Goal: Information Seeking & Learning: Learn about a topic

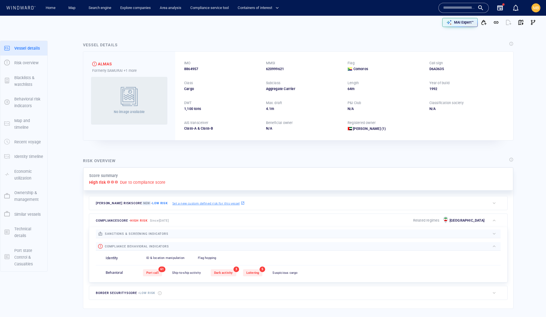
click at [445, 11] on input "text" at bounding box center [459, 8] width 32 height 8
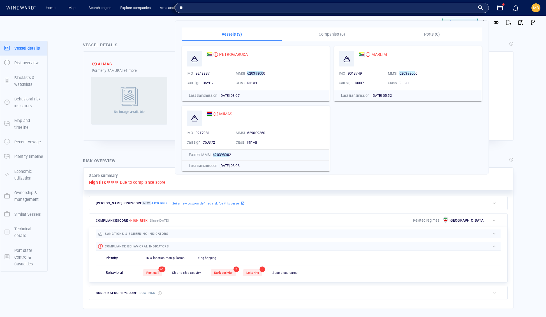
type input "*"
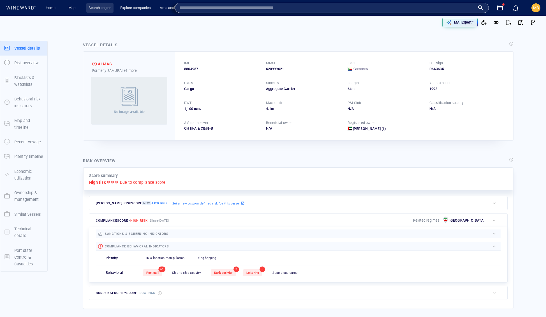
click at [108, 9] on link "Search engine" at bounding box center [99, 8] width 27 height 10
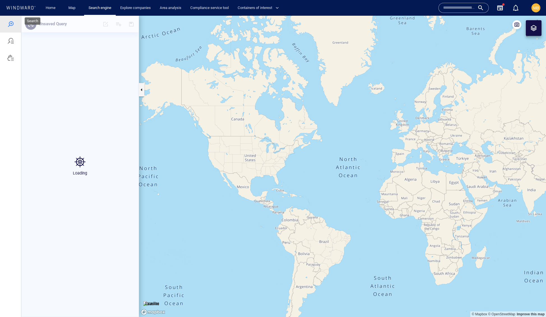
click at [11, 26] on div at bounding box center [10, 24] width 7 height 7
click at [453, 10] on input "text" at bounding box center [459, 8] width 32 height 8
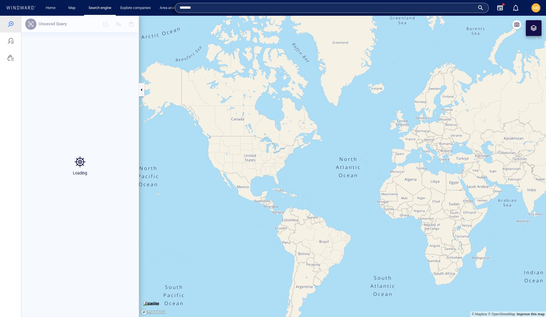
type input "*******"
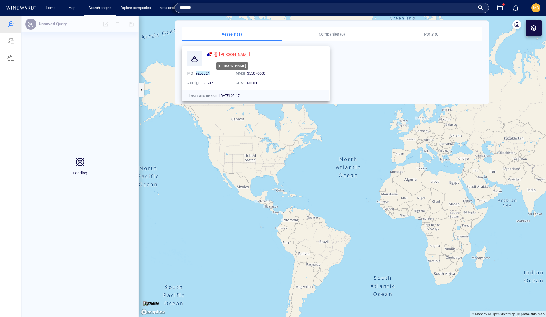
click at [237, 52] on span "[PERSON_NAME]" at bounding box center [234, 54] width 31 height 4
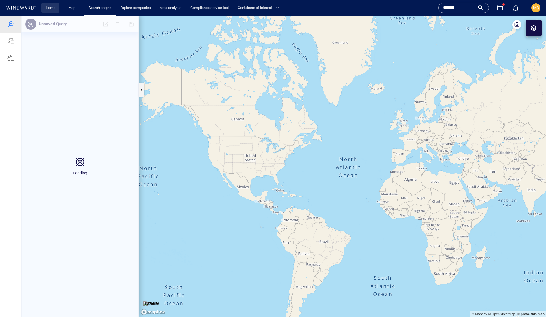
click at [52, 6] on link "Home" at bounding box center [50, 8] width 14 height 10
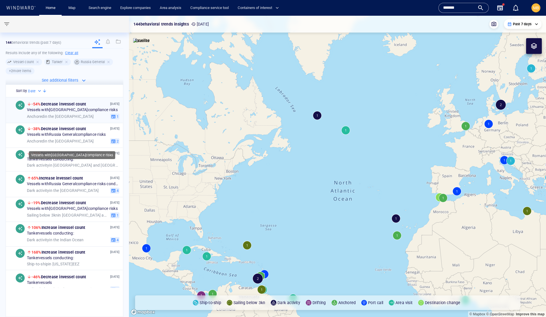
click at [69, 113] on span "Vessels with Iran compliance risks" at bounding box center [72, 110] width 91 height 5
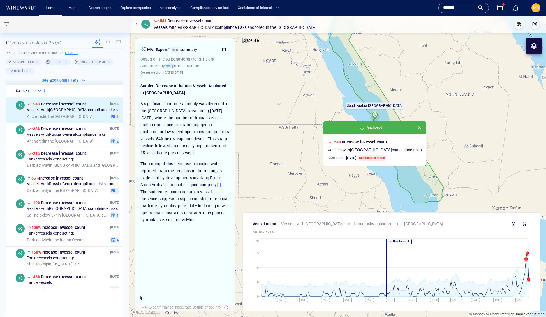
scroll to position [124, 0]
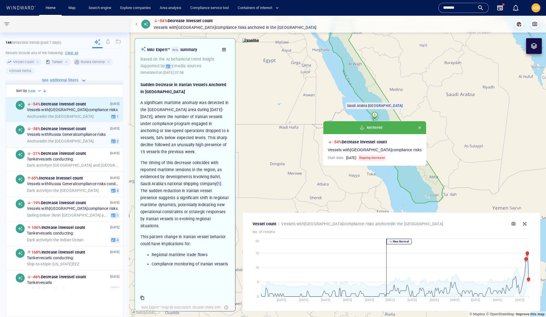
click at [75, 144] on div "18 Aug '25 -38% Decrease in vessel count Vessels with Russia General compliance…" at bounding box center [73, 134] width 93 height 19
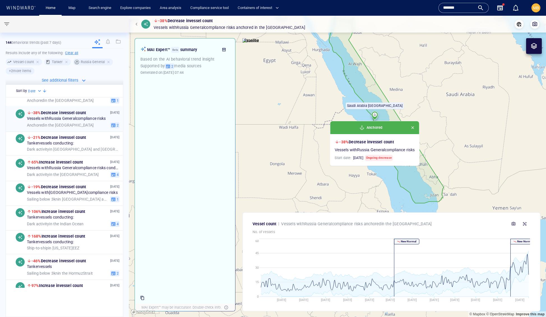
scroll to position [26, 0]
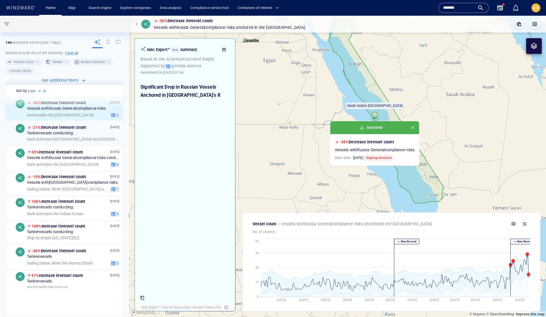
click at [74, 136] on span "Tanker vessels conducting:" at bounding box center [50, 133] width 47 height 5
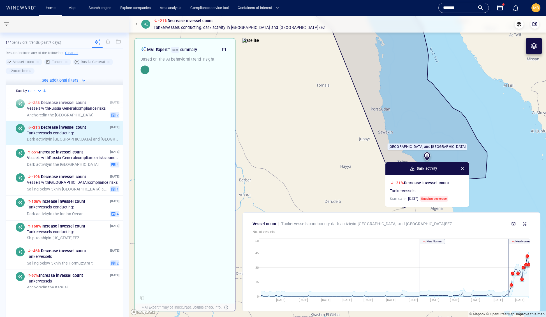
click at [465, 171] on span "button" at bounding box center [463, 168] width 4 height 4
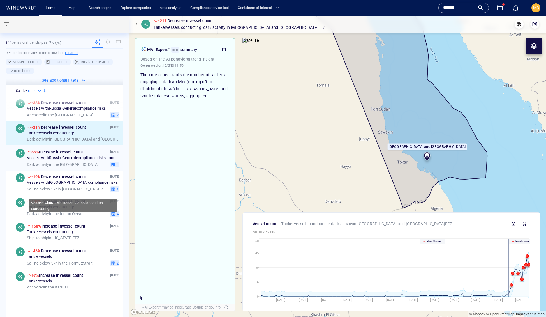
click at [78, 161] on span "Vessels with Russia General compliance risks conducting:" at bounding box center [73, 158] width 93 height 5
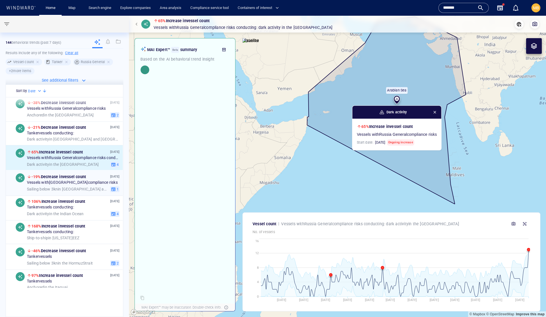
click at [66, 180] on span "-19% Decrease in vessel count" at bounding box center [58, 176] width 55 height 7
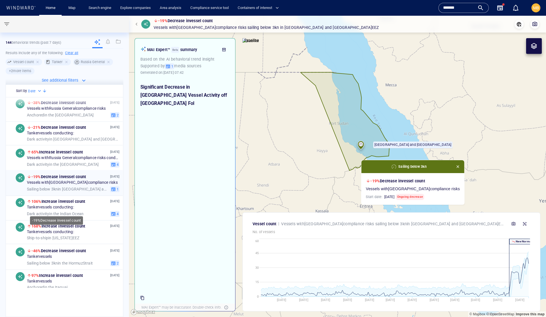
click at [66, 180] on span "-19% Decrease in vessel count" at bounding box center [58, 176] width 55 height 7
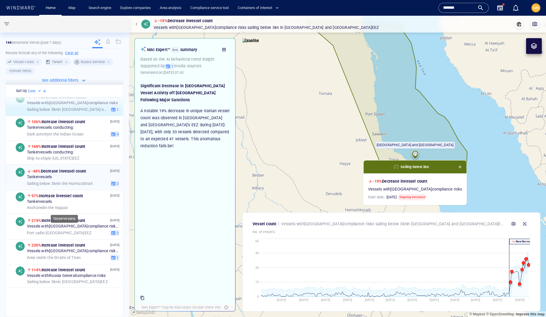
scroll to position [114, 0]
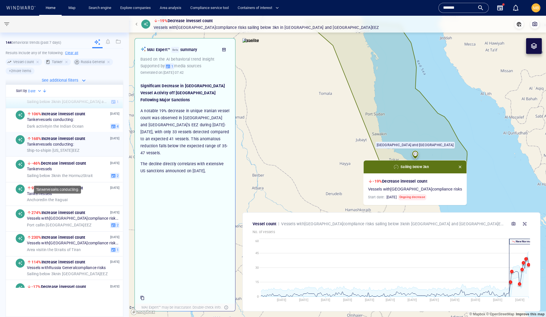
click at [74, 147] on span "Tanker vessels conducting:" at bounding box center [50, 144] width 47 height 5
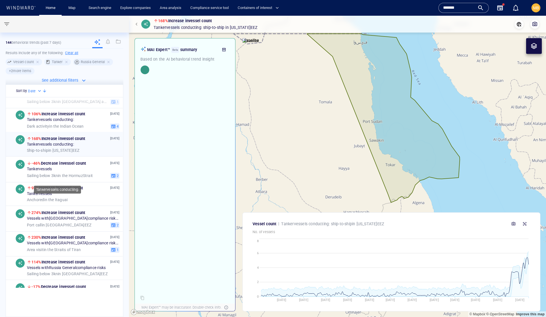
click at [74, 147] on span "Tanker vessels conducting:" at bounding box center [50, 144] width 47 height 5
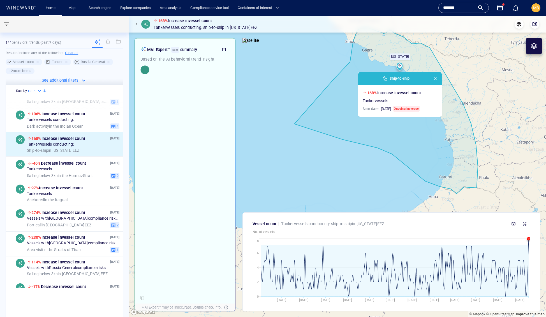
click at [323, 155] on canvas "Map" at bounding box center [337, 167] width 417 height 302
click at [438, 80] on span "button" at bounding box center [435, 78] width 4 height 4
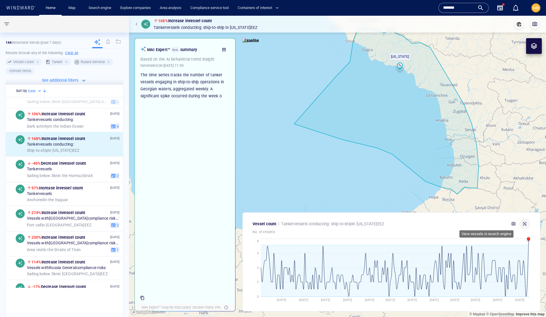
click at [524, 222] on icon "button" at bounding box center [524, 223] width 3 height 3
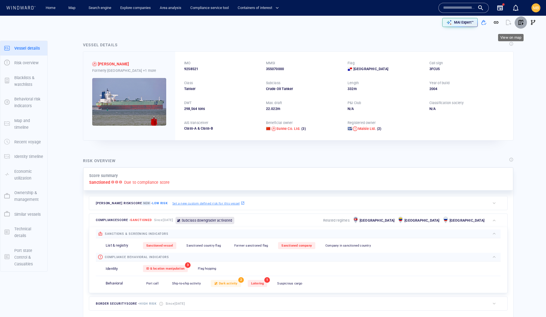
click at [519, 24] on span "button" at bounding box center [521, 23] width 6 height 6
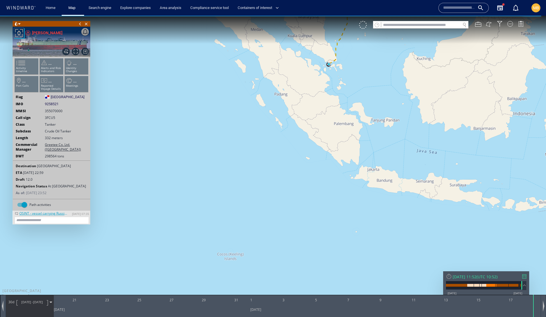
drag, startPoint x: 319, startPoint y: 126, endPoint x: 239, endPoint y: 224, distance: 125.8
click at [239, 224] on canvas "Map" at bounding box center [273, 164] width 546 height 296
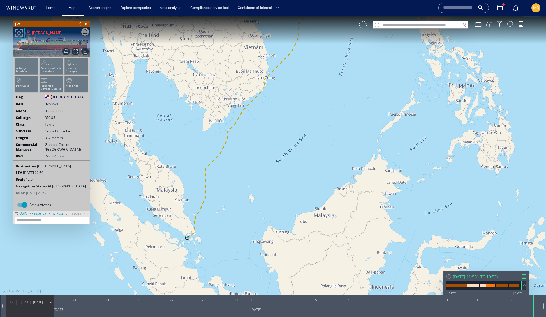
drag, startPoint x: 241, startPoint y: 209, endPoint x: 291, endPoint y: 180, distance: 57.0
click at [288, 181] on canvas "Map" at bounding box center [273, 164] width 546 height 296
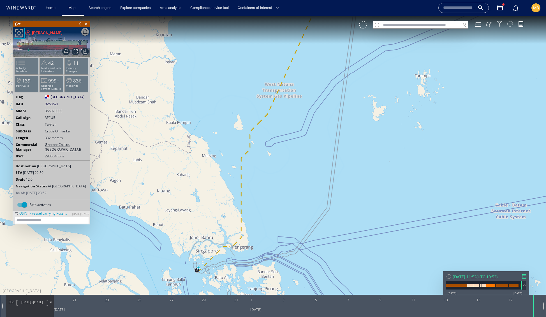
click at [509, 25] on div at bounding box center [511, 24] width 6 height 6
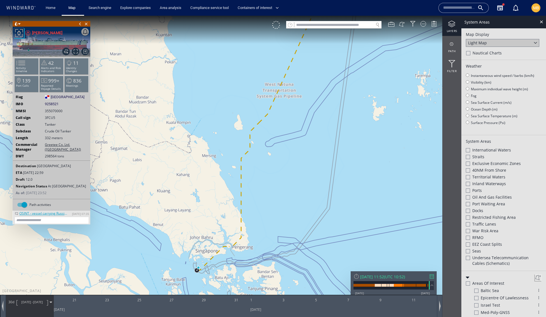
click at [453, 26] on div at bounding box center [452, 23] width 19 height 7
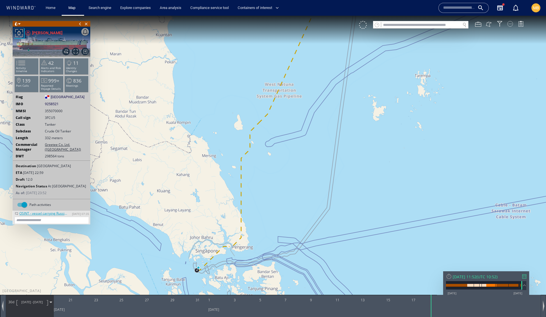
click at [510, 25] on div at bounding box center [511, 24] width 6 height 6
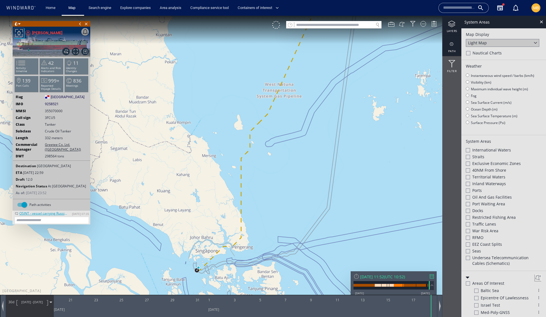
click at [454, 48] on div "path" at bounding box center [452, 46] width 19 height 20
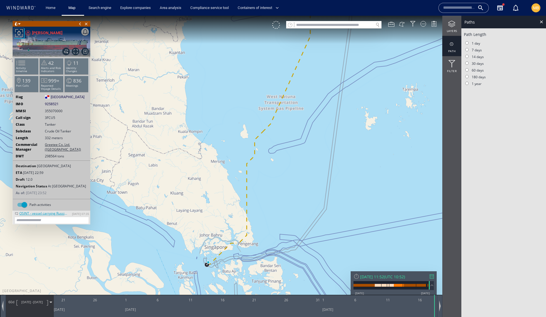
drag, startPoint x: 239, startPoint y: 237, endPoint x: 249, endPoint y: 226, distance: 15.1
click at [249, 226] on canvas "Map" at bounding box center [273, 164] width 546 height 296
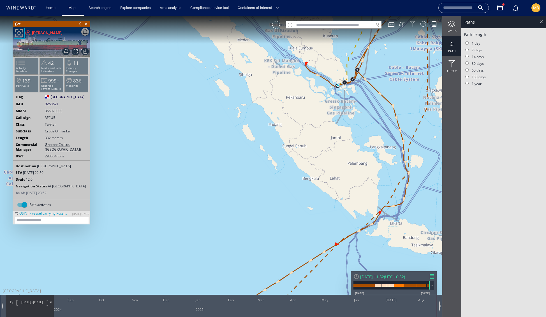
drag, startPoint x: 376, startPoint y: 111, endPoint x: 331, endPoint y: 172, distance: 75.8
click at [332, 171] on canvas "Map" at bounding box center [273, 164] width 546 height 296
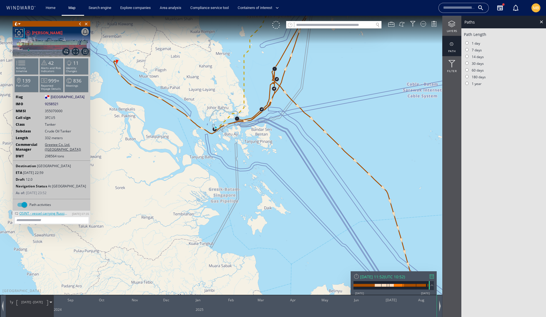
drag, startPoint x: 226, startPoint y: 154, endPoint x: 356, endPoint y: 247, distance: 160.0
click at [356, 247] on canvas "Map" at bounding box center [273, 164] width 546 height 296
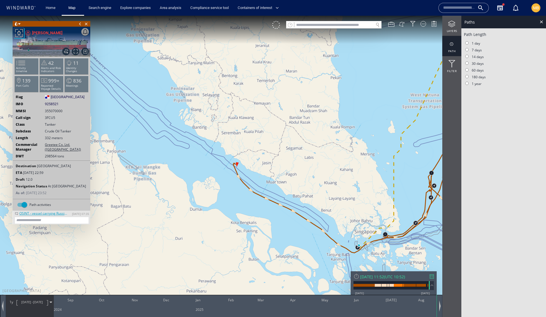
drag, startPoint x: 280, startPoint y: 204, endPoint x: 274, endPoint y: 196, distance: 9.8
click at [274, 196] on canvas "Map" at bounding box center [273, 164] width 546 height 296
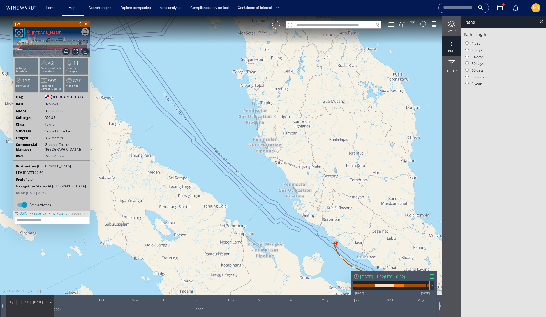
drag, startPoint x: 329, startPoint y: 221, endPoint x: 292, endPoint y: 187, distance: 49.8
click at [294, 187] on canvas "Map" at bounding box center [273, 164] width 546 height 296
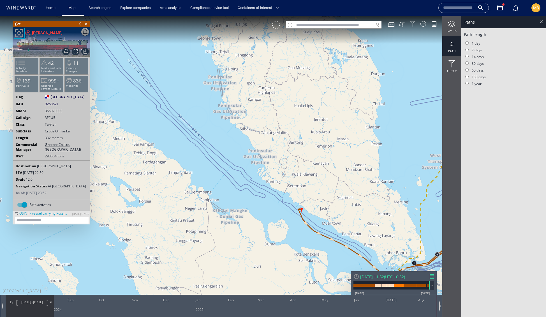
drag, startPoint x: 292, startPoint y: 187, endPoint x: 246, endPoint y: 148, distance: 60.5
click at [246, 148] on canvas "Map" at bounding box center [273, 164] width 546 height 296
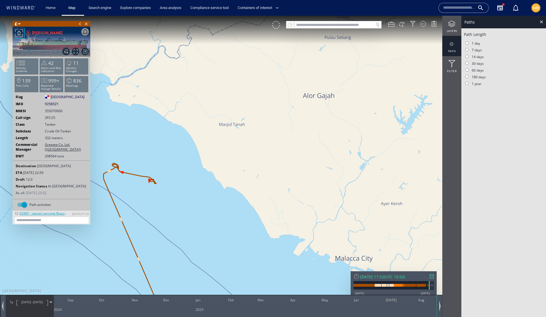
drag, startPoint x: 180, startPoint y: 191, endPoint x: 216, endPoint y: 168, distance: 42.7
click at [216, 169] on canvas "Map" at bounding box center [273, 164] width 546 height 296
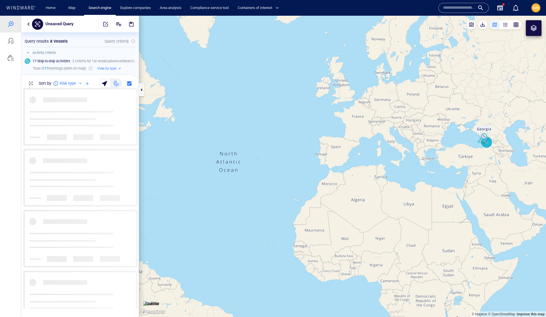
drag, startPoint x: 487, startPoint y: 144, endPoint x: 405, endPoint y: 172, distance: 86.8
click at [405, 172] on canvas "Map" at bounding box center [342, 167] width 407 height 302
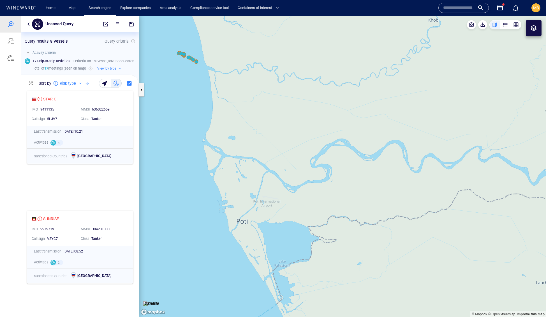
drag, startPoint x: 250, startPoint y: 149, endPoint x: 346, endPoint y: 213, distance: 114.8
click at [346, 213] on canvas "Map" at bounding box center [342, 167] width 407 height 302
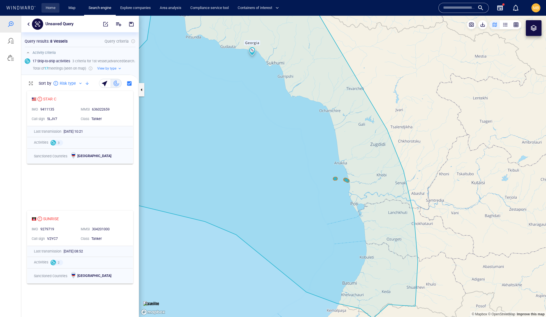
click at [50, 6] on link "Home" at bounding box center [50, 8] width 14 height 10
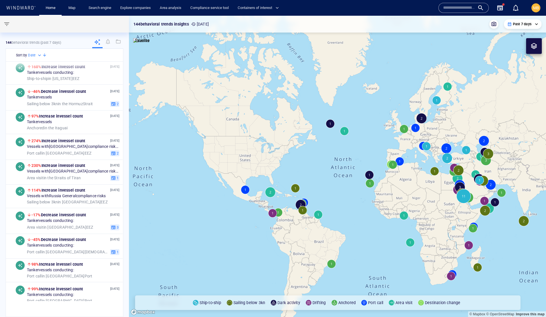
scroll to position [153, 0]
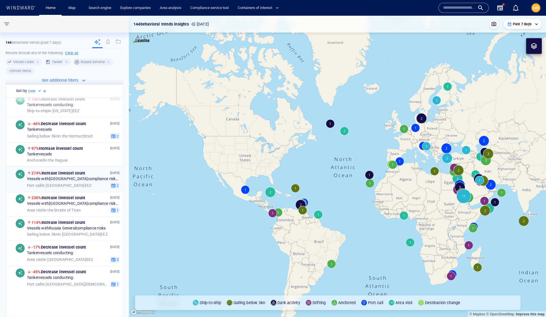
click at [72, 182] on span "Vessels with Iran compliance risks conducting:" at bounding box center [73, 179] width 93 height 5
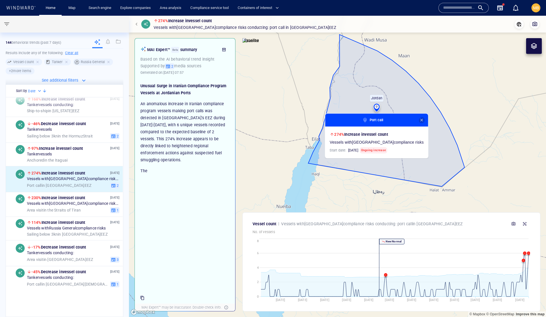
click at [424, 122] on span "button" at bounding box center [422, 120] width 4 height 4
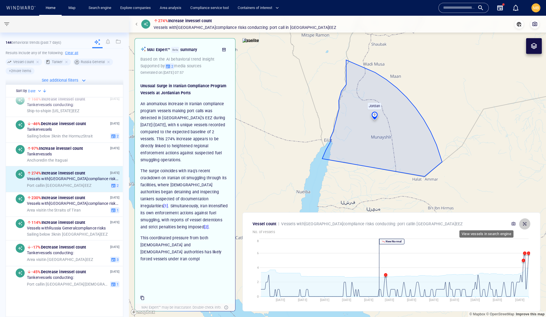
click at [524, 222] on icon "button" at bounding box center [525, 224] width 4 height 4
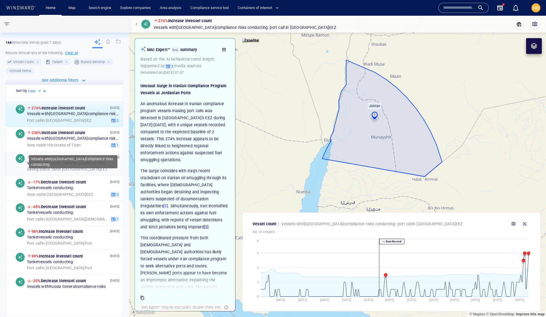
scroll to position [221, 0]
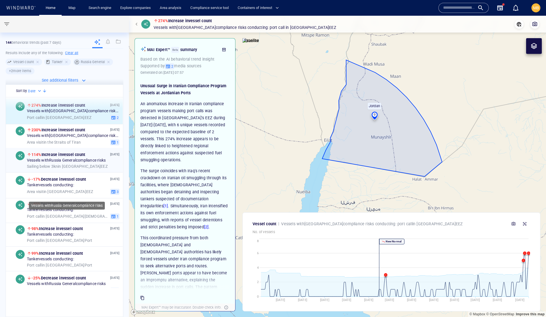
click at [77, 163] on span "Vessels with Russia General compliance risks" at bounding box center [66, 160] width 79 height 5
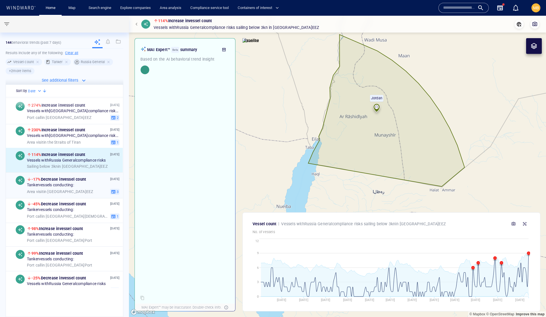
click at [70, 181] on span "-17% Decrease in vessel count" at bounding box center [58, 179] width 55 height 4
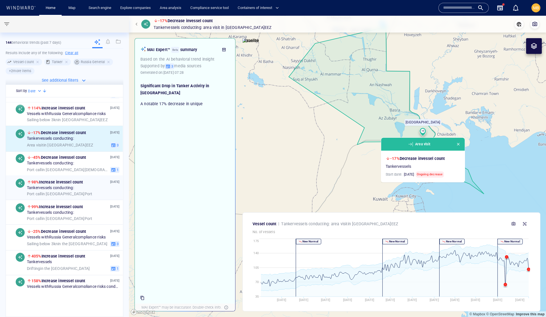
click at [69, 184] on span "98% Increase in vessel count" at bounding box center [57, 182] width 52 height 4
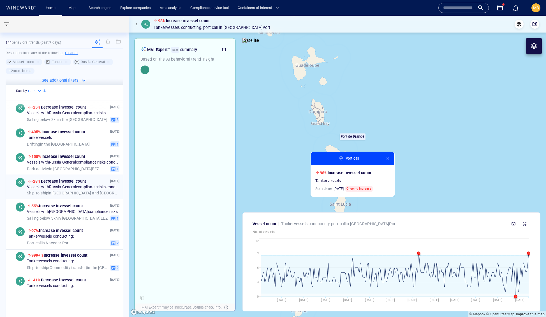
scroll to position [394, 0]
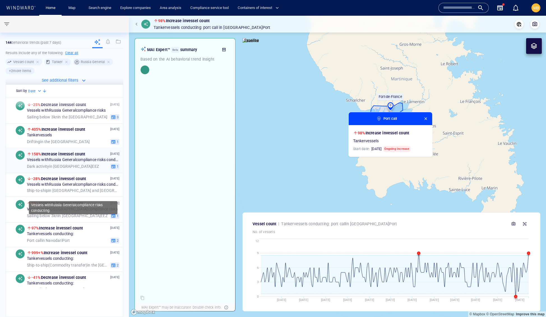
click at [76, 163] on span "Vessels with Russia General compliance risks conducting:" at bounding box center [73, 160] width 93 height 5
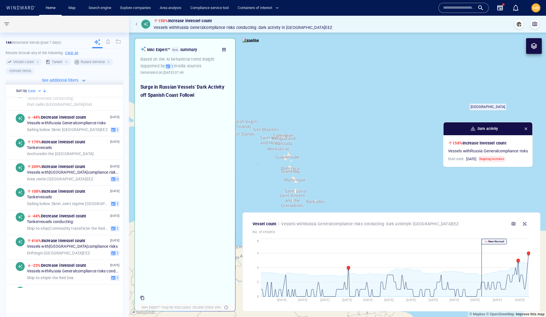
scroll to position [595, 0]
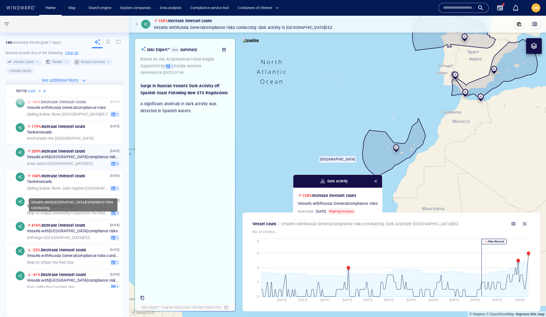
click at [77, 160] on span "Vessels with Iran compliance risks conducting:" at bounding box center [73, 157] width 93 height 5
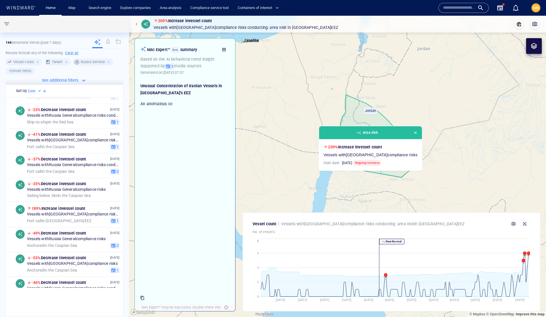
scroll to position [736, 0]
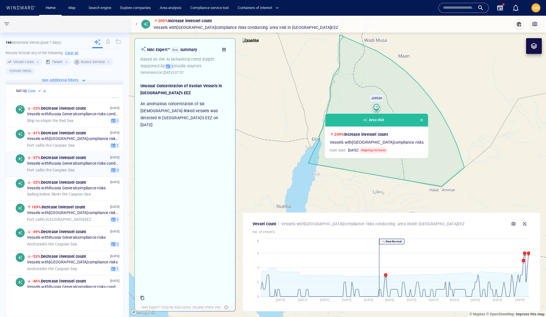
click at [76, 166] on span "Vessels with Russia General compliance risks conducting:" at bounding box center [73, 163] width 93 height 5
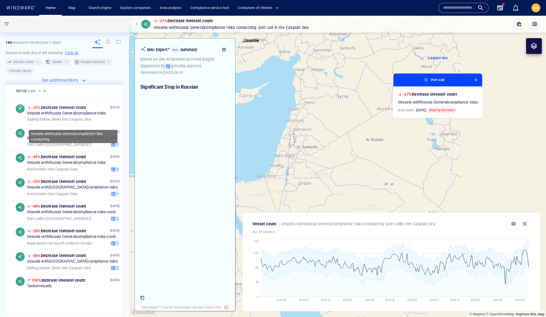
scroll to position [813, 0]
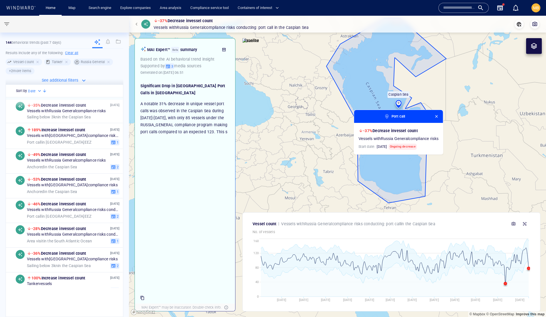
click at [65, 84] on p "See additional filters" at bounding box center [60, 80] width 36 height 7
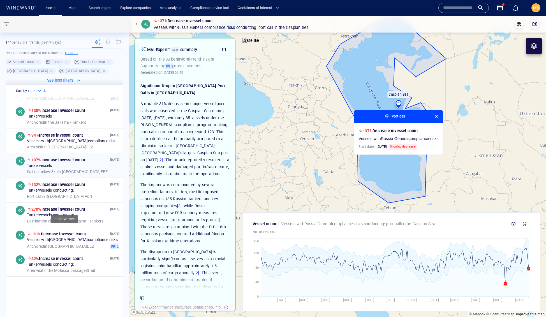
scroll to position [1500, 0]
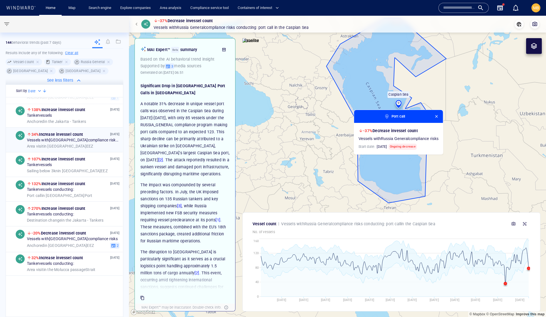
click at [80, 143] on span "Vessels with Iran compliance risks conducting:" at bounding box center [73, 140] width 93 height 5
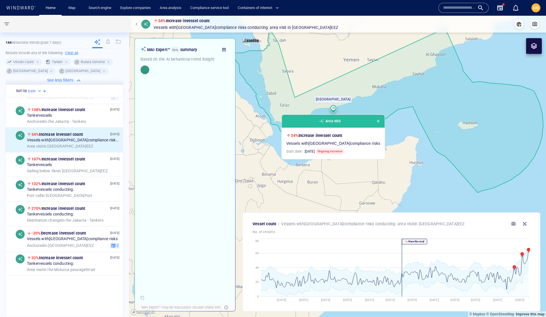
click at [381, 121] on span "button" at bounding box center [378, 121] width 4 height 4
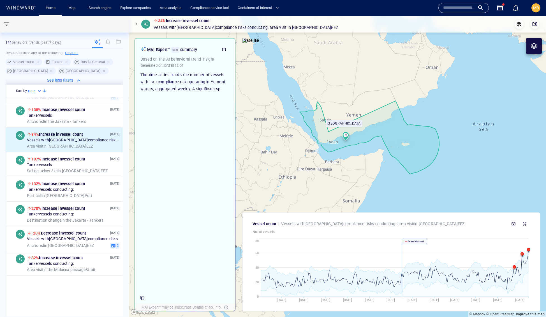
click at [356, 159] on canvas "Map" at bounding box center [337, 167] width 417 height 302
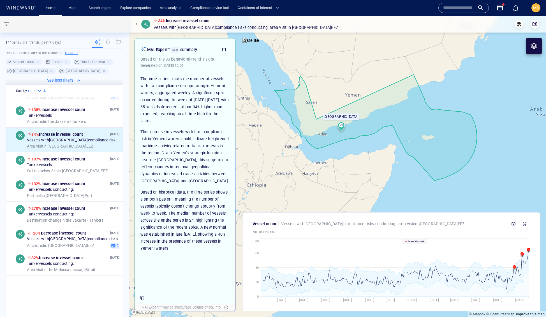
scroll to position [229, 0]
click at [8, 27] on span "button" at bounding box center [6, 24] width 7 height 7
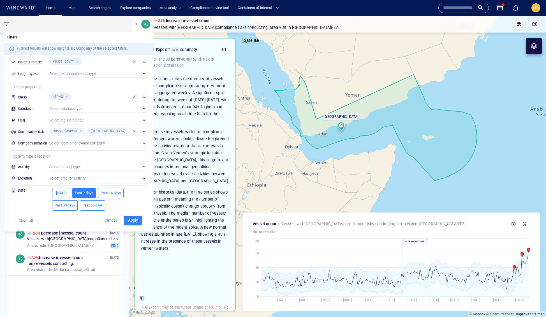
click at [112, 78] on div "​" at bounding box center [98, 73] width 98 height 8
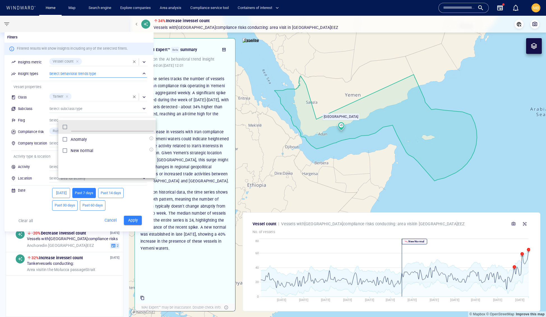
scroll to position [64, 98]
click at [142, 258] on div at bounding box center [273, 158] width 546 height 317
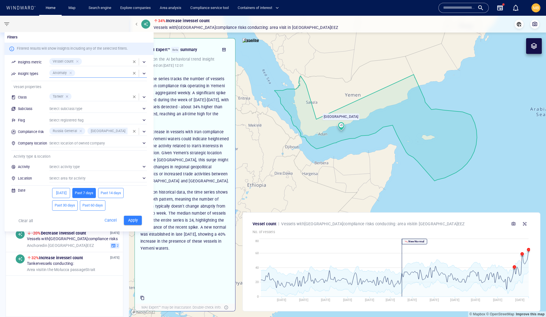
click at [70, 99] on div at bounding box center [67, 96] width 5 height 5
click at [137, 134] on span "button" at bounding box center [134, 131] width 4 height 4
click at [115, 171] on div "​" at bounding box center [98, 166] width 98 height 8
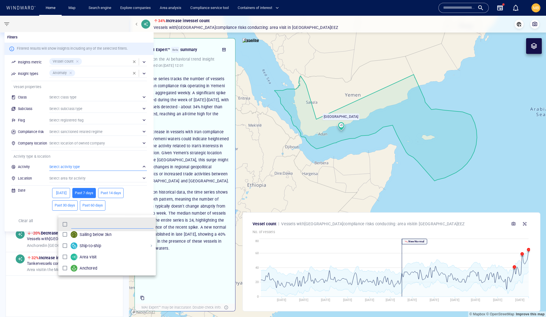
scroll to position [27, 0]
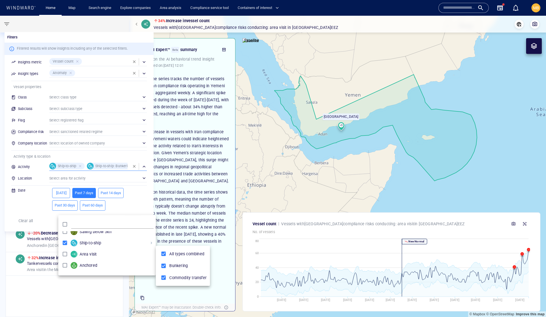
click at [112, 192] on div at bounding box center [273, 158] width 546 height 317
click at [53, 226] on div at bounding box center [273, 158] width 546 height 317
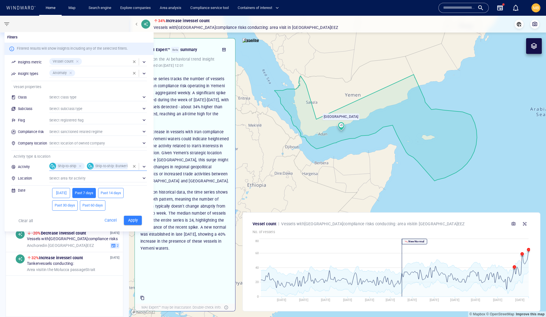
click at [139, 224] on span "Apply" at bounding box center [133, 220] width 12 height 7
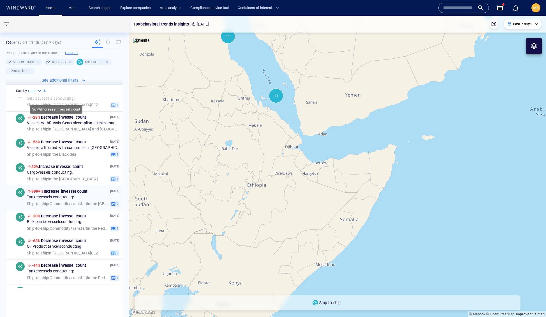
scroll to position [236, 0]
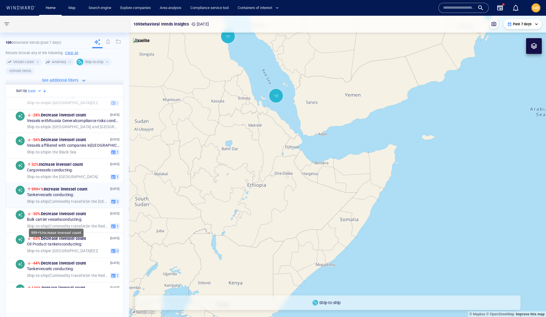
click at [82, 191] on span "999+% Increase in vessel count" at bounding box center [59, 189] width 56 height 4
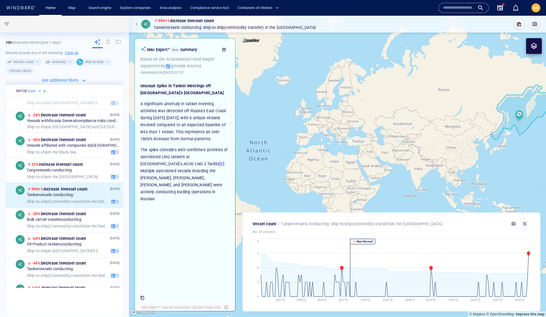
drag, startPoint x: 363, startPoint y: 157, endPoint x: 302, endPoint y: 151, distance: 60.9
click at [302, 151] on canvas "Map" at bounding box center [337, 167] width 417 height 302
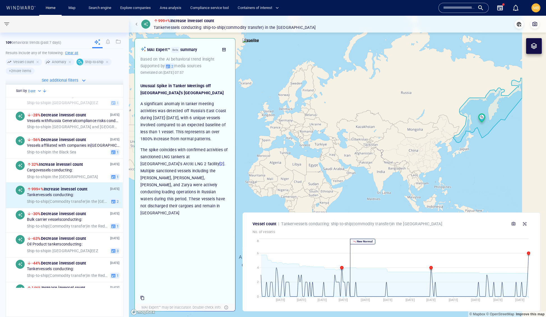
drag, startPoint x: 448, startPoint y: 142, endPoint x: 326, endPoint y: 173, distance: 125.1
click at [326, 173] on canvas "Map" at bounding box center [337, 167] width 417 height 302
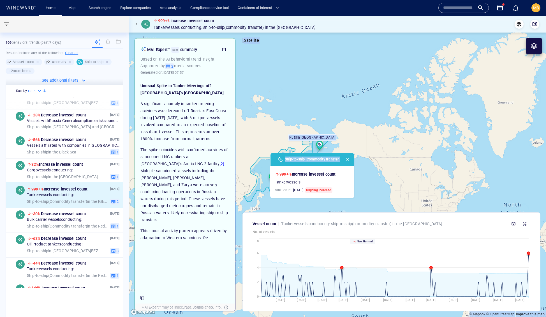
drag, startPoint x: 336, startPoint y: 170, endPoint x: 380, endPoint y: 147, distance: 49.7
click at [380, 147] on div "© Mapbox © OpenStreetMap Improve this map Satellite Russia East Coast Ship-to-s…" at bounding box center [337, 166] width 417 height 301
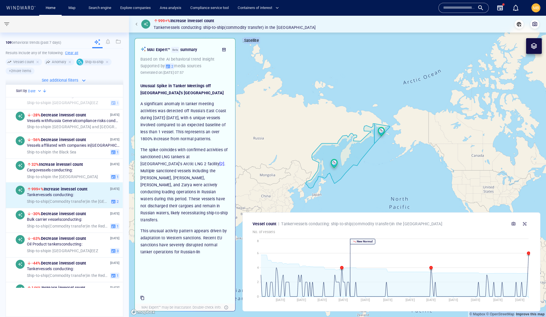
drag, startPoint x: 380, startPoint y: 147, endPoint x: 453, endPoint y: 129, distance: 75.6
click at [453, 129] on canvas "Map" at bounding box center [337, 167] width 417 height 302
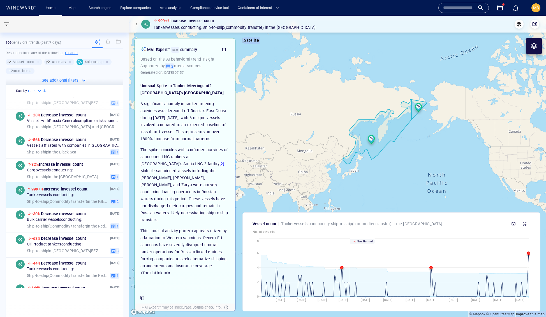
drag, startPoint x: 409, startPoint y: 159, endPoint x: 441, endPoint y: 137, distance: 39.1
click at [441, 137] on canvas "Map" at bounding box center [337, 167] width 417 height 302
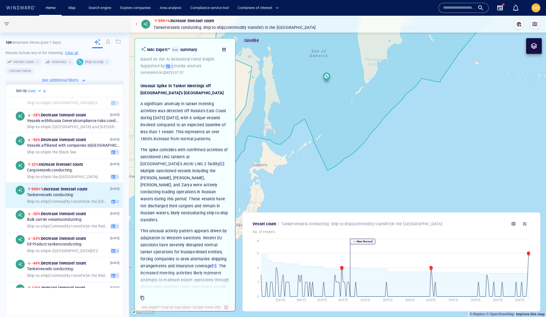
drag, startPoint x: 382, startPoint y: 156, endPoint x: 458, endPoint y: 161, distance: 76.7
click at [458, 161] on canvas "Map" at bounding box center [337, 167] width 417 height 302
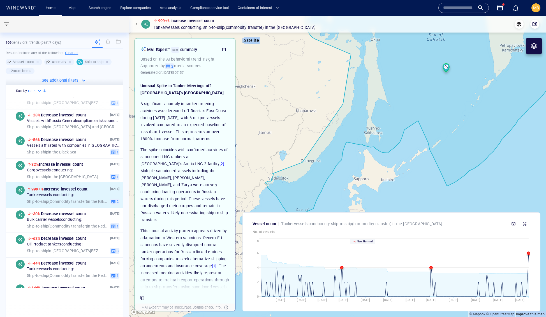
click at [439, 151] on canvas "Map" at bounding box center [337, 167] width 417 height 302
click at [523, 222] on icon "button" at bounding box center [525, 224] width 4 height 4
click at [524, 222] on icon "button" at bounding box center [525, 224] width 4 height 4
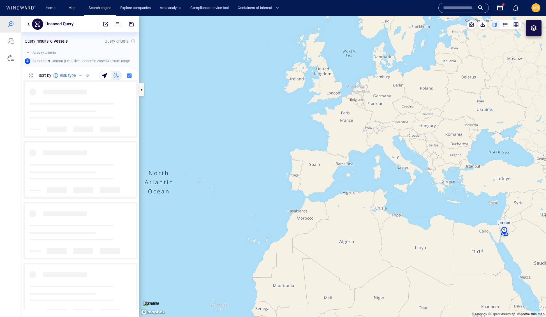
drag, startPoint x: 439, startPoint y: 190, endPoint x: 388, endPoint y: 143, distance: 69.1
click at [362, 136] on canvas "Map" at bounding box center [342, 167] width 407 height 302
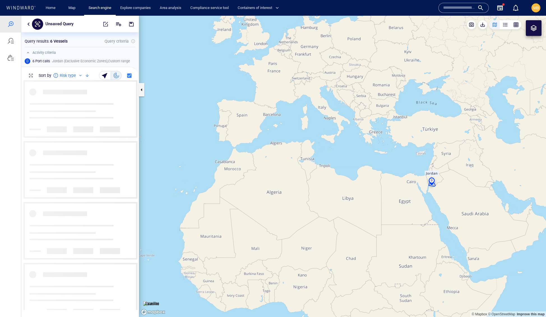
scroll to position [0, 0]
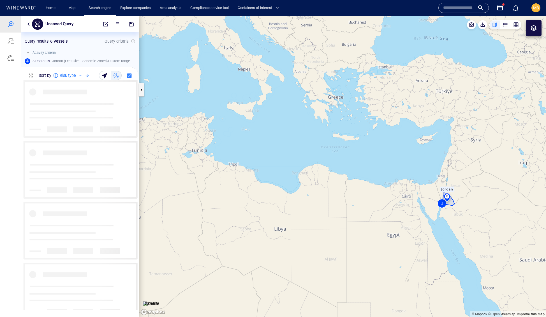
drag, startPoint x: 424, startPoint y: 176, endPoint x: 365, endPoint y: 118, distance: 83.5
click at [365, 118] on canvas "Map" at bounding box center [342, 167] width 407 height 302
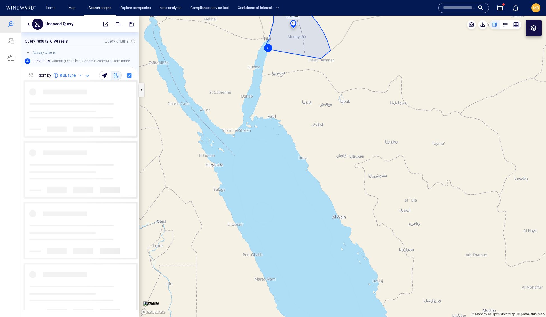
drag, startPoint x: 298, startPoint y: 82, endPoint x: 339, endPoint y: 140, distance: 70.7
click at [339, 140] on canvas "Map" at bounding box center [342, 167] width 407 height 302
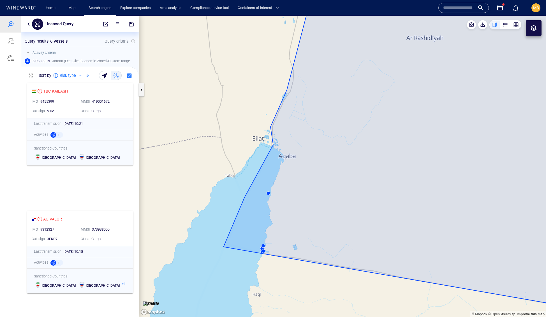
drag, startPoint x: 332, startPoint y: 215, endPoint x: 376, endPoint y: 173, distance: 60.3
click at [376, 173] on canvas "Map" at bounding box center [342, 167] width 407 height 302
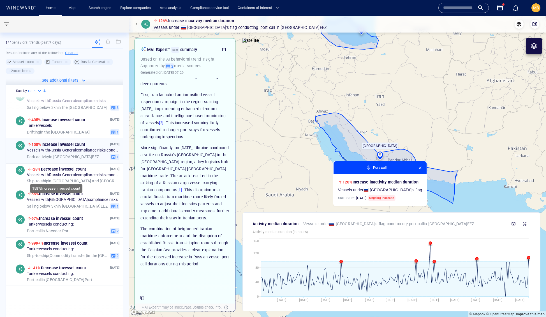
scroll to position [405, 0]
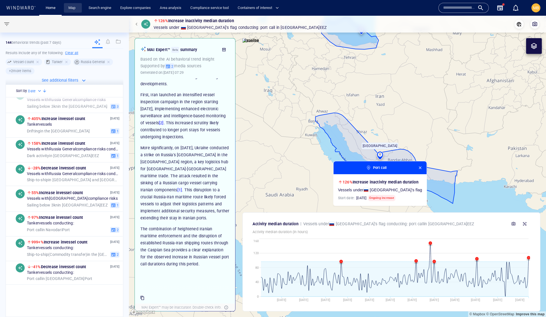
click at [76, 8] on link "Map" at bounding box center [72, 8] width 13 height 10
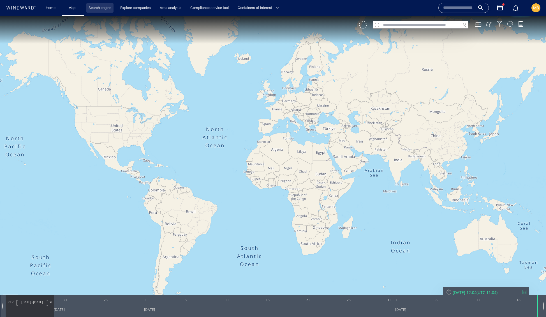
click at [112, 6] on link "Search engine" at bounding box center [99, 8] width 27 height 10
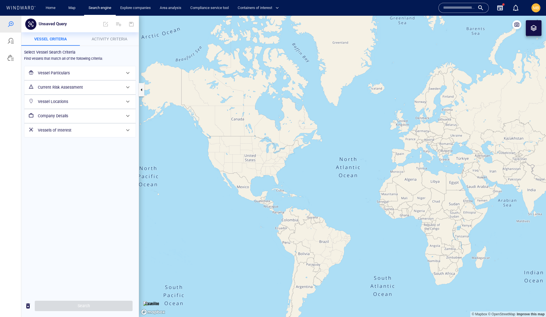
click at [79, 77] on h6 "Vessel Particulars" at bounding box center [79, 73] width 83 height 7
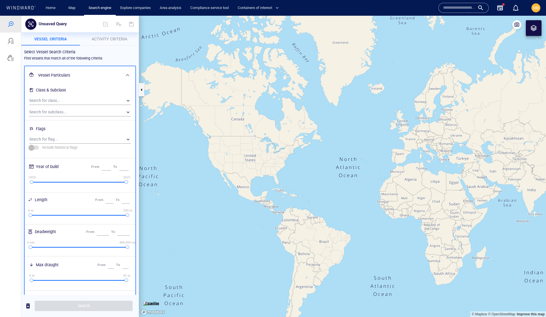
click at [103, 61] on h6 "Find vessels that match all of the following criteria:" at bounding box center [63, 59] width 79 height 6
click at [109, 37] on span "Activity Criteria" at bounding box center [110, 39] width 36 height 4
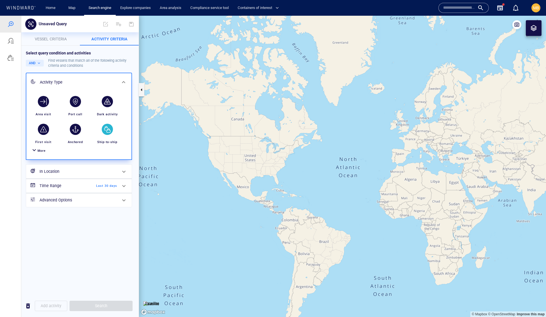
click at [106, 135] on div "button" at bounding box center [107, 129] width 11 height 11
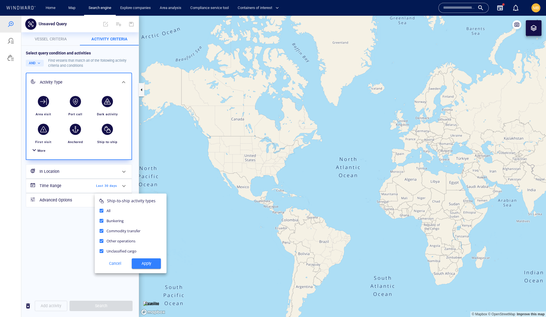
click at [148, 267] on span "Apply" at bounding box center [146, 263] width 20 height 7
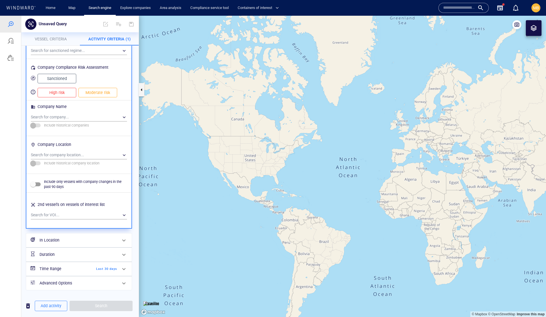
scroll to position [572, 0]
click at [87, 237] on h6 "In Location" at bounding box center [79, 240] width 78 height 7
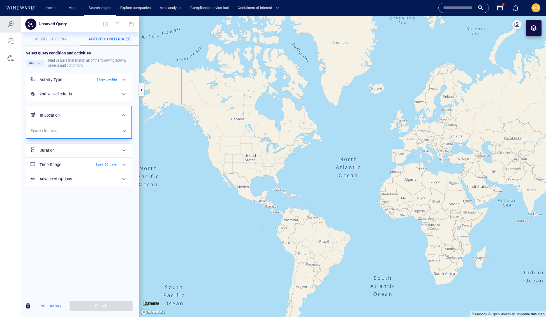
scroll to position [0, 0]
click at [83, 154] on h6 "Duration" at bounding box center [62, 150] width 45 height 7
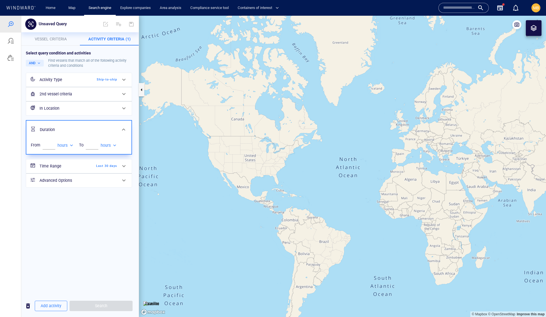
click at [77, 170] on h6 "Time Range" at bounding box center [62, 166] width 45 height 7
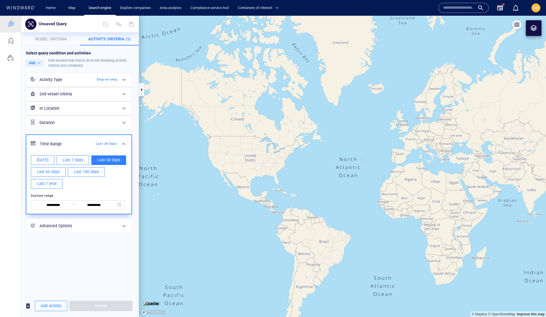
click at [90, 112] on h6 "In Location" at bounding box center [79, 108] width 78 height 7
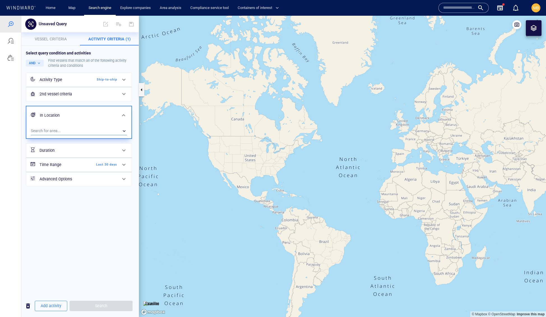
click at [85, 135] on div "​" at bounding box center [79, 131] width 96 height 8
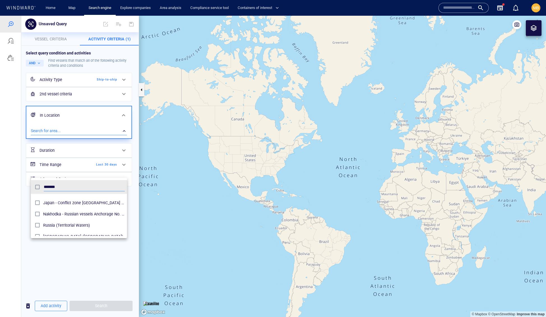
scroll to position [172, 0]
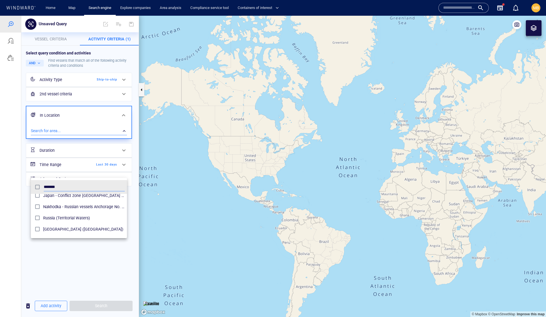
type input "******"
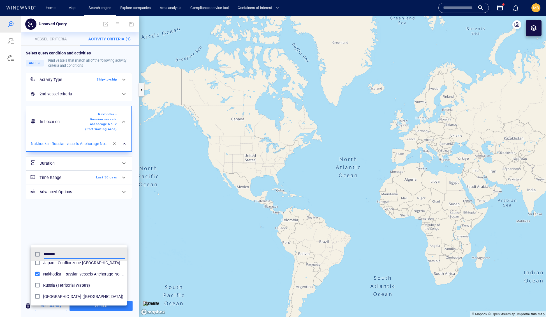
click at [132, 253] on div at bounding box center [273, 166] width 546 height 301
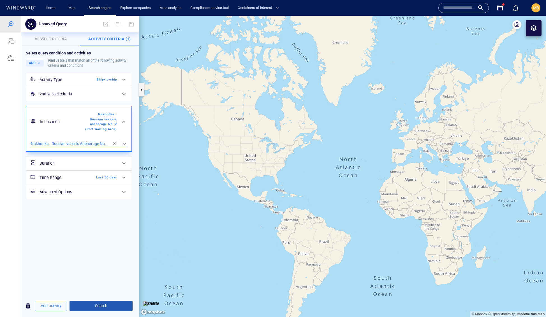
click at [109, 306] on span "Search" at bounding box center [101, 305] width 54 height 7
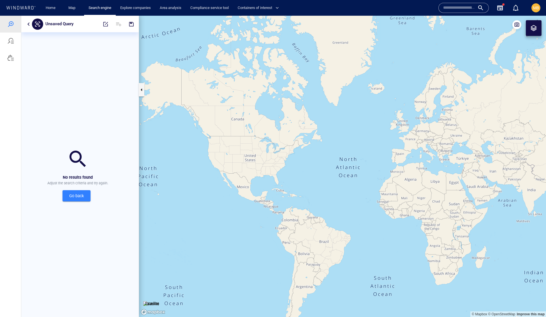
click at [84, 199] on span "Go back" at bounding box center [76, 195] width 19 height 7
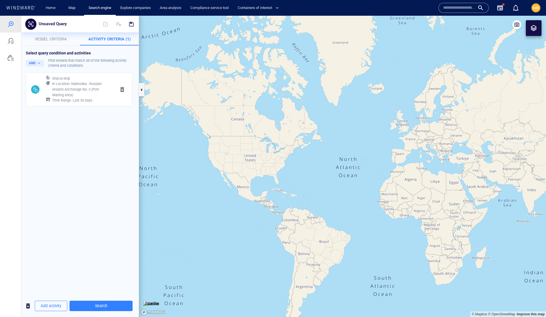
drag, startPoint x: 391, startPoint y: 87, endPoint x: 262, endPoint y: 90, distance: 129.3
click at [264, 89] on canvas "Map" at bounding box center [342, 167] width 407 height 302
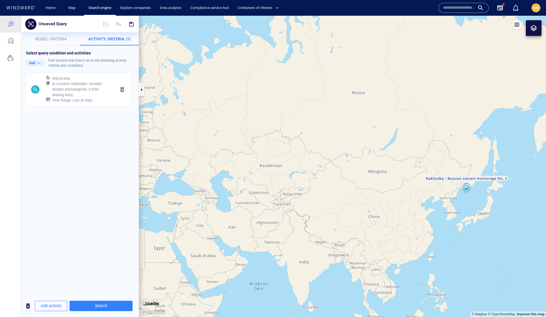
drag, startPoint x: 402, startPoint y: 136, endPoint x: 346, endPoint y: 102, distance: 65.5
click at [346, 103] on canvas "Map" at bounding box center [342, 167] width 407 height 302
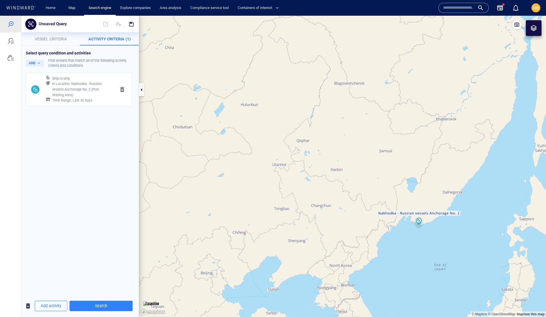
drag, startPoint x: 370, startPoint y: 129, endPoint x: 352, endPoint y: 98, distance: 36.0
click at [352, 99] on canvas "Map" at bounding box center [342, 167] width 407 height 302
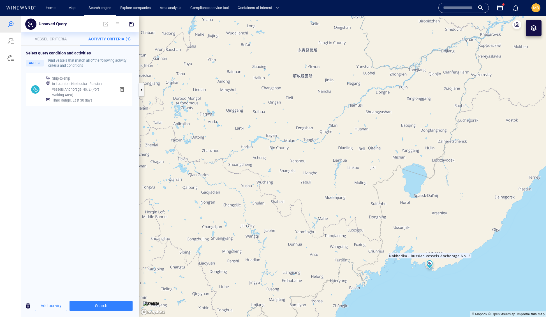
click at [121, 93] on span "button" at bounding box center [122, 89] width 7 height 7
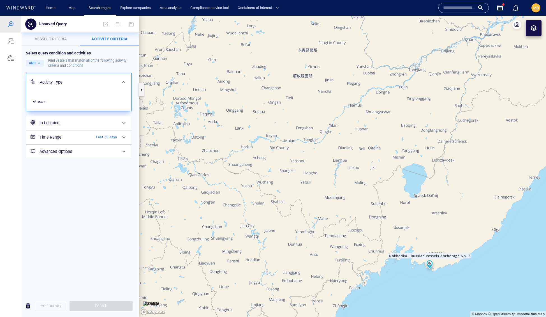
click at [120, 119] on div "Dark activity" at bounding box center [108, 114] width 26 height 10
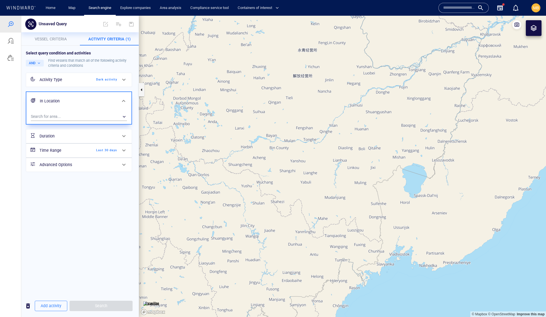
drag, startPoint x: 481, startPoint y: 102, endPoint x: 537, endPoint y: -13, distance: 128.9
click at [537, 16] on html "Unsaved Query No results found Adjust the search criteria and try again. Go bac…" at bounding box center [273, 166] width 546 height 301
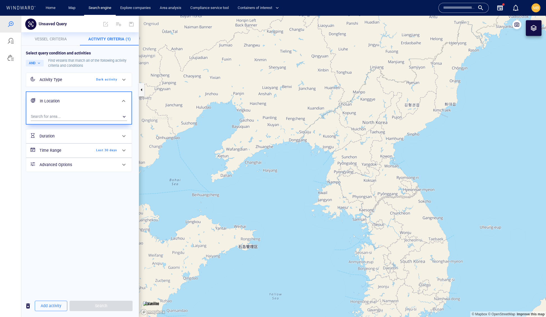
click at [482, 25] on canvas "Map" at bounding box center [342, 167] width 407 height 302
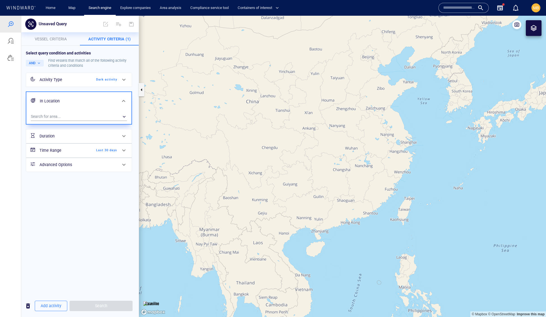
drag, startPoint x: 482, startPoint y: 25, endPoint x: 400, endPoint y: 16, distance: 82.1
click at [400, 16] on canvas "Map" at bounding box center [342, 167] width 407 height 302
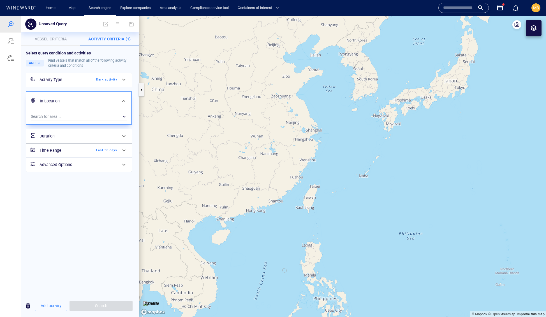
drag, startPoint x: 417, startPoint y: 27, endPoint x: 401, endPoint y: 72, distance: 47.4
click at [401, 72] on canvas "Map" at bounding box center [342, 167] width 407 height 302
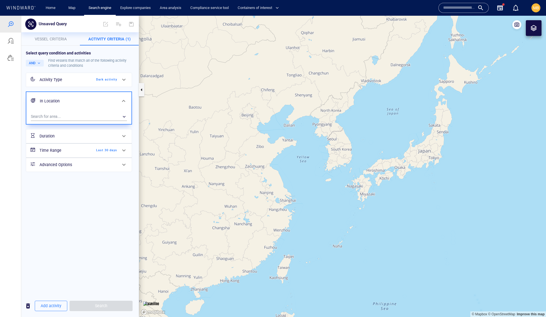
drag, startPoint x: 401, startPoint y: 73, endPoint x: 386, endPoint y: 105, distance: 35.5
click at [386, 105] on canvas "Map" at bounding box center [342, 167] width 407 height 302
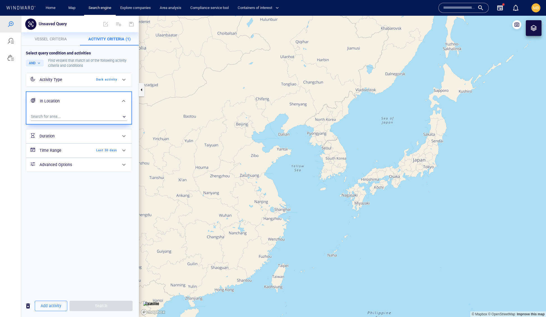
click at [535, 30] on div at bounding box center [534, 28] width 7 height 7
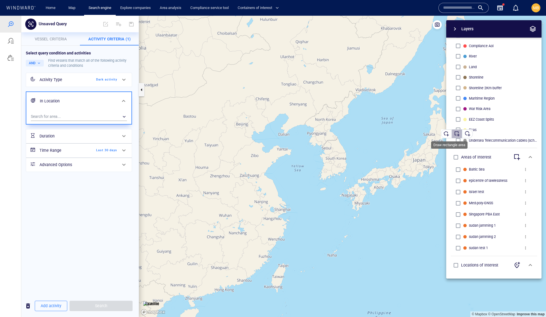
click at [460, 134] on div "button" at bounding box center [457, 134] width 6 height 6
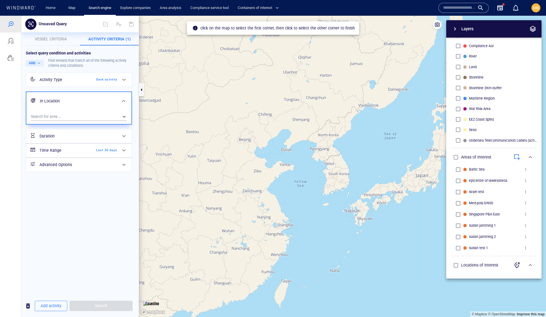
drag, startPoint x: 190, startPoint y: 94, endPoint x: 186, endPoint y: 103, distance: 10.4
click at [186, 102] on canvas "Map" at bounding box center [342, 167] width 407 height 302
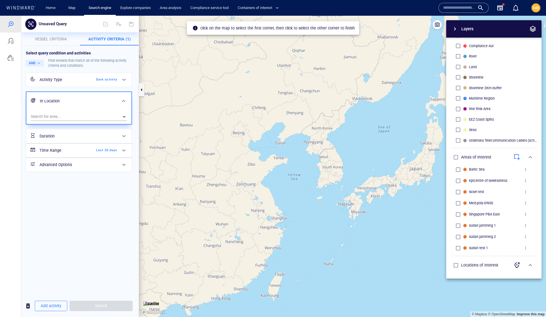
click at [207, 105] on canvas "Map" at bounding box center [342, 167] width 407 height 302
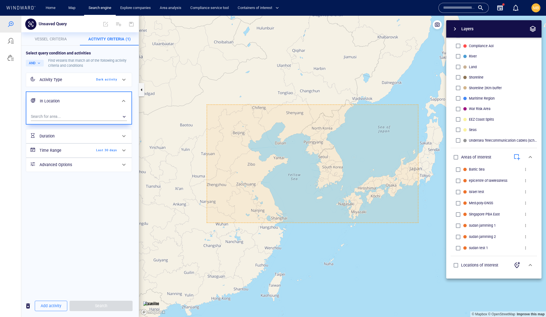
click at [420, 225] on canvas "Map" at bounding box center [342, 167] width 407 height 302
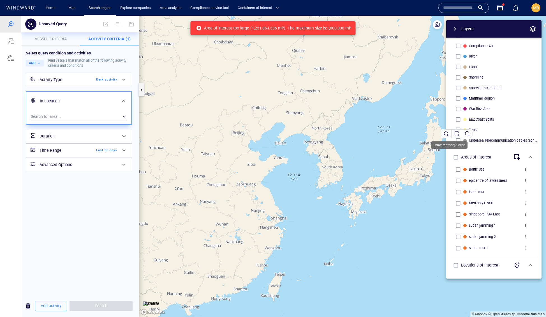
click at [459, 132] on div "button" at bounding box center [457, 134] width 6 height 6
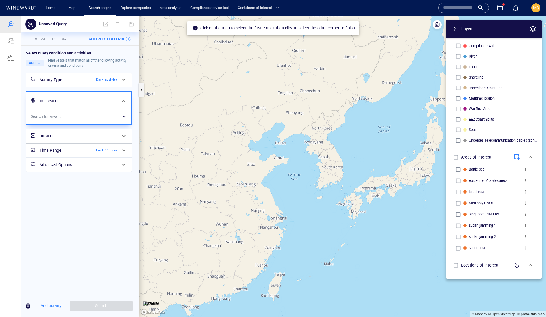
click at [315, 61] on canvas "Map" at bounding box center [342, 167] width 407 height 302
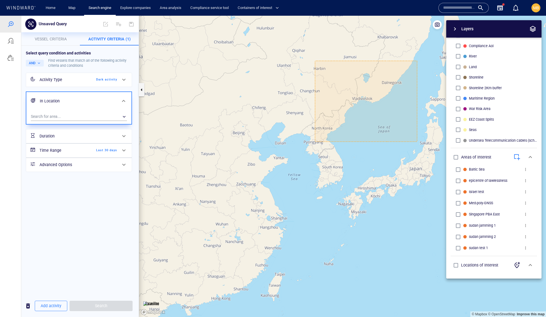
click at [417, 142] on canvas "Map" at bounding box center [342, 167] width 407 height 302
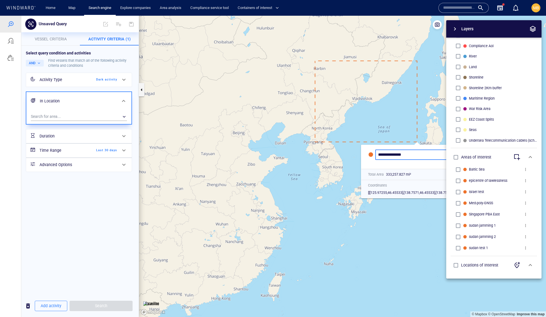
type input "**********"
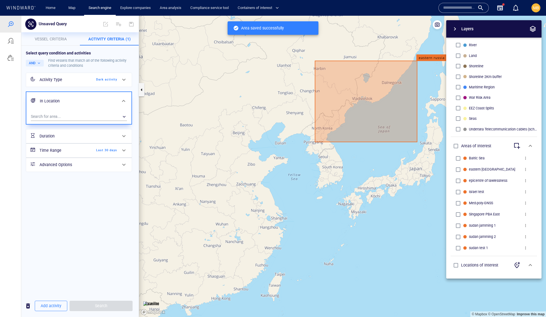
click at [282, 199] on canvas "Map" at bounding box center [342, 167] width 407 height 302
click at [95, 121] on div "​" at bounding box center [79, 116] width 96 height 8
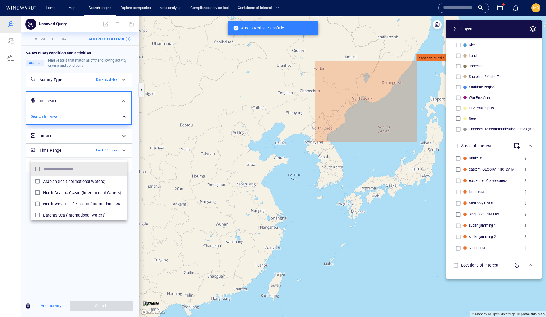
scroll to position [61, 96]
type input "*"
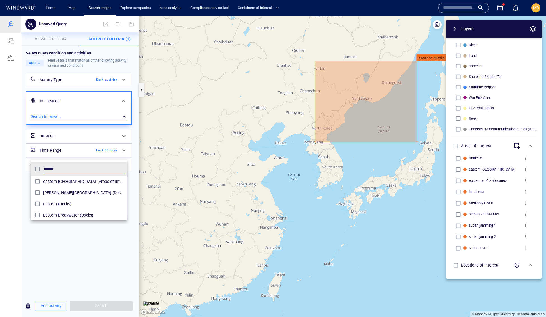
type input "******"
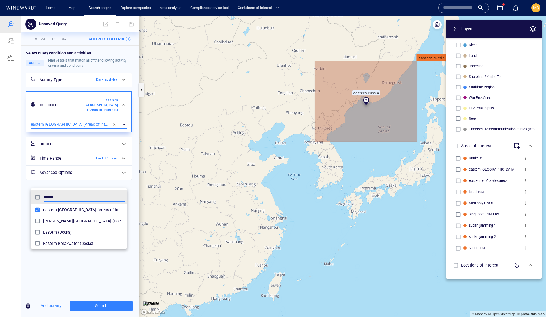
click at [110, 307] on div at bounding box center [273, 166] width 546 height 301
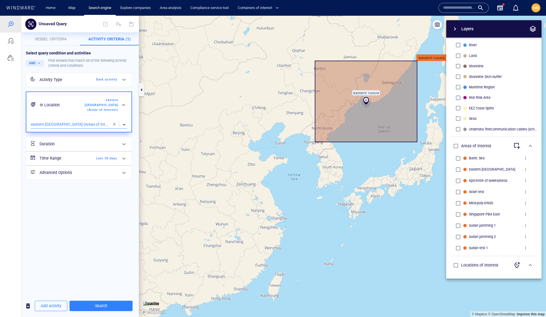
click at [111, 82] on div "Dark activity" at bounding box center [101, 79] width 32 height 5
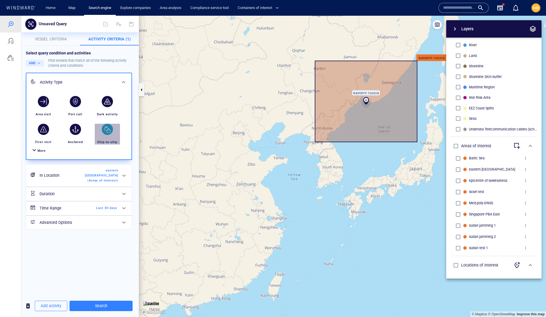
click at [104, 135] on div "button" at bounding box center [107, 129] width 11 height 11
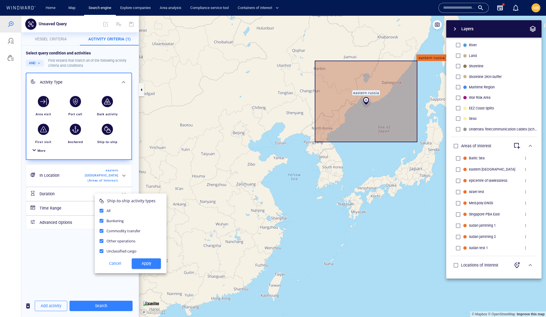
click at [117, 304] on div at bounding box center [273, 166] width 546 height 301
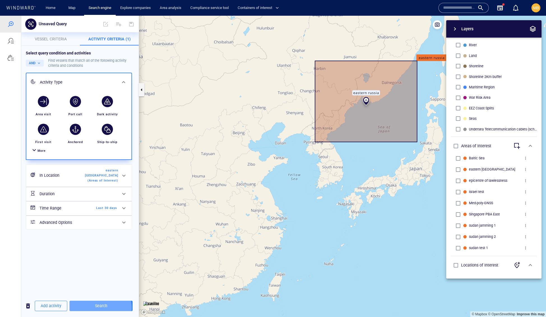
click at [113, 306] on span "Search" at bounding box center [101, 305] width 54 height 7
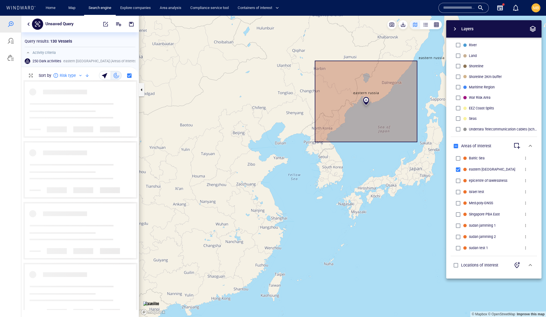
scroll to position [229, 117]
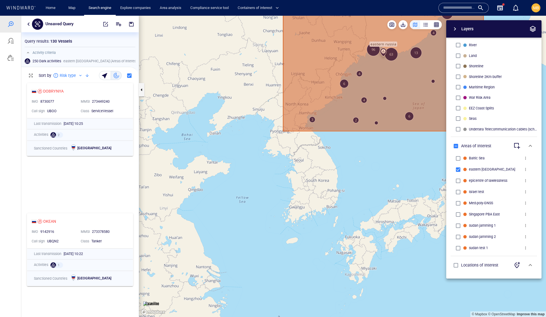
drag, startPoint x: 363, startPoint y: 135, endPoint x: 271, endPoint y: 236, distance: 136.4
click at [271, 236] on canvas "Map" at bounding box center [342, 167] width 407 height 302
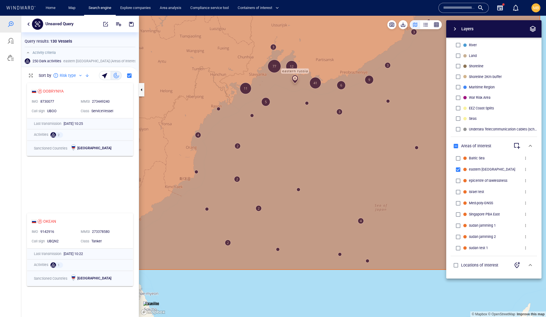
drag, startPoint x: 294, startPoint y: 151, endPoint x: 293, endPoint y: 178, distance: 27.2
click at [293, 176] on canvas "Map" at bounding box center [342, 167] width 407 height 302
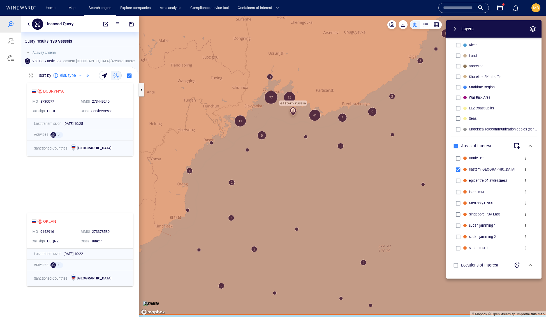
scroll to position [236, 0]
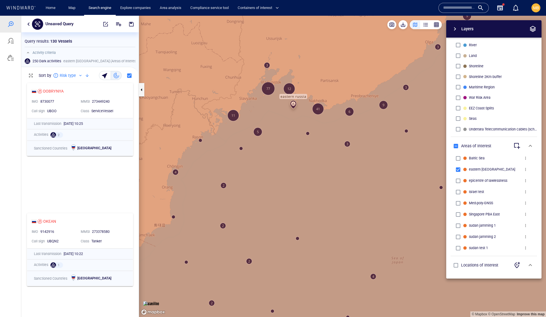
drag, startPoint x: 292, startPoint y: 162, endPoint x: 289, endPoint y: 228, distance: 66.5
click at [289, 228] on canvas "Map" at bounding box center [342, 167] width 407 height 302
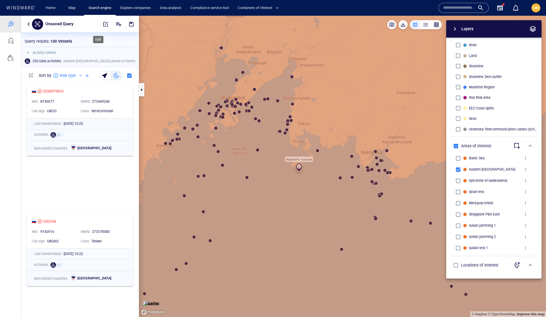
click at [103, 25] on span "button" at bounding box center [106, 24] width 6 height 6
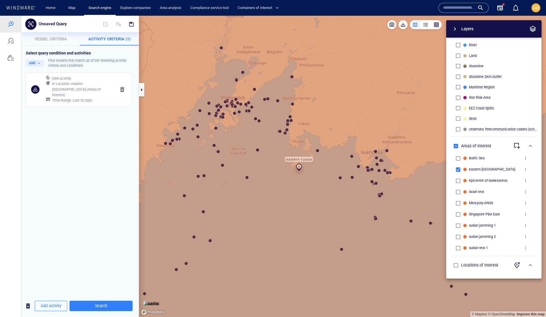
click at [123, 93] on span "button" at bounding box center [122, 89] width 7 height 7
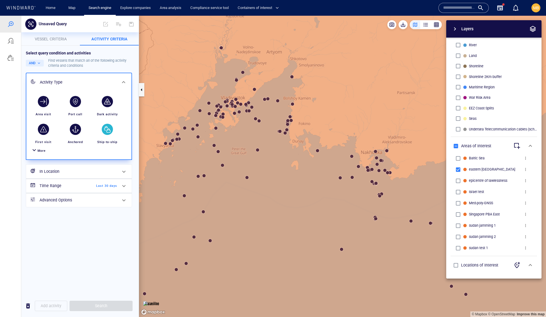
click at [108, 135] on div "button" at bounding box center [107, 129] width 11 height 11
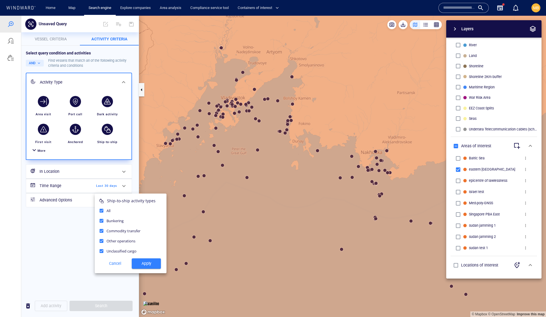
click at [145, 267] on span "Apply" at bounding box center [146, 263] width 20 height 7
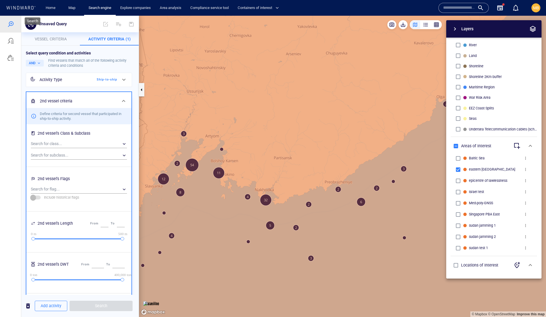
click at [11, 25] on div at bounding box center [10, 24] width 7 height 7
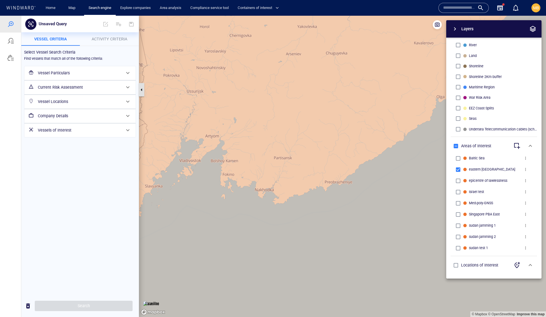
click at [143, 90] on button "button" at bounding box center [142, 89] width 6 height 13
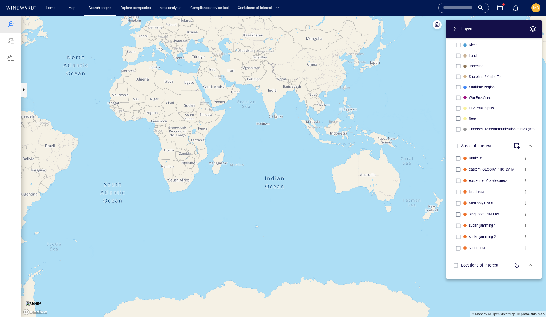
drag, startPoint x: 269, startPoint y: 168, endPoint x: 268, endPoint y: 215, distance: 47.1
click at [268, 215] on canvas "Map" at bounding box center [283, 167] width 525 height 302
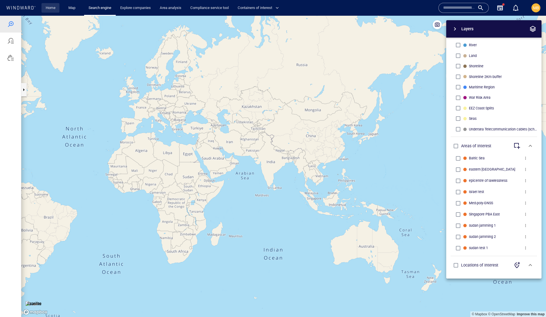
click at [54, 7] on link "Home" at bounding box center [50, 8] width 14 height 10
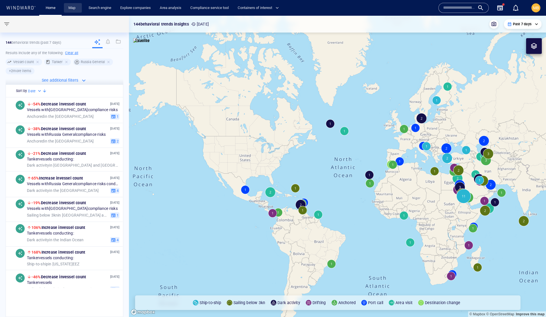
click at [73, 5] on link "Map" at bounding box center [72, 8] width 13 height 10
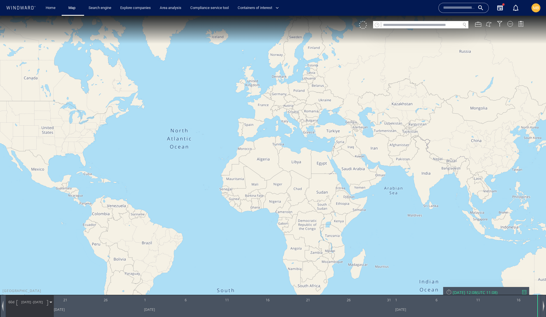
drag, startPoint x: 307, startPoint y: 110, endPoint x: 288, endPoint y: 161, distance: 54.5
click at [288, 161] on canvas "Map" at bounding box center [273, 164] width 546 height 296
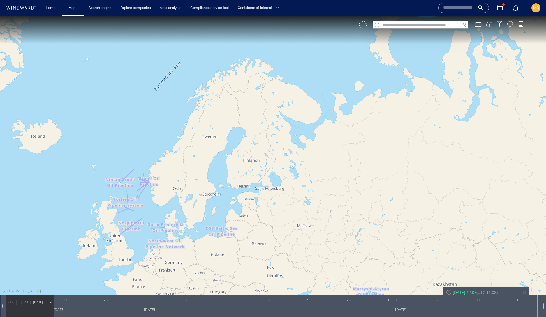
drag, startPoint x: 266, startPoint y: 215, endPoint x: 283, endPoint y: 181, distance: 38.4
click at [283, 181] on canvas "Map" at bounding box center [273, 164] width 546 height 296
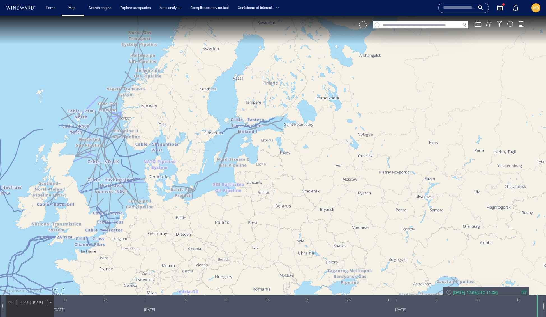
click at [510, 28] on div "VM" at bounding box center [444, 25] width 170 height 8
click at [509, 26] on div at bounding box center [511, 24] width 6 height 6
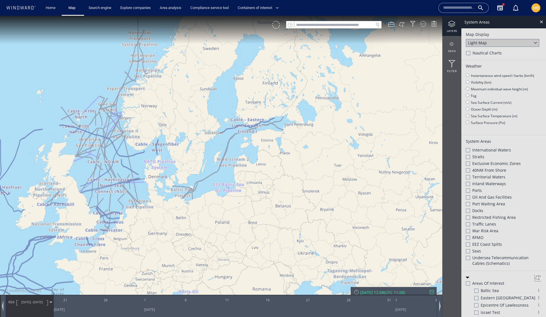
click at [451, 24] on div at bounding box center [452, 23] width 19 height 7
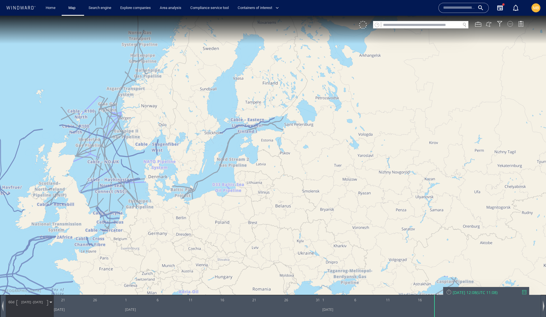
click at [510, 25] on div at bounding box center [511, 24] width 6 height 6
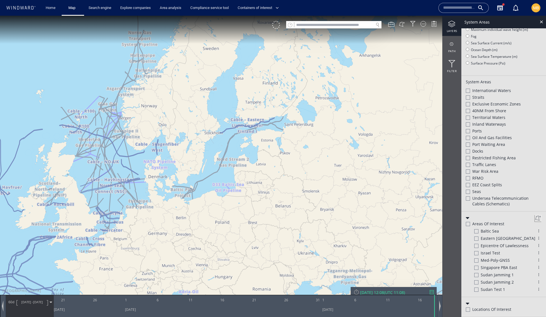
scroll to position [270, 0]
click at [469, 196] on div at bounding box center [468, 198] width 4 height 4
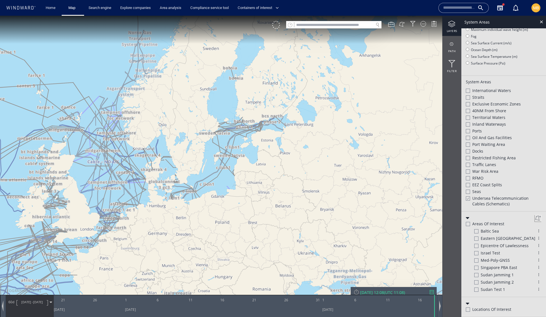
click at [468, 196] on div at bounding box center [468, 198] width 4 height 5
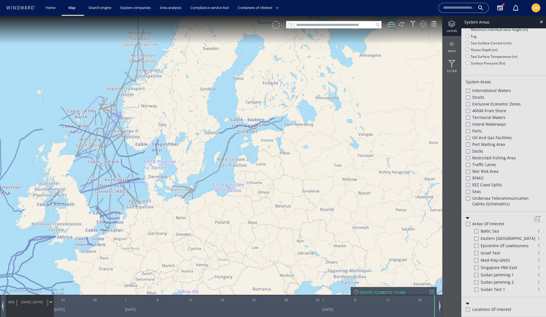
click at [468, 196] on div at bounding box center [468, 198] width 4 height 4
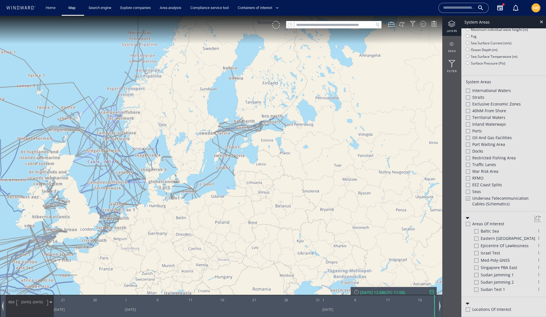
click at [468, 196] on div at bounding box center [468, 198] width 4 height 5
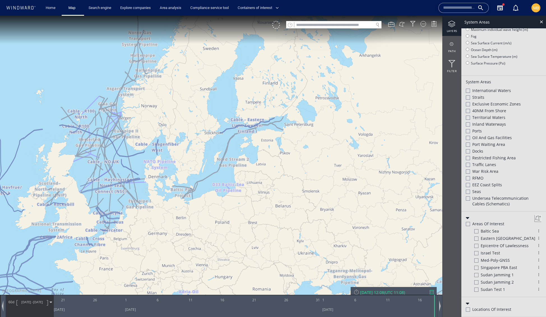
click at [468, 196] on div at bounding box center [468, 198] width 4 height 4
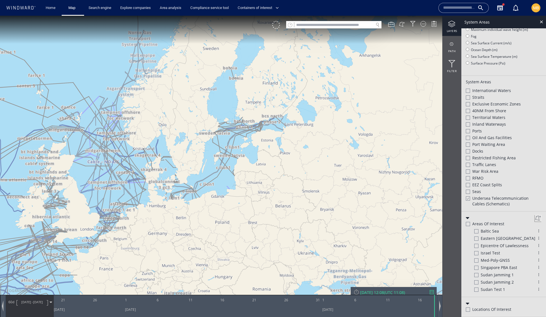
click at [468, 196] on div at bounding box center [468, 198] width 4 height 5
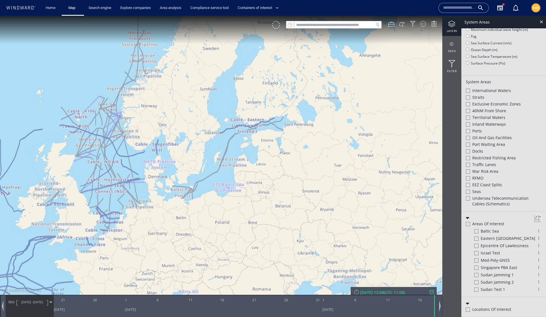
click at [468, 196] on div at bounding box center [468, 198] width 4 height 4
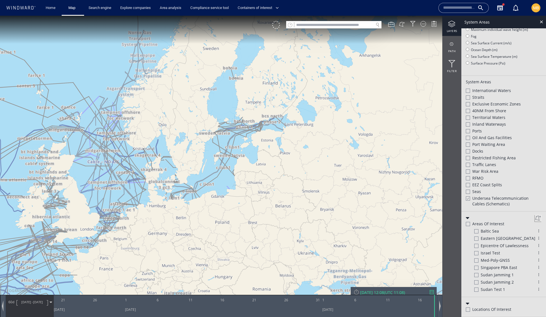
click at [468, 196] on div at bounding box center [468, 198] width 4 height 5
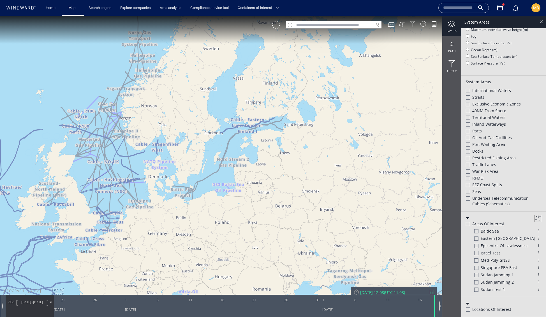
scroll to position [232, 0]
click at [452, 65] on div at bounding box center [452, 63] width 19 height 7
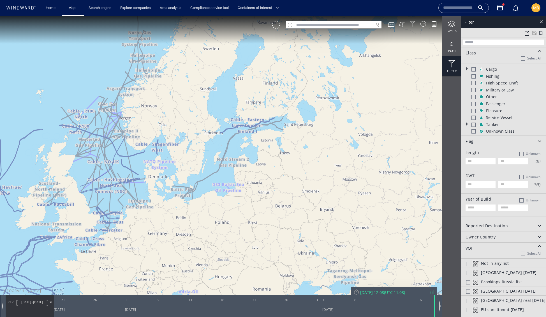
click at [475, 72] on div at bounding box center [474, 69] width 4 height 4
click at [475, 72] on div at bounding box center [473, 69] width 4 height 5
click at [521, 61] on div at bounding box center [523, 58] width 4 height 4
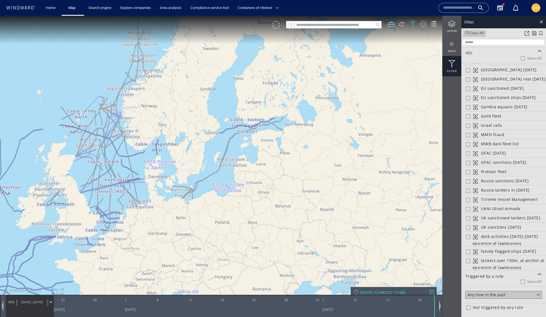
scroll to position [423, 0]
click at [535, 291] on div at bounding box center [538, 294] width 6 height 6
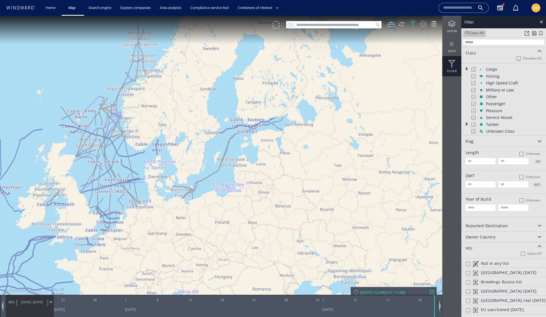
scroll to position [0, 0]
click at [468, 34] on span at bounding box center [467, 33] width 4 height 4
click at [450, 23] on div at bounding box center [452, 23] width 19 height 7
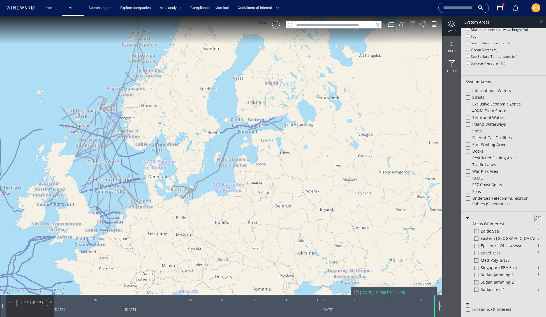
click at [541, 22] on div at bounding box center [542, 22] width 6 height 6
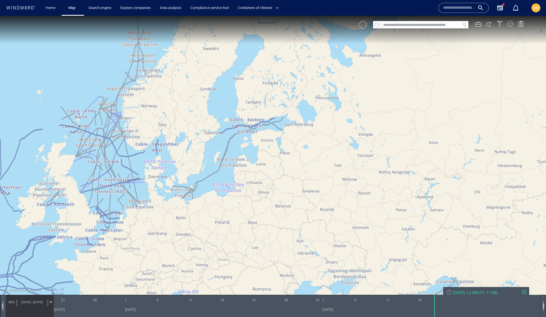
click at [498, 5] on icon "button" at bounding box center [501, 7] width 6 height 5
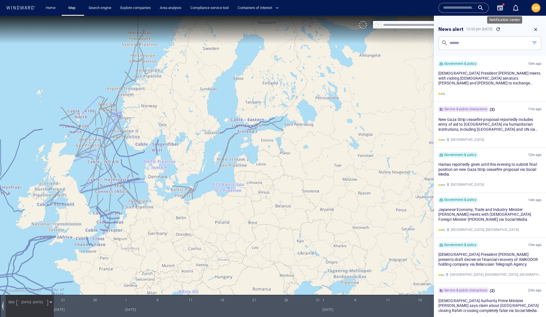
click at [515, 9] on div "button" at bounding box center [516, 7] width 7 height 7
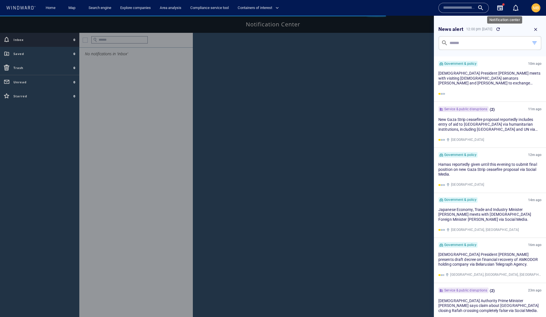
click at [515, 9] on div "button" at bounding box center [516, 7] width 7 height 7
click at [535, 8] on span "MB" at bounding box center [536, 8] width 6 height 4
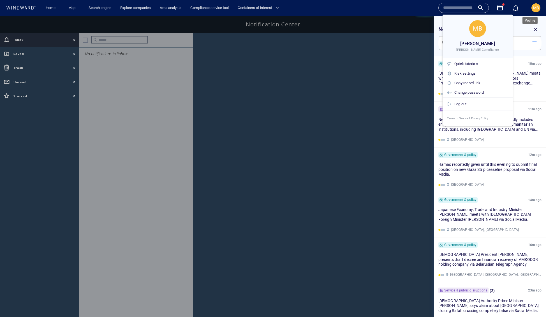
click at [535, 8] on div at bounding box center [273, 158] width 546 height 317
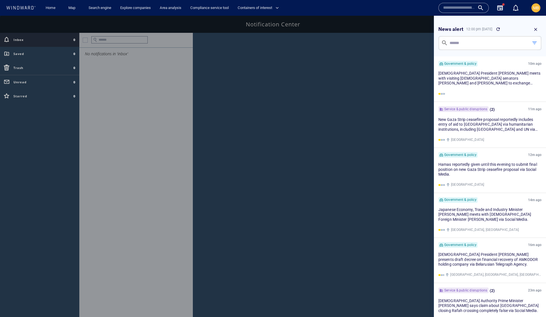
click at [283, 103] on div at bounding box center [369, 192] width 353 height 318
click at [77, 5] on link "Map" at bounding box center [72, 8] width 13 height 10
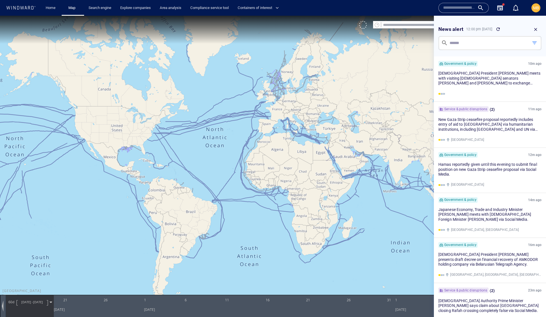
drag, startPoint x: 329, startPoint y: 123, endPoint x: 303, endPoint y: 123, distance: 26.1
click at [303, 123] on canvas "Map" at bounding box center [273, 164] width 546 height 296
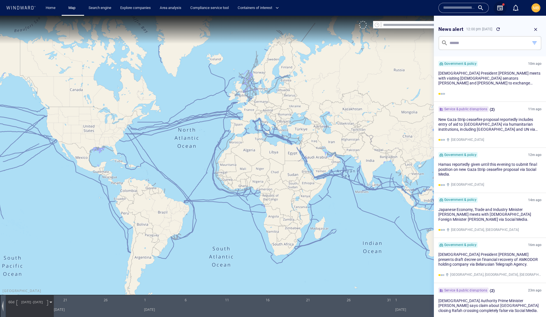
click at [498, 8] on icon "button" at bounding box center [501, 7] width 6 height 5
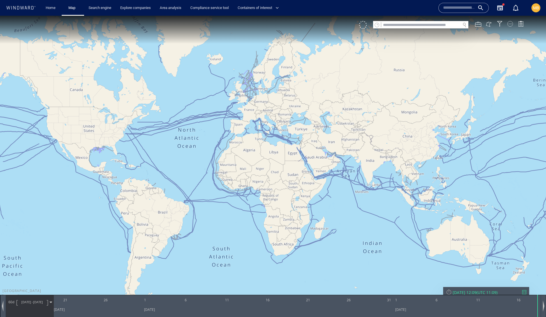
click at [511, 24] on div at bounding box center [511, 24] width 6 height 6
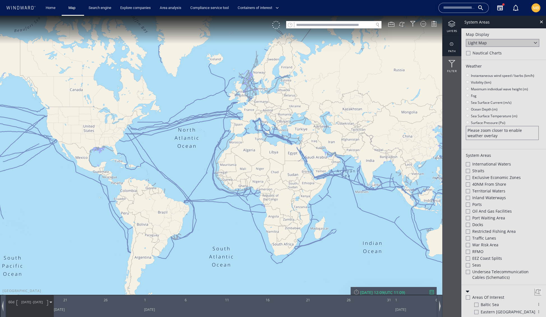
click at [451, 44] on div at bounding box center [452, 44] width 19 height 7
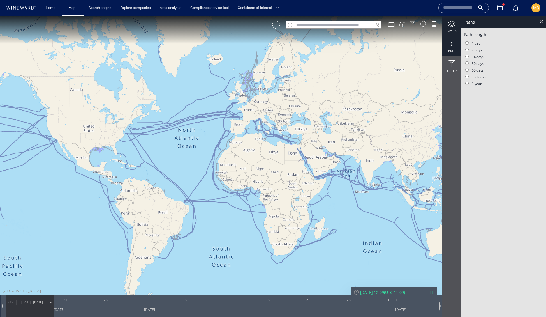
click at [452, 25] on div at bounding box center [452, 23] width 19 height 7
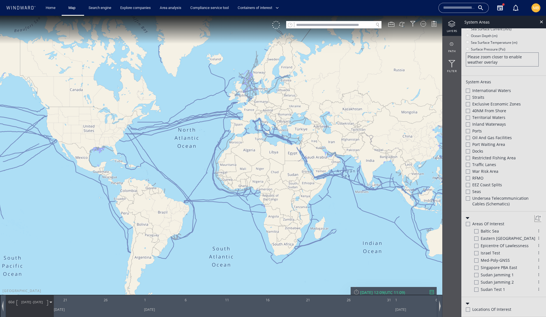
scroll to position [202, 0]
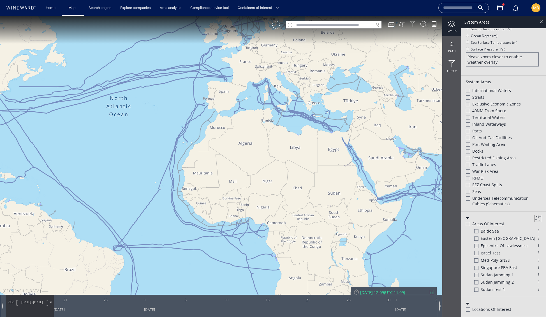
drag, startPoint x: 282, startPoint y: 104, endPoint x: 255, endPoint y: 214, distance: 113.3
click at [255, 214] on canvas "Map" at bounding box center [273, 164] width 546 height 296
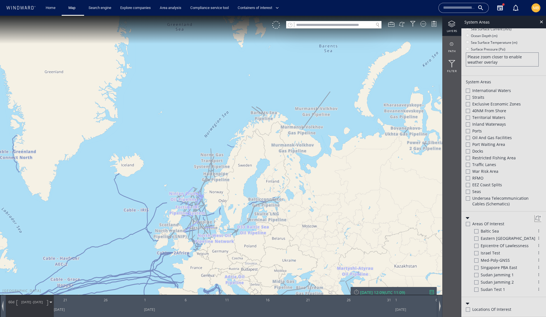
drag, startPoint x: 261, startPoint y: 184, endPoint x: 262, endPoint y: 178, distance: 6.0
click at [261, 180] on canvas "Map" at bounding box center [273, 164] width 546 height 296
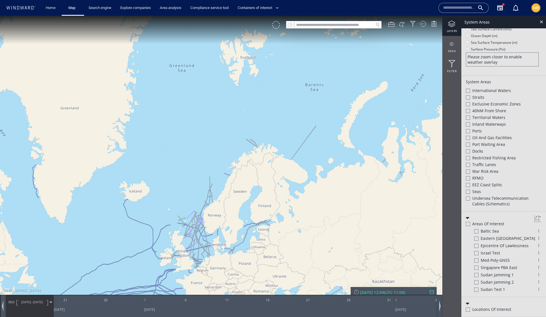
drag, startPoint x: 258, startPoint y: 197, endPoint x: 266, endPoint y: 150, distance: 47.8
click at [266, 150] on canvas "Map" at bounding box center [273, 164] width 546 height 296
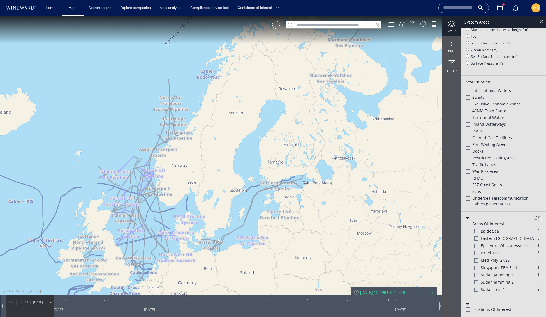
drag, startPoint x: 250, startPoint y: 182, endPoint x: 258, endPoint y: 113, distance: 69.4
click at [258, 113] on canvas "Map" at bounding box center [273, 164] width 546 height 296
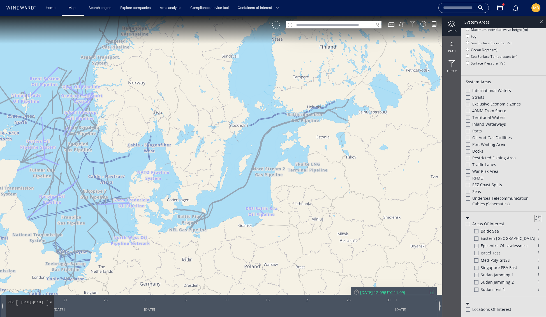
click at [477, 233] on div at bounding box center [477, 231] width 4 height 4
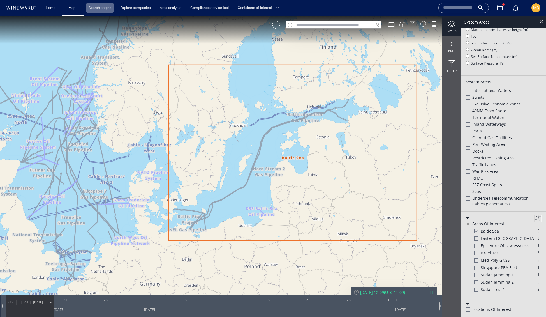
click at [110, 8] on link "Search engine" at bounding box center [99, 8] width 27 height 10
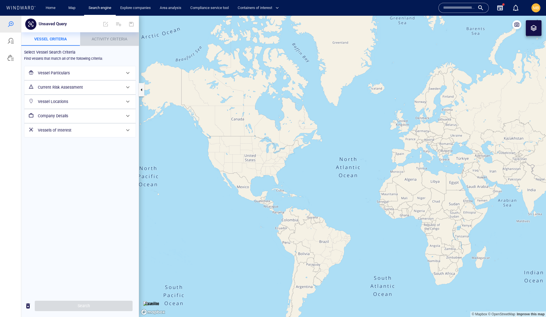
click at [104, 38] on span "Activity Criteria" at bounding box center [110, 39] width 36 height 4
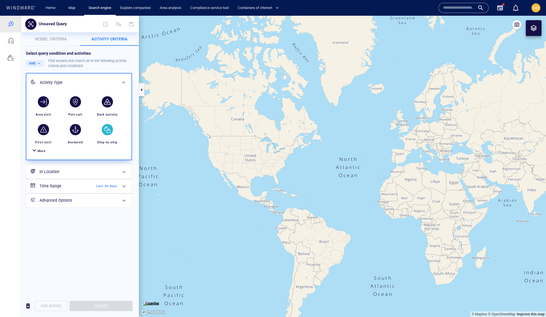
click at [110, 135] on div "button" at bounding box center [107, 129] width 11 height 11
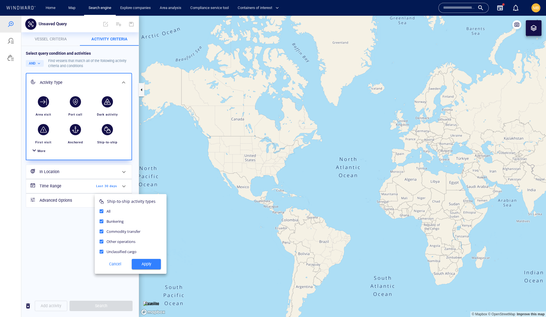
click at [144, 268] on span "Apply" at bounding box center [146, 264] width 20 height 7
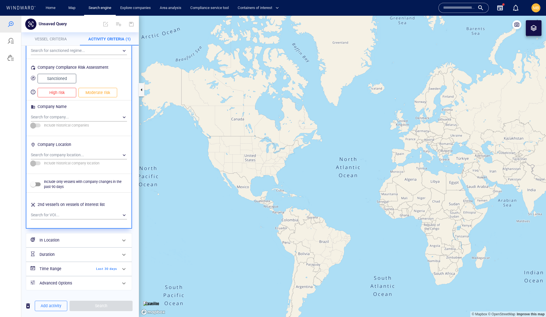
scroll to position [565, 0]
click at [83, 211] on div "​" at bounding box center [79, 215] width 96 height 8
type input "*"
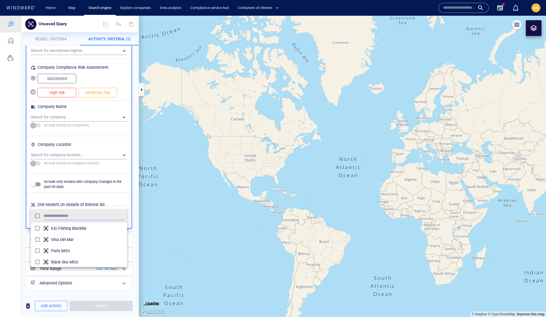
click at [134, 224] on div at bounding box center [273, 166] width 546 height 301
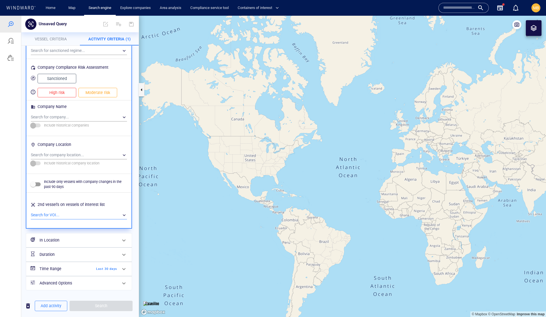
scroll to position [572, 0]
click at [93, 237] on h6 "In Location" at bounding box center [79, 240] width 78 height 7
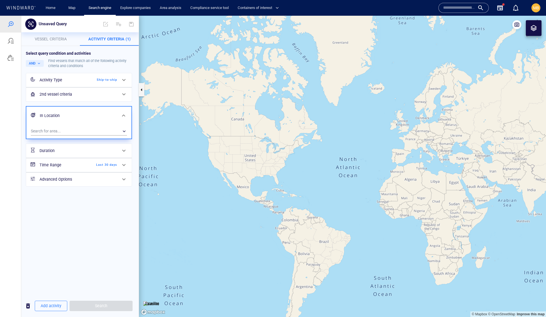
scroll to position [0, 0]
click at [73, 135] on div "​" at bounding box center [79, 131] width 96 height 8
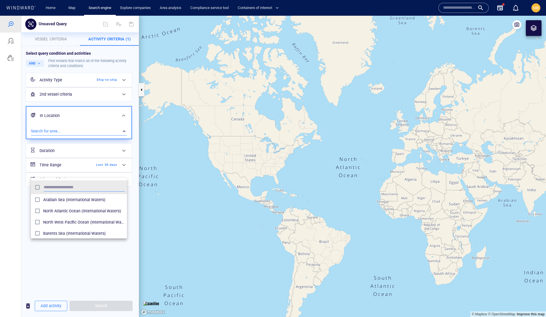
scroll to position [61, 96]
type input "***"
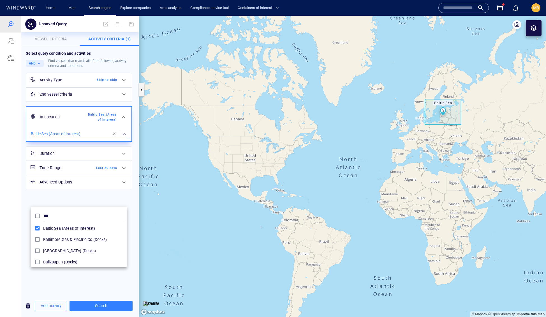
click at [104, 308] on div at bounding box center [273, 166] width 546 height 301
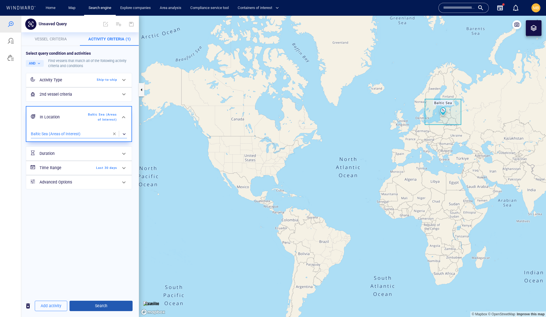
click at [105, 305] on span "Search" at bounding box center [101, 305] width 54 height 7
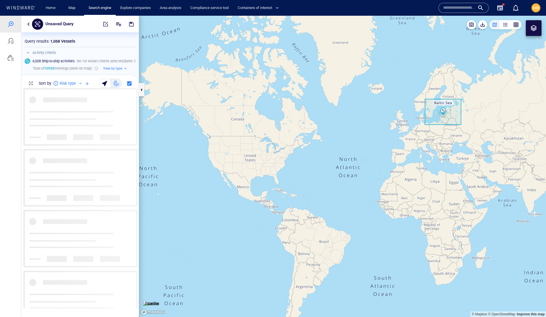
scroll to position [220, 117]
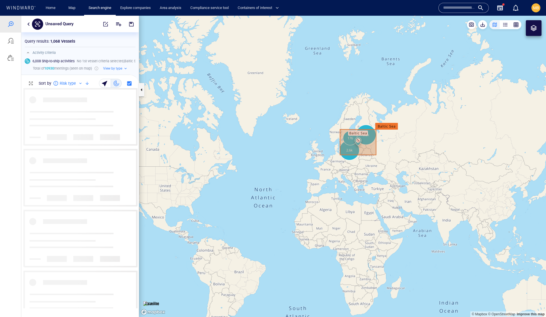
drag, startPoint x: 420, startPoint y: 111, endPoint x: 325, endPoint y: 145, distance: 100.7
click at [325, 146] on canvas "Map" at bounding box center [342, 167] width 407 height 302
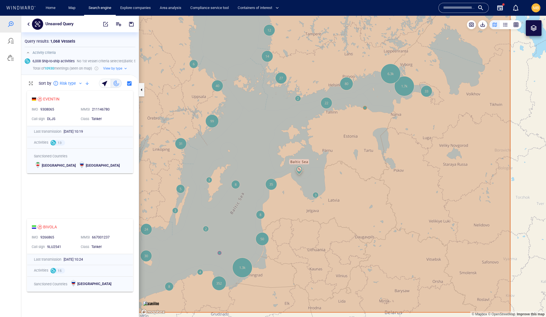
drag, startPoint x: 456, startPoint y: 124, endPoint x: 338, endPoint y: 192, distance: 136.2
click at [338, 192] on canvas "Map" at bounding box center [342, 167] width 407 height 302
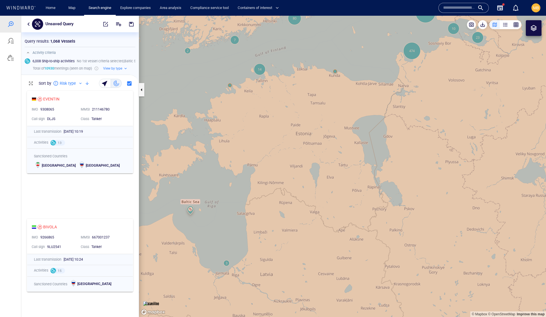
drag, startPoint x: 372, startPoint y: 125, endPoint x: 345, endPoint y: 207, distance: 86.2
click at [345, 207] on canvas "Map" at bounding box center [342, 167] width 407 height 302
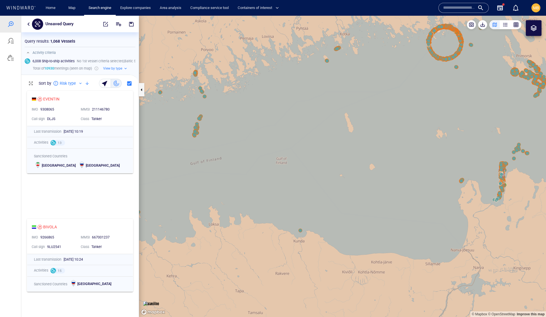
drag, startPoint x: 349, startPoint y: 128, endPoint x: 516, endPoint y: 90, distance: 170.4
click at [516, 90] on canvas "Map" at bounding box center [342, 167] width 407 height 302
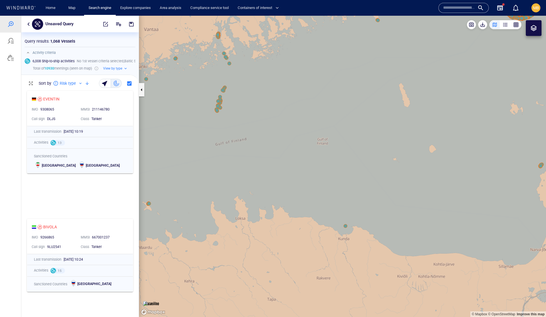
drag, startPoint x: 461, startPoint y: 125, endPoint x: 375, endPoint y: 190, distance: 107.1
click at [375, 189] on canvas "Map" at bounding box center [342, 167] width 407 height 302
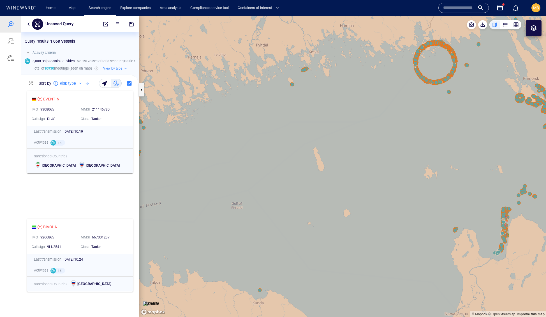
drag, startPoint x: 382, startPoint y: 164, endPoint x: 314, endPoint y: 224, distance: 90.6
click at [315, 224] on canvas "Map" at bounding box center [342, 167] width 407 height 302
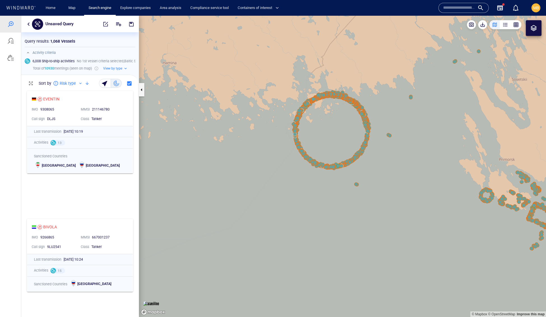
drag, startPoint x: 372, startPoint y: 167, endPoint x: 319, endPoint y: 230, distance: 82.4
click at [319, 231] on canvas "Map" at bounding box center [342, 167] width 407 height 302
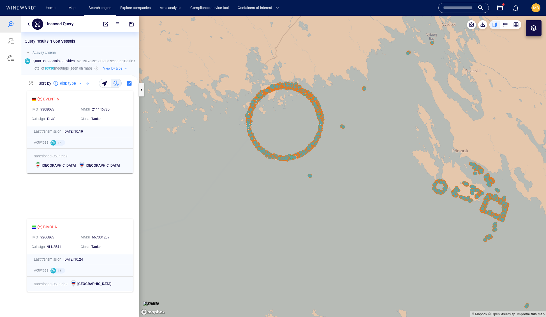
drag, startPoint x: 420, startPoint y: 218, endPoint x: 323, endPoint y: 212, distance: 97.8
click at [323, 212] on canvas "Map" at bounding box center [342, 167] width 407 height 302
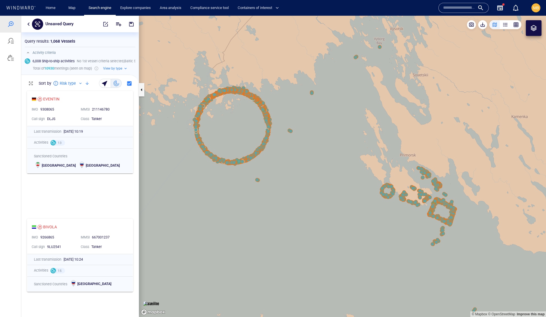
click at [535, 28] on div at bounding box center [534, 28] width 7 height 7
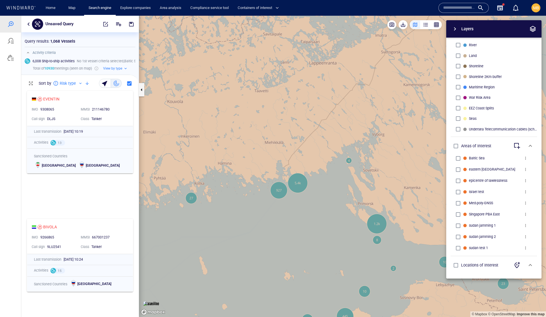
scroll to position [0, 0]
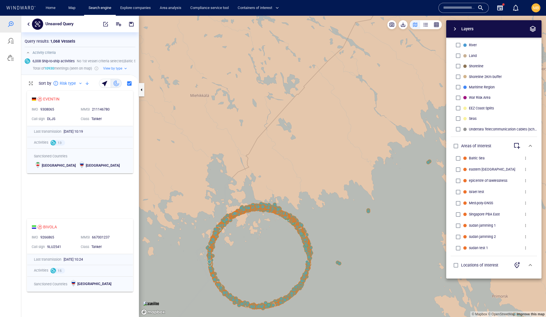
drag, startPoint x: 307, startPoint y: 163, endPoint x: 296, endPoint y: 62, distance: 101.8
click at [296, 62] on canvas "Map" at bounding box center [342, 167] width 407 height 302
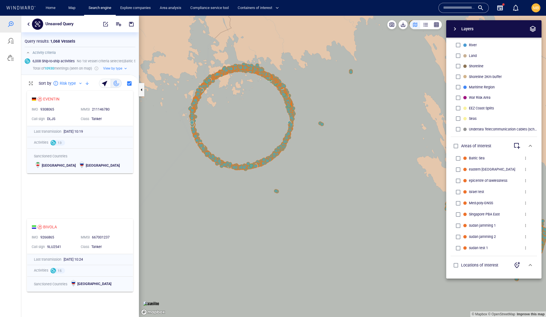
click at [412, 83] on div "Layers System Areas International Waters Straits Exclusive Economic Zones 40NM …" at bounding box center [465, 149] width 154 height 258
click at [456, 31] on span "button" at bounding box center [455, 29] width 7 height 7
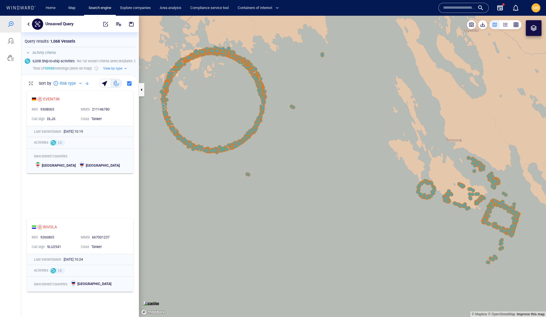
drag, startPoint x: 376, startPoint y: 145, endPoint x: 339, endPoint y: 121, distance: 44.2
click at [340, 121] on canvas "Map" at bounding box center [342, 167] width 407 height 302
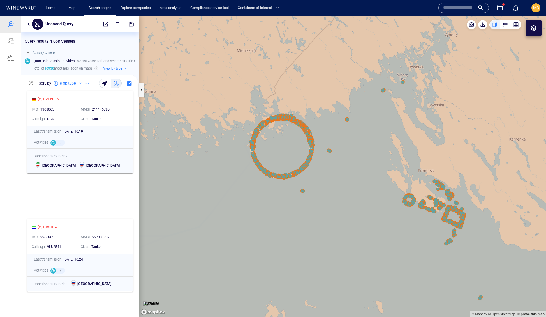
drag, startPoint x: 396, startPoint y: 227, endPoint x: 365, endPoint y: 118, distance: 113.0
click at [365, 118] on canvas "Map" at bounding box center [342, 167] width 407 height 302
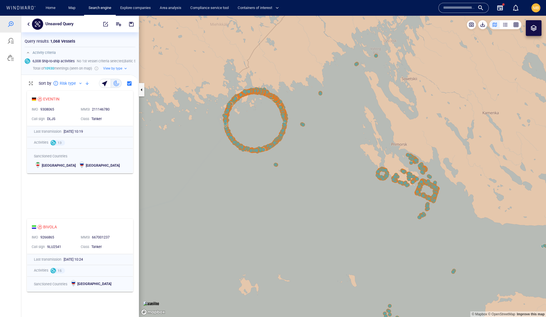
drag, startPoint x: 337, startPoint y: 149, endPoint x: 341, endPoint y: 234, distance: 84.2
click at [341, 234] on canvas "Map" at bounding box center [342, 167] width 407 height 302
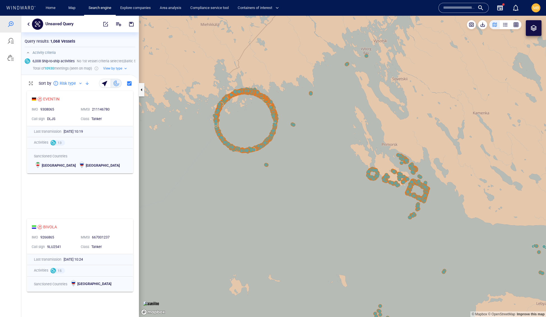
drag, startPoint x: 337, startPoint y: 222, endPoint x: 325, endPoint y: 222, distance: 11.5
click at [325, 222] on canvas "Map" at bounding box center [342, 167] width 407 height 302
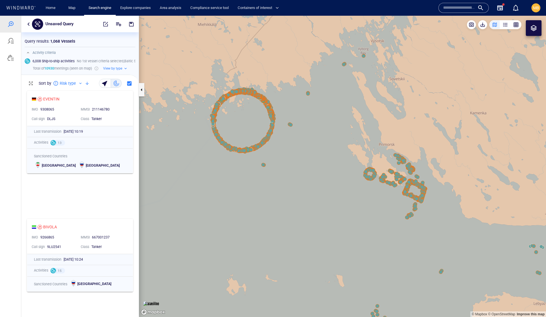
click at [204, 302] on canvas "Map" at bounding box center [342, 167] width 407 height 302
click at [157, 301] on img at bounding box center [151, 304] width 16 height 6
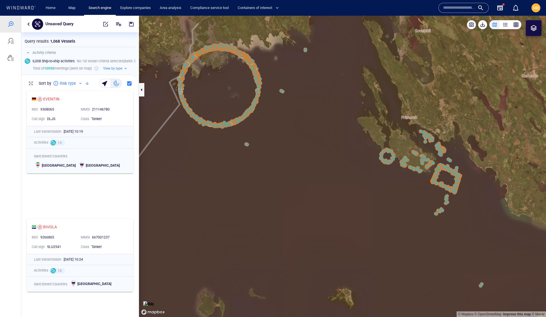
drag, startPoint x: 285, startPoint y: 206, endPoint x: 306, endPoint y: 250, distance: 49.2
click at [306, 251] on canvas "Map" at bounding box center [342, 167] width 407 height 302
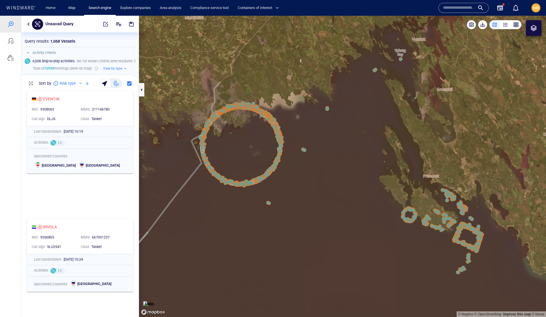
drag, startPoint x: 308, startPoint y: 235, endPoint x: 313, endPoint y: 258, distance: 24.2
click at [313, 258] on canvas "Map" at bounding box center [342, 167] width 407 height 302
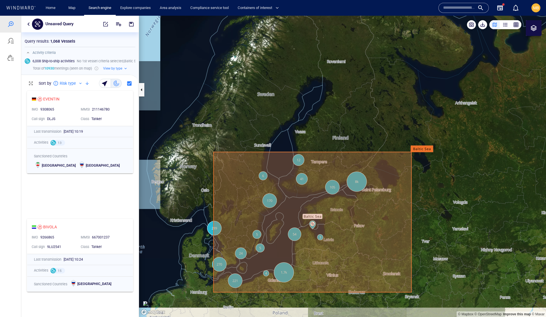
drag, startPoint x: 334, startPoint y: 190, endPoint x: 348, endPoint y: 126, distance: 65.7
click at [344, 130] on canvas "Map" at bounding box center [342, 167] width 407 height 302
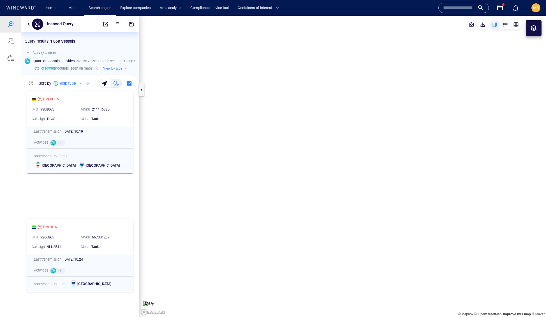
drag, startPoint x: 325, startPoint y: 217, endPoint x: 309, endPoint y: 117, distance: 101.0
click at [311, 119] on canvas "Map" at bounding box center [342, 167] width 407 height 302
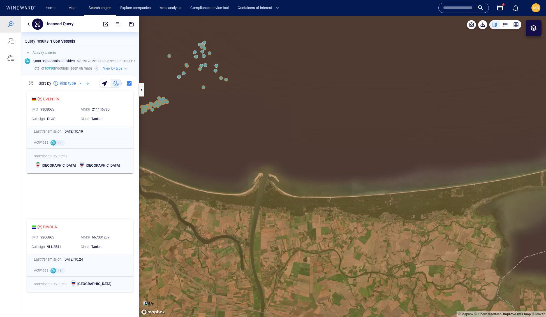
drag, startPoint x: 244, startPoint y: 141, endPoint x: 447, endPoint y: 148, distance: 203.5
click at [447, 148] on canvas "Map" at bounding box center [342, 167] width 407 height 302
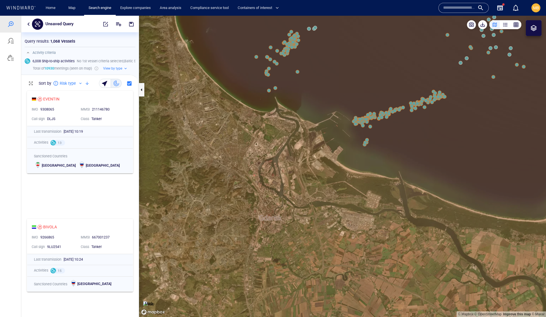
drag, startPoint x: 440, startPoint y: 149, endPoint x: 265, endPoint y: 164, distance: 175.4
click at [265, 164] on canvas "Map" at bounding box center [342, 167] width 407 height 302
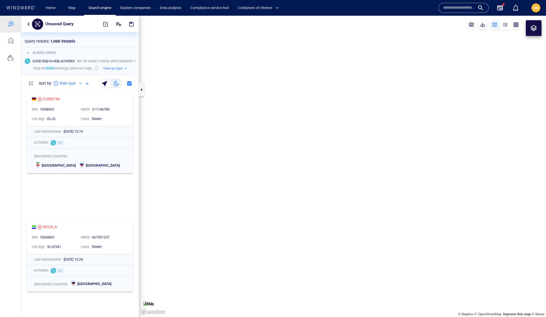
click at [396, 121] on canvas "Map" at bounding box center [342, 167] width 407 height 302
drag, startPoint x: 466, startPoint y: 122, endPoint x: 357, endPoint y: 79, distance: 117.3
click at [361, 79] on canvas "Map" at bounding box center [342, 167] width 407 height 302
drag, startPoint x: 362, startPoint y: 103, endPoint x: 372, endPoint y: 190, distance: 87.3
click at [373, 190] on canvas "Map" at bounding box center [342, 167] width 407 height 302
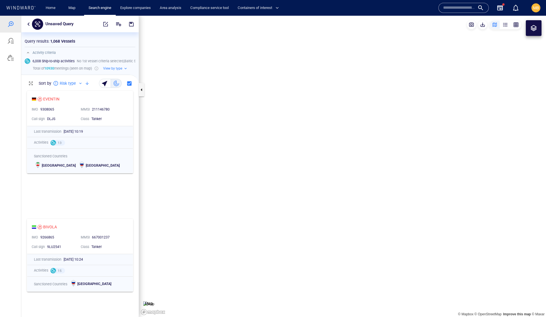
drag, startPoint x: 252, startPoint y: 230, endPoint x: 292, endPoint y: 198, distance: 51.6
click at [292, 198] on canvas "Map" at bounding box center [342, 167] width 407 height 302
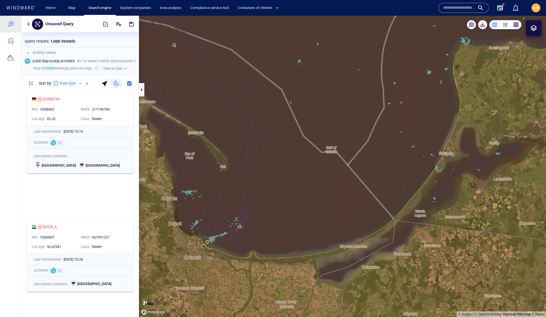
drag, startPoint x: 266, startPoint y: 227, endPoint x: 317, endPoint y: 176, distance: 71.6
click at [317, 176] on canvas "Map" at bounding box center [342, 167] width 407 height 302
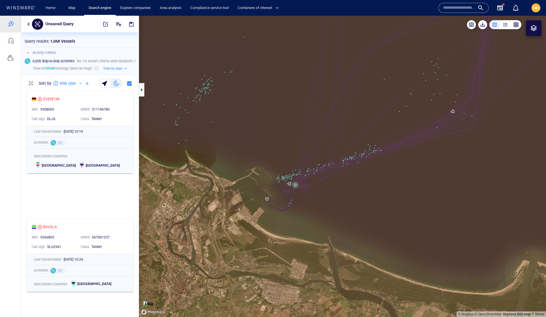
drag, startPoint x: 237, startPoint y: 195, endPoint x: 411, endPoint y: 181, distance: 174.2
click at [411, 181] on canvas "Map" at bounding box center [342, 167] width 407 height 302
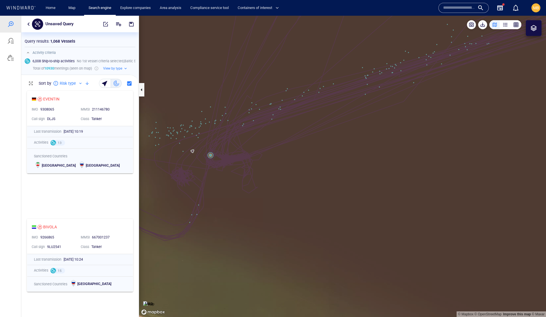
click at [210, 157] on canvas "Map" at bounding box center [342, 167] width 407 height 302
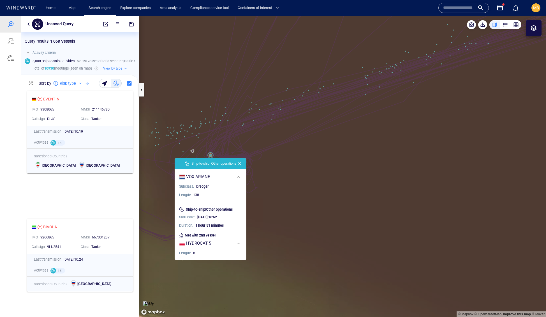
click at [267, 148] on canvas "Map" at bounding box center [342, 167] width 407 height 302
click at [288, 162] on canvas "Map" at bounding box center [342, 167] width 407 height 302
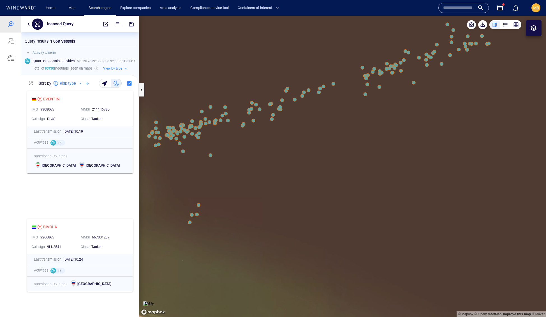
click at [211, 155] on canvas "Map" at bounding box center [342, 167] width 407 height 302
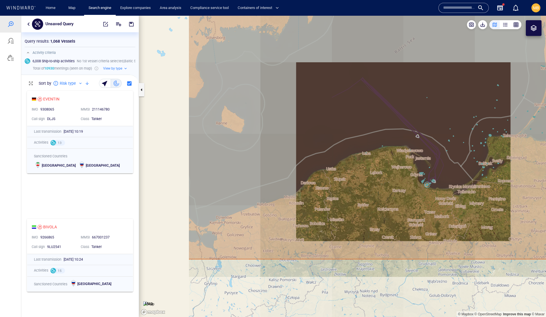
drag, startPoint x: 327, startPoint y: 174, endPoint x: 259, endPoint y: 125, distance: 84.0
click at [259, 126] on canvas "Map" at bounding box center [342, 167] width 407 height 302
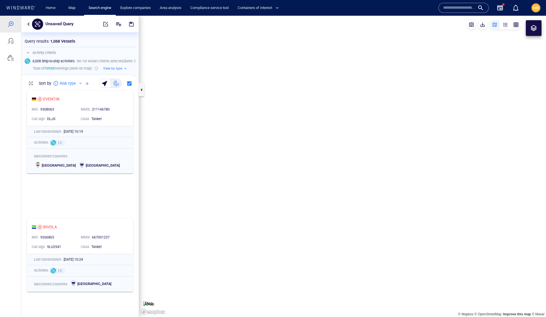
drag, startPoint x: 335, startPoint y: 88, endPoint x: 334, endPoint y: 138, distance: 49.9
click at [335, 137] on canvas "Map" at bounding box center [342, 167] width 407 height 302
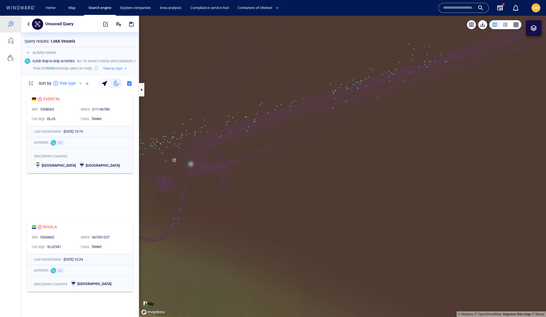
click at [191, 165] on canvas "Map" at bounding box center [342, 167] width 407 height 302
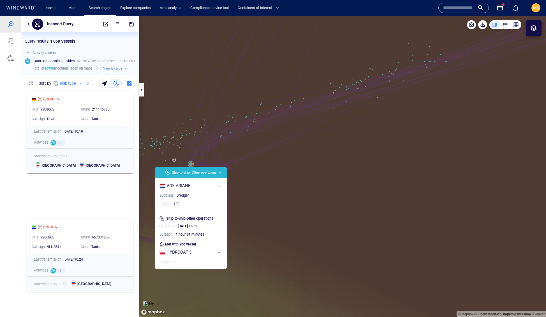
click at [191, 163] on canvas "Map" at bounding box center [342, 167] width 407 height 302
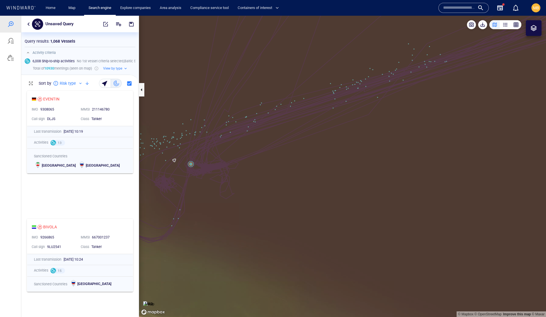
click at [191, 163] on canvas "Map" at bounding box center [342, 167] width 407 height 302
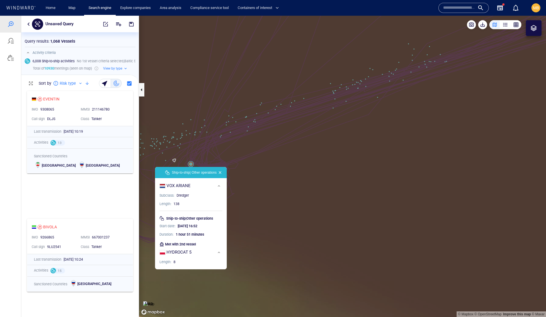
click at [191, 163] on canvas "Map" at bounding box center [342, 167] width 407 height 302
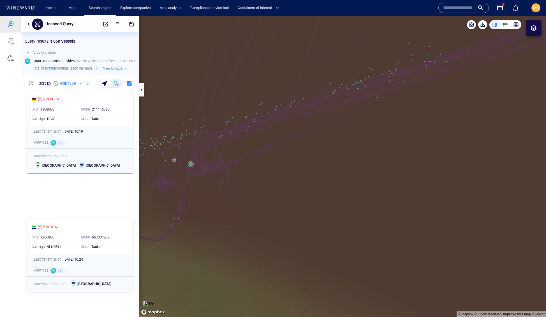
click at [191, 165] on canvas "Map" at bounding box center [342, 167] width 407 height 302
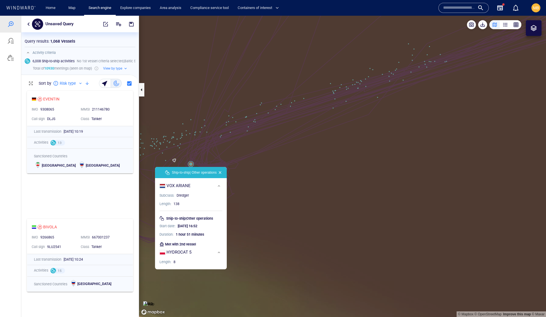
click at [191, 165] on canvas "Map" at bounding box center [342, 167] width 407 height 302
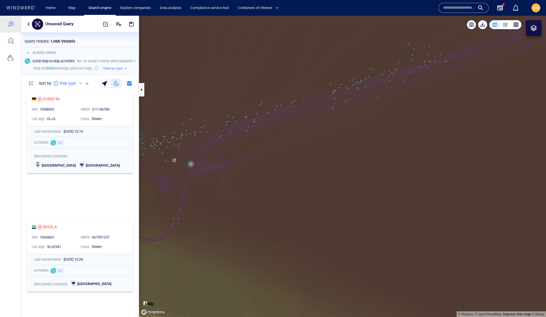
click at [192, 165] on canvas "Map" at bounding box center [342, 167] width 407 height 302
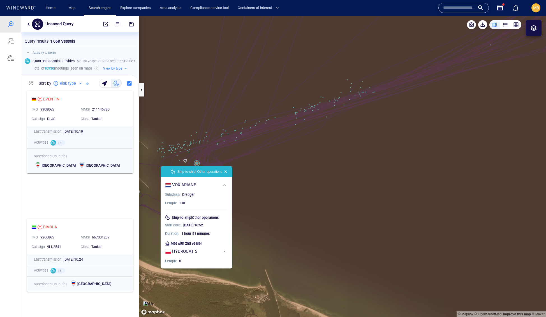
click at [225, 162] on canvas "Map" at bounding box center [342, 167] width 407 height 302
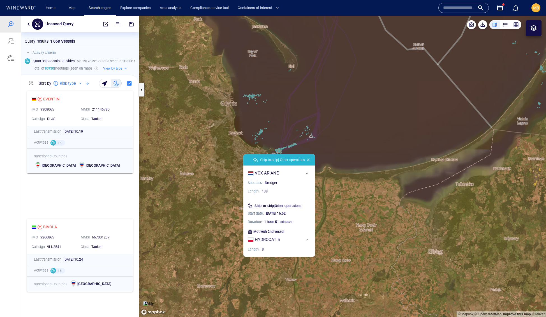
click at [374, 122] on canvas "Map" at bounding box center [342, 167] width 407 height 302
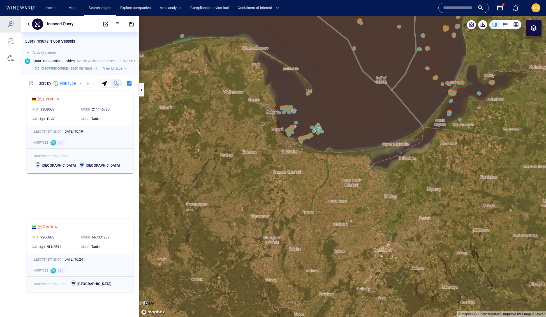
click at [452, 118] on canvas "Map" at bounding box center [342, 167] width 407 height 302
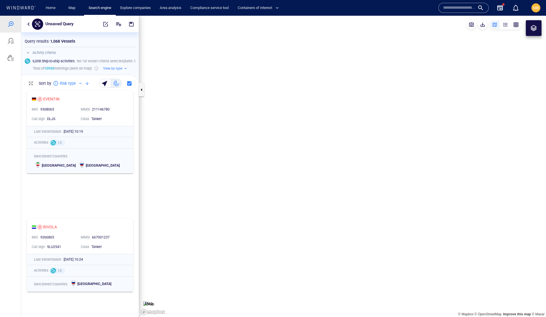
drag, startPoint x: 432, startPoint y: 92, endPoint x: 347, endPoint y: 135, distance: 96.1
click at [349, 134] on canvas "Map" at bounding box center [342, 167] width 407 height 302
click at [103, 26] on span "button" at bounding box center [106, 24] width 6 height 6
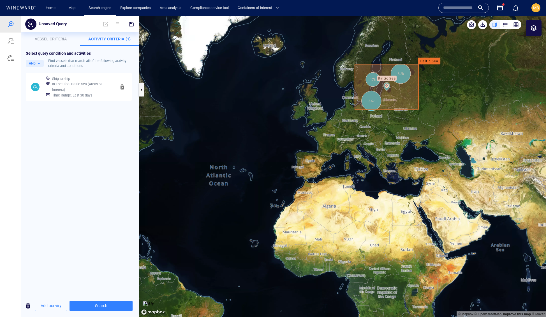
scroll to position [0, 0]
click at [121, 90] on span "button" at bounding box center [122, 87] width 7 height 7
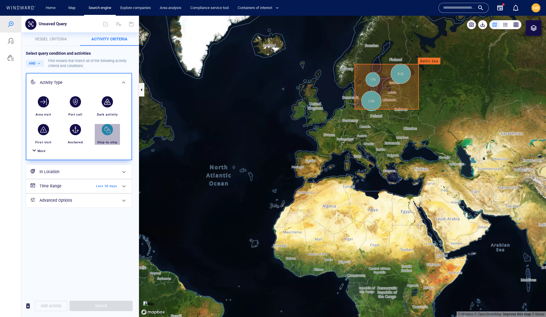
click at [108, 135] on div "button" at bounding box center [107, 129] width 11 height 11
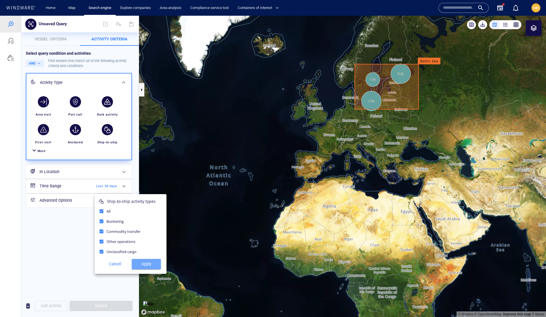
click at [141, 268] on span "Apply" at bounding box center [146, 264] width 20 height 7
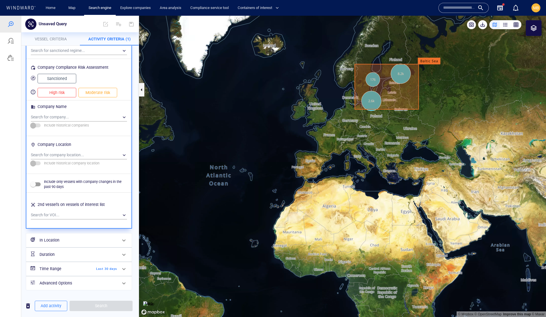
scroll to position [572, 0]
click at [104, 237] on h6 "In Location" at bounding box center [79, 240] width 78 height 7
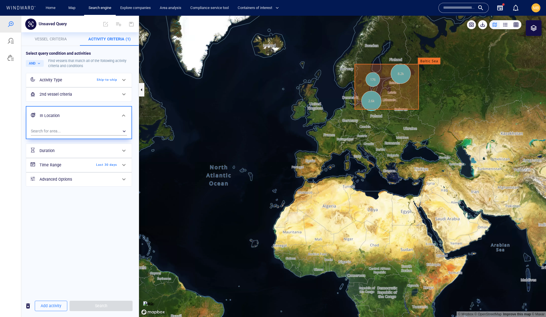
scroll to position [0, 0]
click at [92, 157] on div "Duration" at bounding box center [78, 150] width 82 height 11
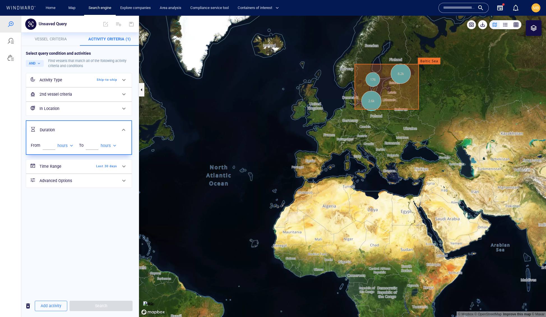
click at [100, 112] on h6 "In Location" at bounding box center [79, 108] width 78 height 7
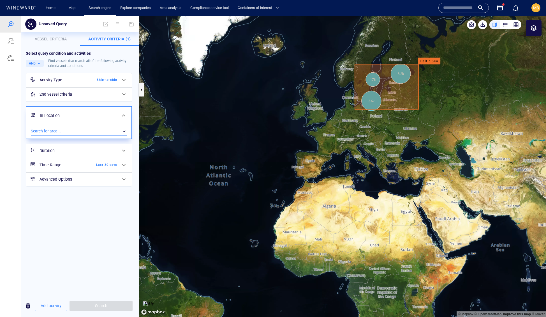
click at [97, 135] on div "​" at bounding box center [79, 131] width 96 height 8
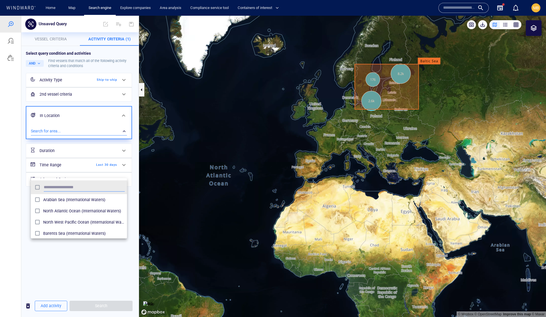
scroll to position [61, 96]
type input "***"
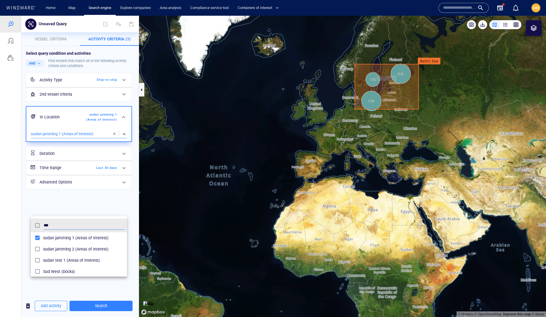
click at [116, 304] on div at bounding box center [273, 166] width 546 height 301
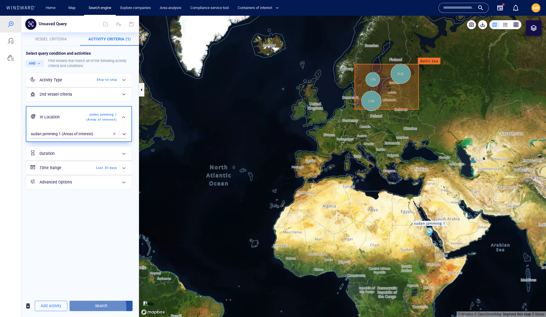
click at [110, 306] on span "Search" at bounding box center [101, 305] width 54 height 7
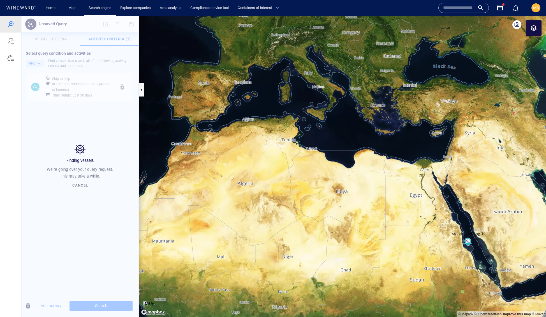
drag, startPoint x: 399, startPoint y: 227, endPoint x: 304, endPoint y: 171, distance: 110.2
click at [304, 172] on canvas "Map" at bounding box center [342, 167] width 407 height 302
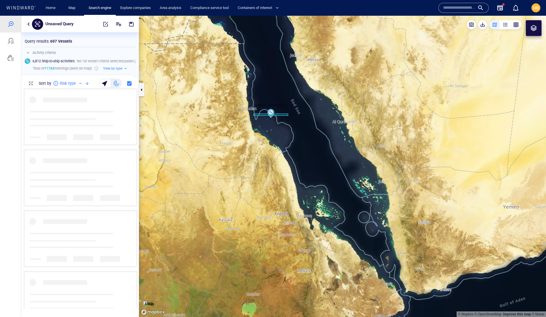
scroll to position [0, 0]
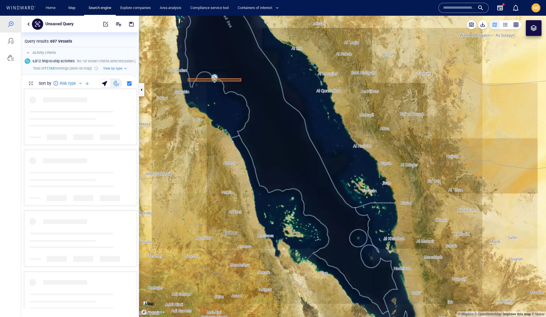
drag, startPoint x: 284, startPoint y: 148, endPoint x: 327, endPoint y: 171, distance: 48.4
click at [327, 171] on canvas "Map" at bounding box center [342, 167] width 407 height 302
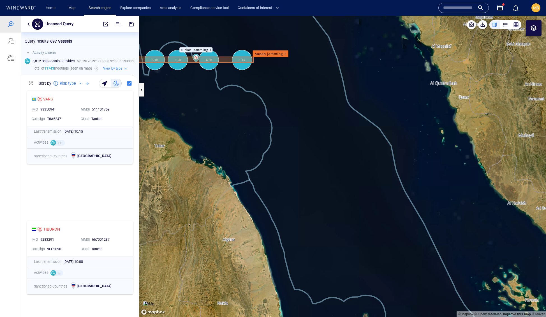
drag, startPoint x: 301, startPoint y: 134, endPoint x: 346, endPoint y: 147, distance: 47.3
click at [346, 147] on canvas "Map" at bounding box center [342, 167] width 407 height 302
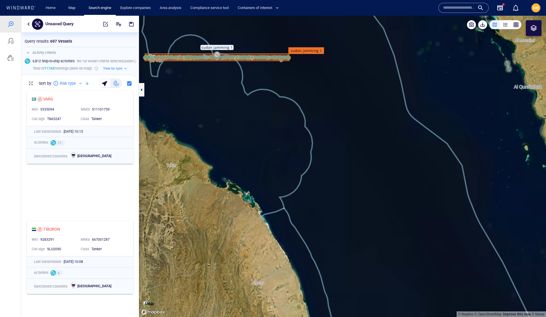
drag, startPoint x: 307, startPoint y: 121, endPoint x: 404, endPoint y: 114, distance: 98.2
click at [408, 121] on canvas "Map" at bounding box center [342, 167] width 407 height 302
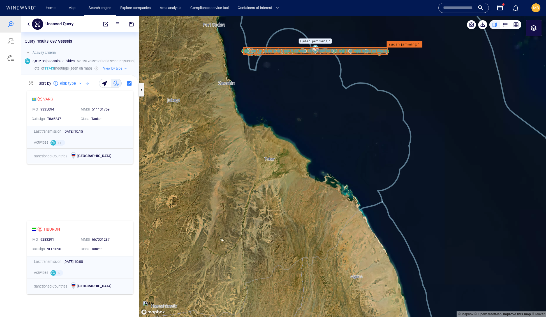
drag, startPoint x: 364, startPoint y: 96, endPoint x: 399, endPoint y: 138, distance: 54.8
click at [399, 138] on canvas "Map" at bounding box center [342, 167] width 407 height 302
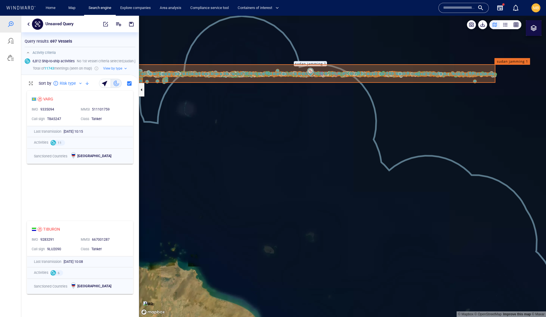
drag, startPoint x: 401, startPoint y: 109, endPoint x: 441, endPoint y: 135, distance: 48.1
click at [441, 135] on canvas "Map" at bounding box center [342, 167] width 407 height 302
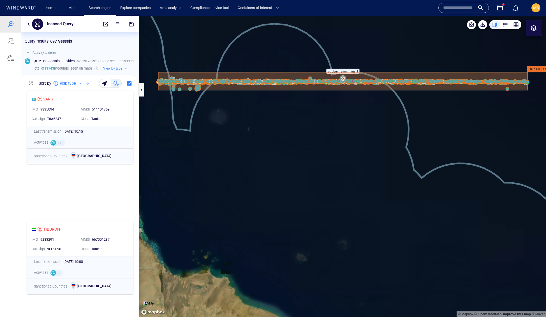
drag, startPoint x: 458, startPoint y: 126, endPoint x: 500, endPoint y: 128, distance: 41.6
click at [500, 128] on canvas "Map" at bounding box center [342, 167] width 407 height 302
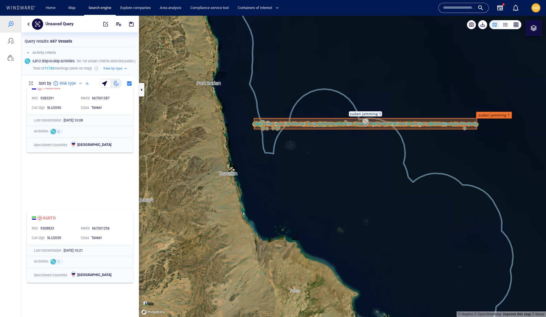
scroll to position [86, 0]
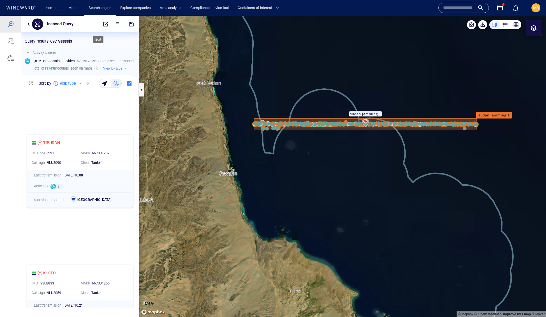
click at [103, 24] on span "button" at bounding box center [106, 24] width 6 height 6
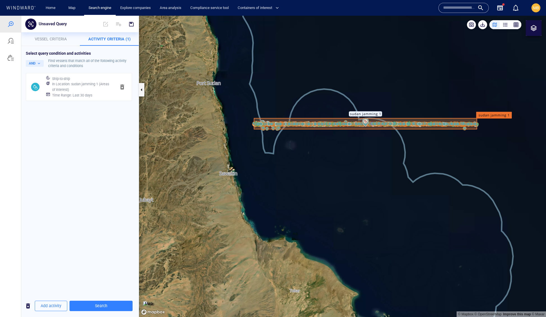
scroll to position [0, 0]
click at [122, 90] on span "button" at bounding box center [122, 87] width 7 height 7
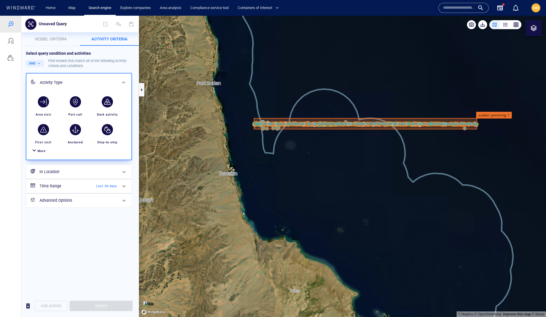
click at [84, 175] on h6 "In Location" at bounding box center [79, 171] width 78 height 7
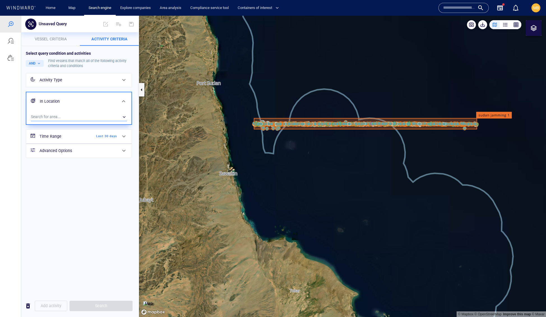
click at [89, 121] on div "​" at bounding box center [79, 117] width 96 height 8
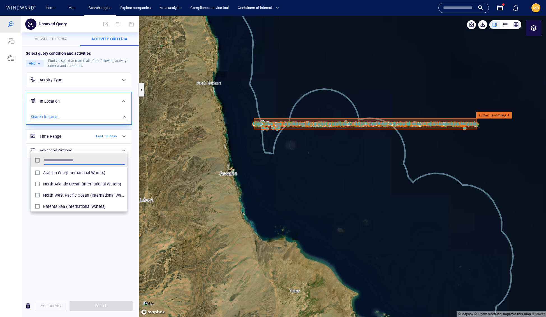
scroll to position [61, 96]
type input "*****"
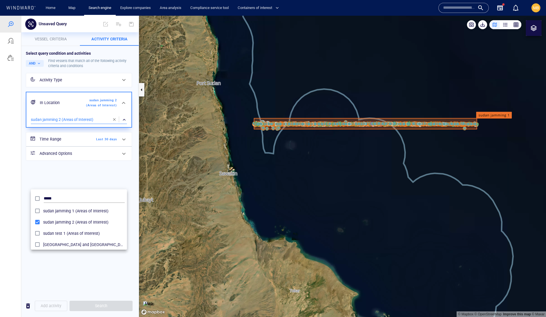
click at [115, 273] on div at bounding box center [273, 166] width 546 height 301
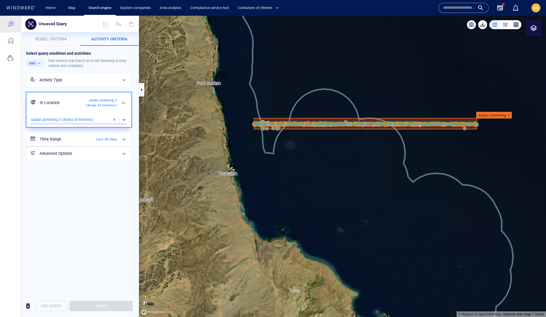
scroll to position [0, 0]
click at [103, 84] on div "Activity Type" at bounding box center [79, 80] width 78 height 7
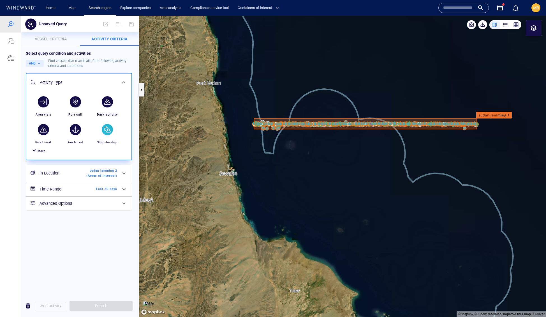
click at [107, 135] on div "button" at bounding box center [107, 129] width 11 height 11
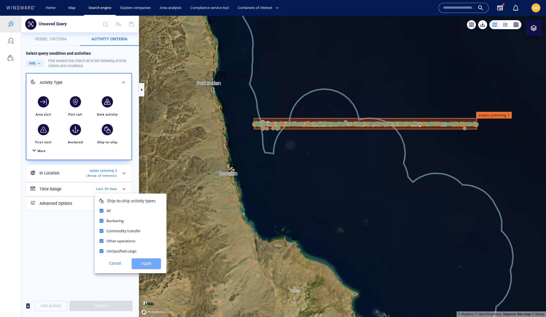
click at [143, 267] on span "Apply" at bounding box center [146, 263] width 20 height 7
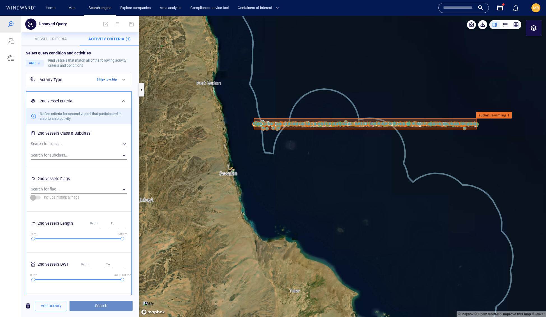
click at [114, 307] on span "Search" at bounding box center [101, 305] width 54 height 7
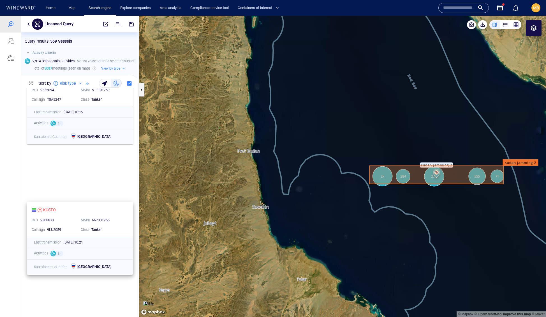
scroll to position [20, 0]
click at [103, 23] on span "button" at bounding box center [106, 24] width 6 height 6
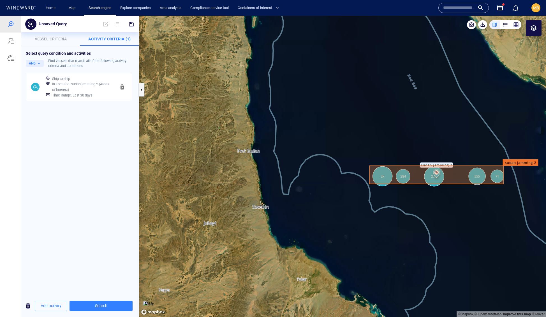
click at [122, 90] on span "button" at bounding box center [122, 87] width 7 height 7
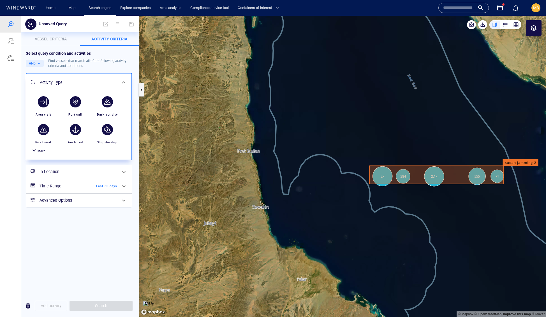
click at [73, 175] on h6 "In Location" at bounding box center [79, 171] width 78 height 7
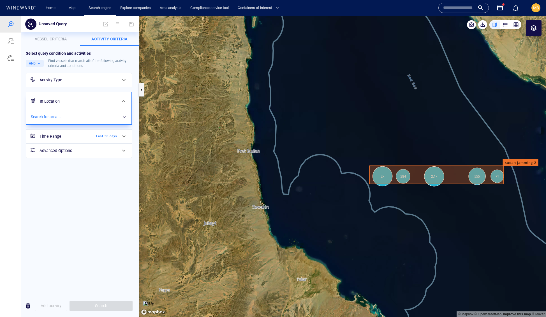
click at [60, 121] on div "​" at bounding box center [79, 117] width 96 height 8
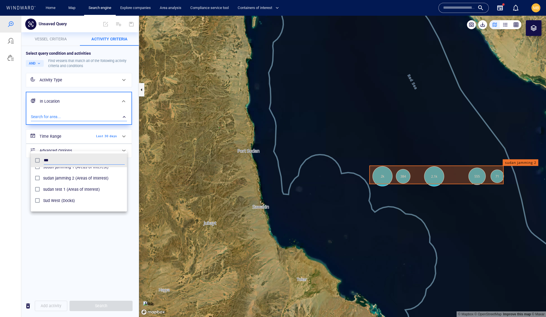
type input "***"
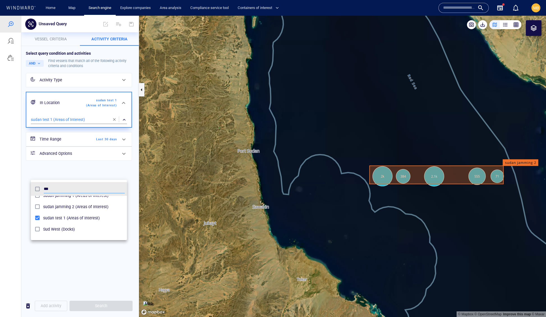
click at [109, 100] on div at bounding box center [273, 166] width 546 height 301
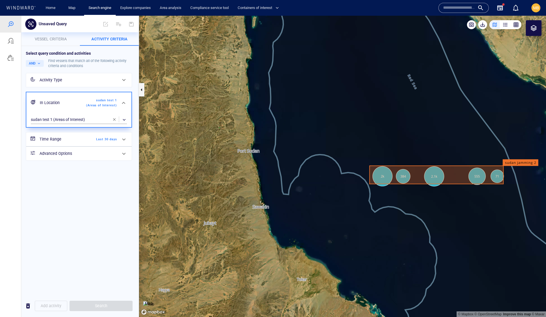
click at [106, 84] on div "Activity Type" at bounding box center [79, 80] width 78 height 7
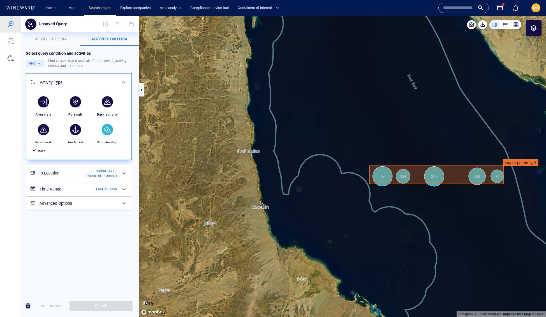
click at [108, 135] on div "button" at bounding box center [107, 129] width 11 height 11
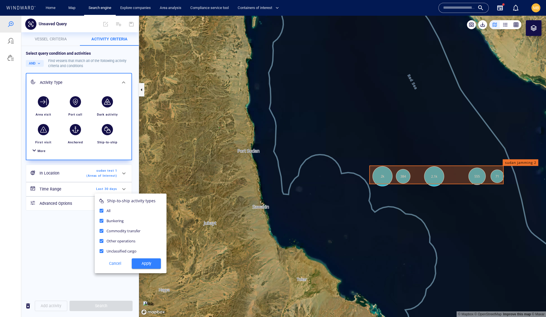
click at [146, 267] on span "Apply" at bounding box center [146, 263] width 20 height 7
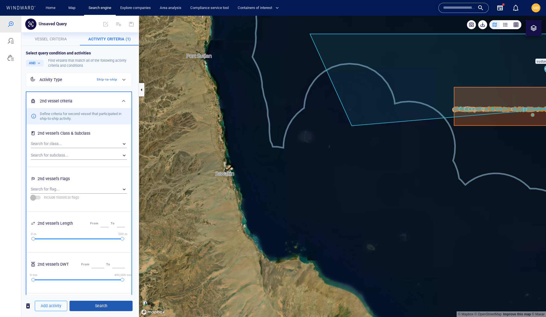
click at [116, 307] on span "Search" at bounding box center [101, 305] width 54 height 7
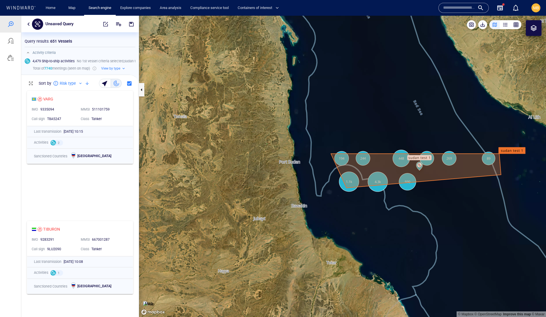
click at [534, 29] on div at bounding box center [534, 28] width 7 height 7
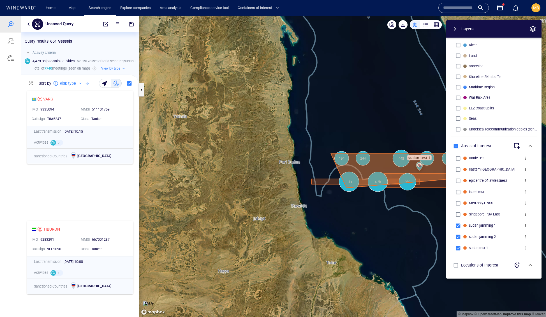
click at [527, 234] on span "more" at bounding box center [526, 236] width 4 height 4
click at [521, 238] on li "Delete" at bounding box center [514, 233] width 56 height 10
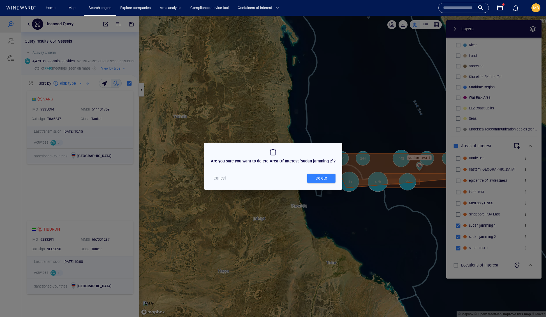
click at [328, 183] on div "Delete" at bounding box center [322, 178] width 14 height 9
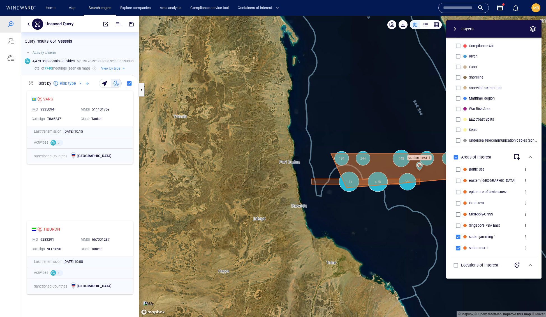
click at [528, 234] on span "more" at bounding box center [526, 236] width 4 height 4
click at [502, 224] on p "Delete" at bounding box center [496, 220] width 12 height 7
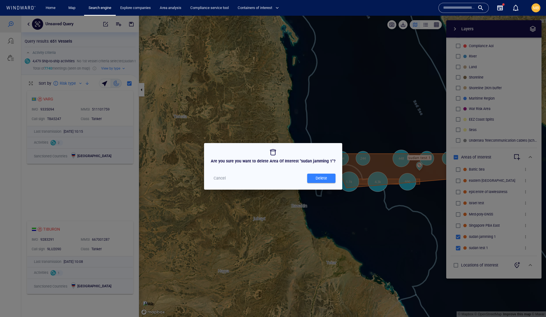
click at [328, 183] on div "Delete" at bounding box center [322, 178] width 14 height 9
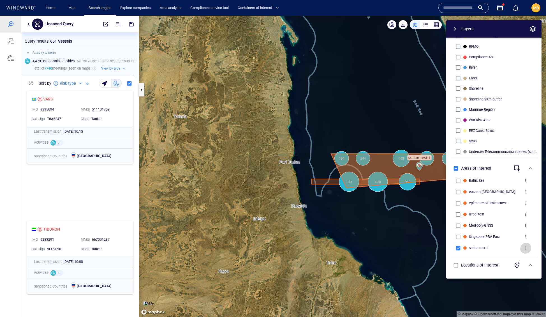
click at [526, 246] on span "more" at bounding box center [526, 248] width 4 height 4
click at [502, 223] on p "Delete" at bounding box center [496, 220] width 12 height 7
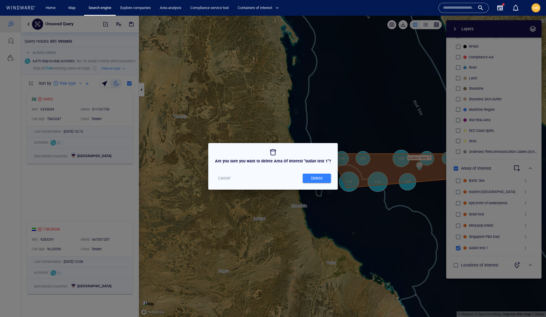
click at [324, 183] on div "Delete" at bounding box center [317, 178] width 14 height 9
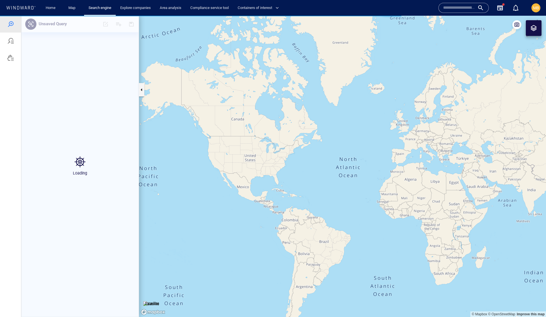
drag, startPoint x: 432, startPoint y: 159, endPoint x: 336, endPoint y: 132, distance: 100.4
click at [337, 132] on canvas "Map" at bounding box center [342, 167] width 407 height 302
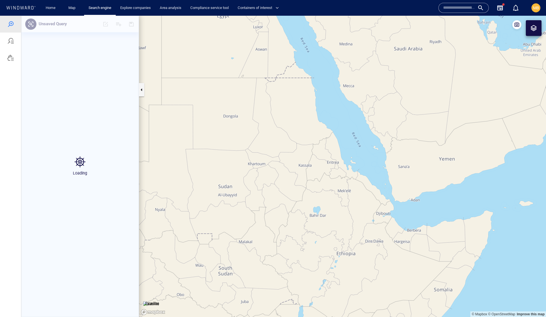
drag, startPoint x: 349, startPoint y: 143, endPoint x: 346, endPoint y: 183, distance: 40.5
click at [346, 183] on canvas "Map" at bounding box center [342, 167] width 407 height 302
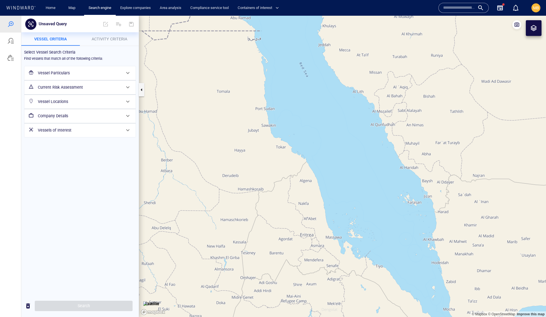
drag, startPoint x: 311, startPoint y: 145, endPoint x: 330, endPoint y: 194, distance: 53.0
click at [330, 194] on canvas "Map" at bounding box center [342, 167] width 407 height 302
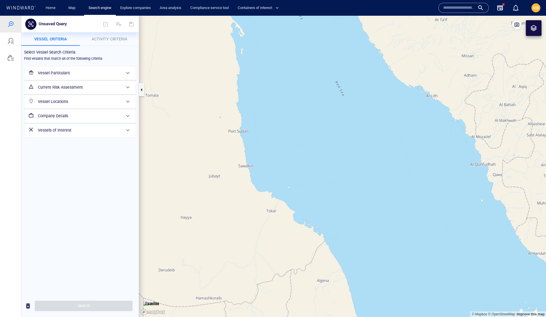
click at [536, 30] on div at bounding box center [534, 28] width 7 height 7
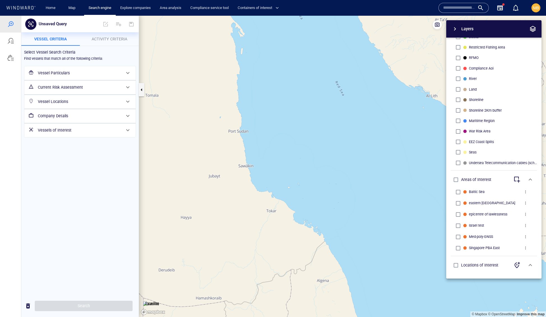
click at [514, 176] on span "button" at bounding box center [517, 179] width 7 height 7
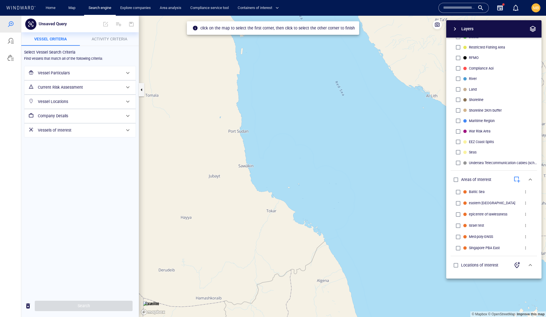
click at [230, 91] on canvas "Map" at bounding box center [342, 167] width 407 height 302
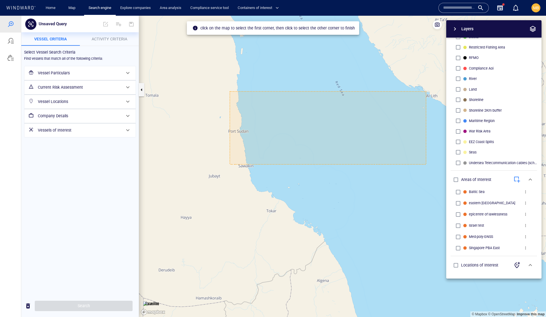
click at [448, 169] on div "System Areas International Waters Straits Exclusive Economic Zones 40NM from Sh…" at bounding box center [494, 158] width 95 height 241
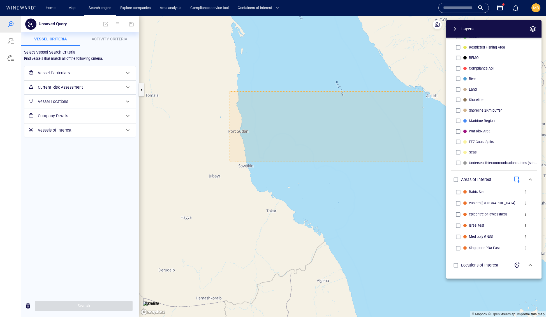
click at [433, 164] on div "Layers System Areas International Waters Straits Exclusive Economic Zones 40NM …" at bounding box center [487, 149] width 109 height 258
click at [431, 162] on canvas "Map" at bounding box center [342, 167] width 407 height 302
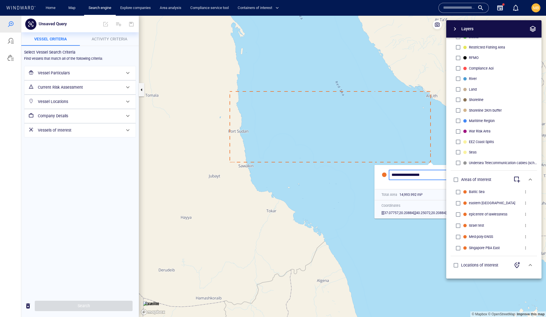
type input "**********"
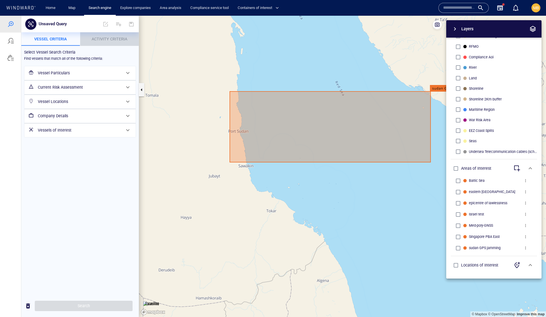
click at [111, 38] on span "Activity Criteria" at bounding box center [110, 39] width 36 height 4
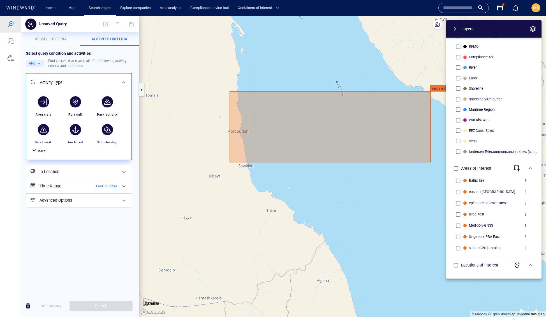
click at [46, 153] on span "More" at bounding box center [42, 151] width 8 height 4
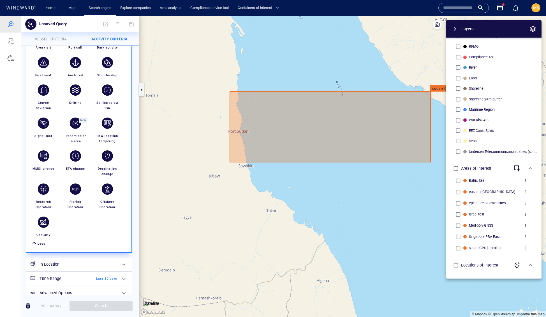
scroll to position [67, 0]
click at [81, 129] on div "button" at bounding box center [75, 123] width 11 height 11
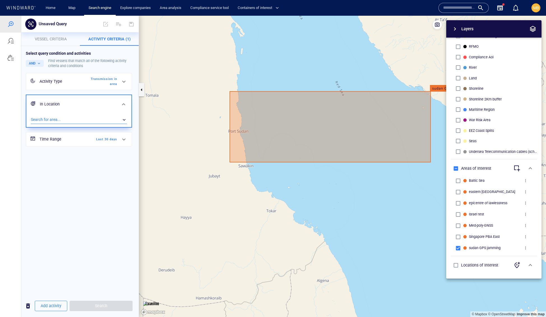
click at [86, 124] on div "​" at bounding box center [79, 120] width 96 height 8
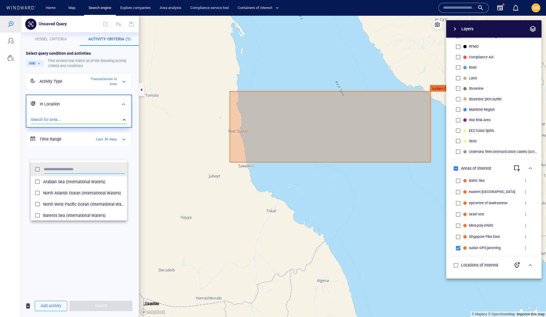
scroll to position [61, 96]
type input "****"
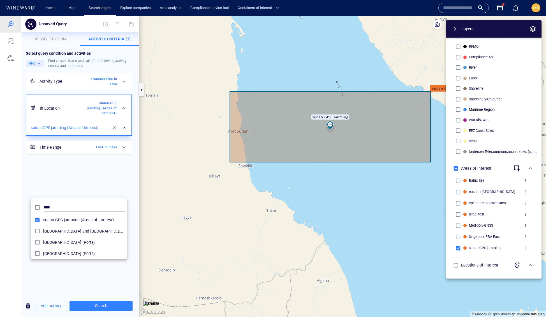
click at [111, 305] on div at bounding box center [273, 166] width 546 height 301
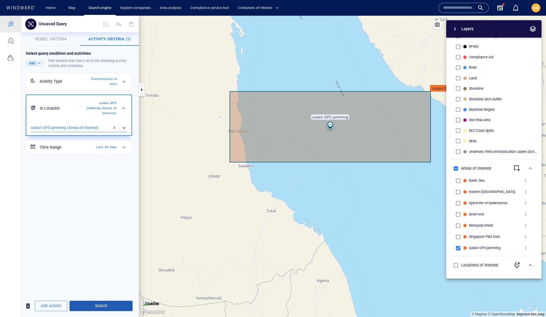
click at [111, 306] on span "Search" at bounding box center [101, 305] width 54 height 7
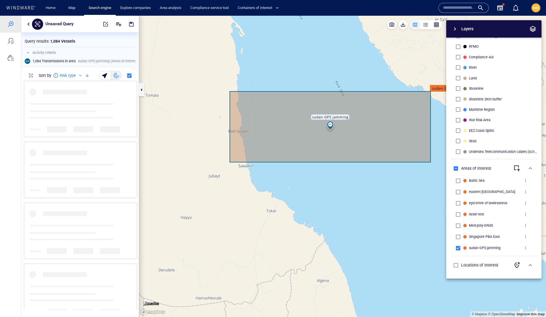
scroll to position [229, 117]
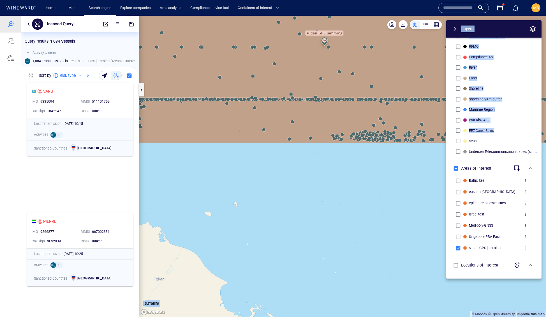
drag, startPoint x: 380, startPoint y: 123, endPoint x: 367, endPoint y: 129, distance: 13.6
click at [367, 129] on div "© Mapbox © OpenStreetMap Improve this map Satellite Layers System Areas Interna…" at bounding box center [342, 166] width 407 height 301
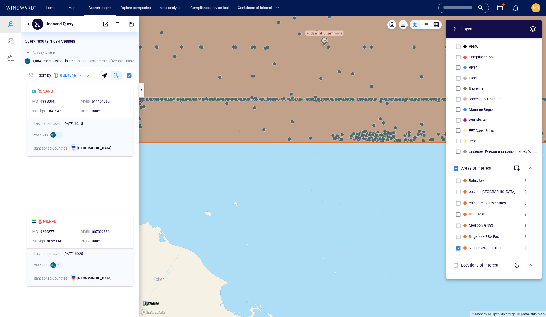
click at [403, 206] on div "Layers System Areas International Waters Straits Exclusive Economic Zones 40NM …" at bounding box center [465, 149] width 154 height 258
click at [457, 31] on span "button" at bounding box center [455, 29] width 7 height 7
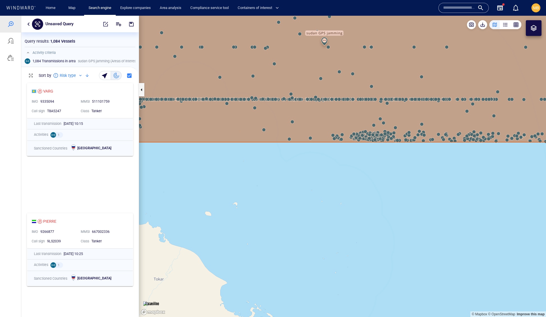
drag, startPoint x: 461, startPoint y: 183, endPoint x: 521, endPoint y: 211, distance: 65.9
click at [521, 211] on canvas "Map" at bounding box center [342, 167] width 407 height 302
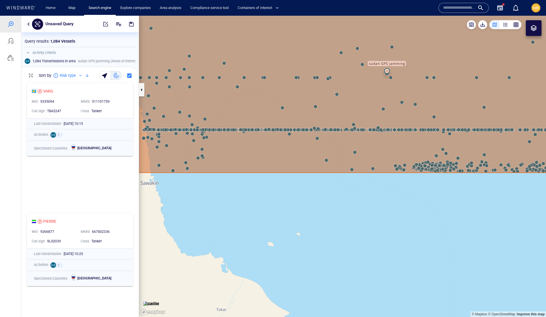
drag, startPoint x: 532, startPoint y: 217, endPoint x: 560, endPoint y: 226, distance: 29.8
click at [546, 226] on html "Unsaved Query Something went wrong An error occurred while searching for the en…" at bounding box center [273, 166] width 546 height 301
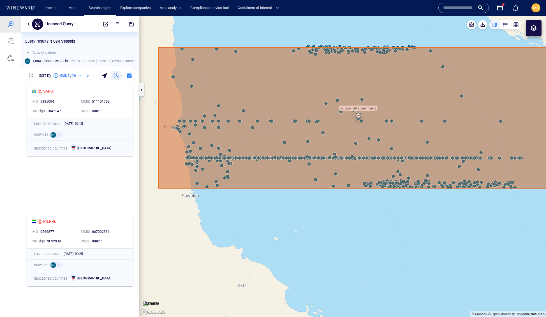
drag, startPoint x: 489, startPoint y: 223, endPoint x: 408, endPoint y: 214, distance: 81.6
click at [409, 214] on canvas "Map" at bounding box center [342, 167] width 407 height 302
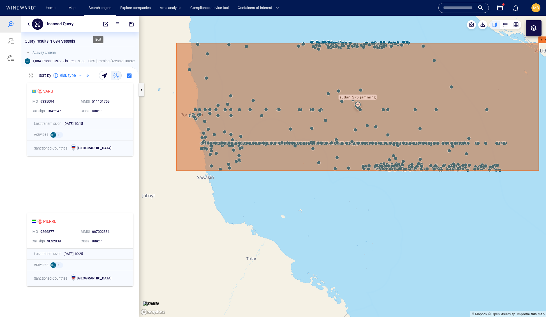
click at [103, 23] on span "button" at bounding box center [106, 24] width 6 height 6
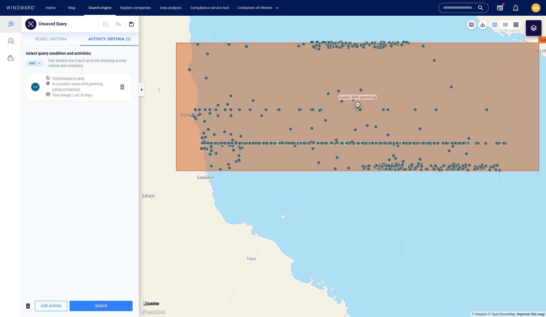
click at [359, 193] on canvas "Map" at bounding box center [342, 167] width 407 height 302
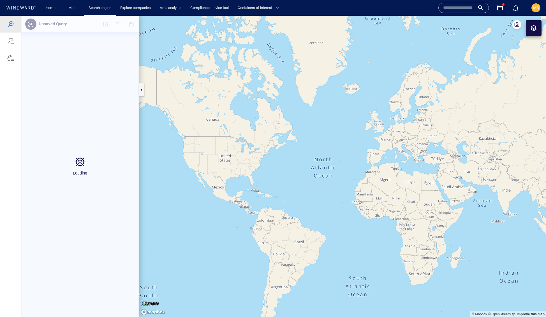
drag, startPoint x: 486, startPoint y: 184, endPoint x: 337, endPoint y: 188, distance: 149.2
click at [339, 185] on canvas "Map" at bounding box center [342, 167] width 407 height 302
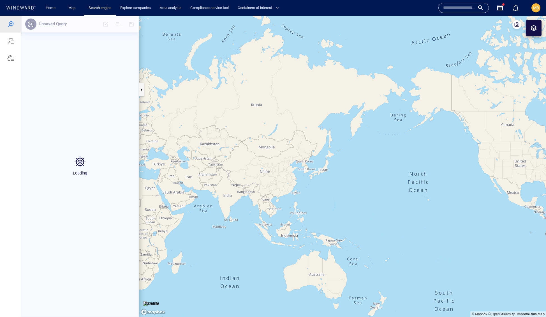
drag, startPoint x: 350, startPoint y: 191, endPoint x: 397, endPoint y: 196, distance: 47.4
click at [397, 196] on canvas "Map" at bounding box center [342, 167] width 407 height 302
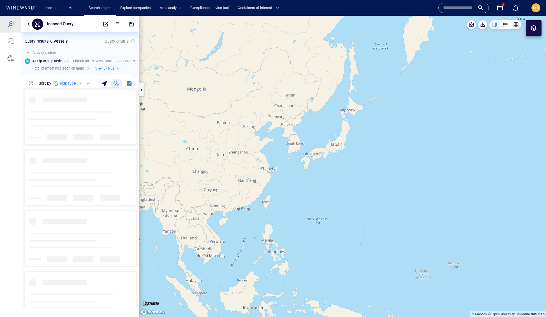
drag, startPoint x: 361, startPoint y: 174, endPoint x: 371, endPoint y: 253, distance: 79.5
click at [371, 253] on canvas "Map" at bounding box center [342, 167] width 407 height 302
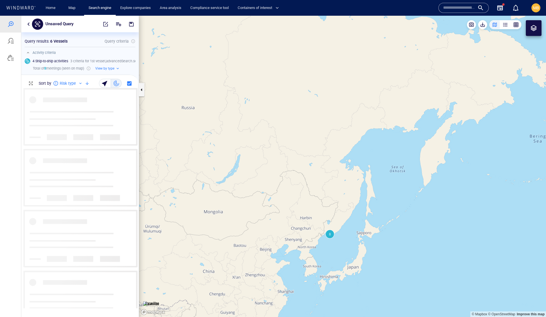
drag, startPoint x: 374, startPoint y: 237, endPoint x: 365, endPoint y: 176, distance: 61.2
click at [365, 176] on canvas "Map" at bounding box center [342, 167] width 407 height 302
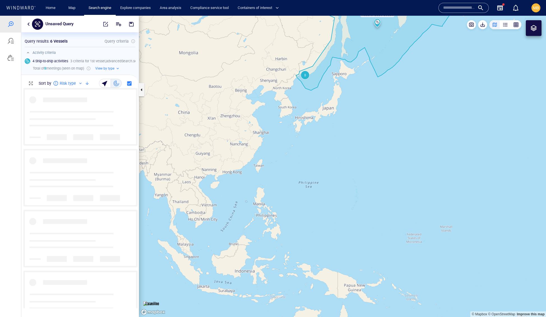
drag, startPoint x: 365, startPoint y: 176, endPoint x: 364, endPoint y: 204, distance: 27.5
click at [364, 204] on canvas "Map" at bounding box center [342, 167] width 407 height 302
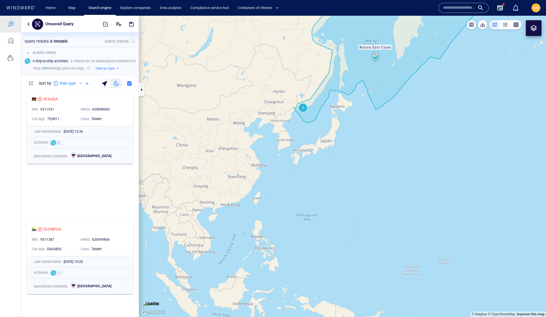
drag, startPoint x: 366, startPoint y: 212, endPoint x: 366, endPoint y: 241, distance: 28.3
click at [366, 241] on canvas "Map" at bounding box center [342, 167] width 407 height 302
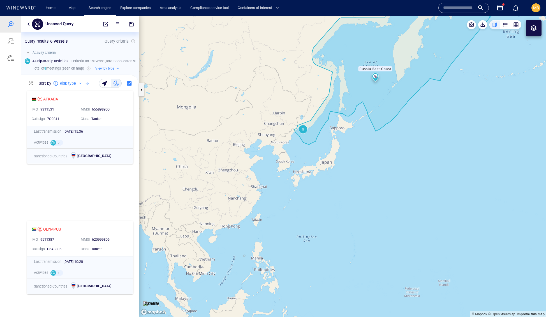
drag, startPoint x: 367, startPoint y: 243, endPoint x: 366, endPoint y: 280, distance: 37.6
click at [366, 280] on canvas "Map" at bounding box center [342, 167] width 407 height 302
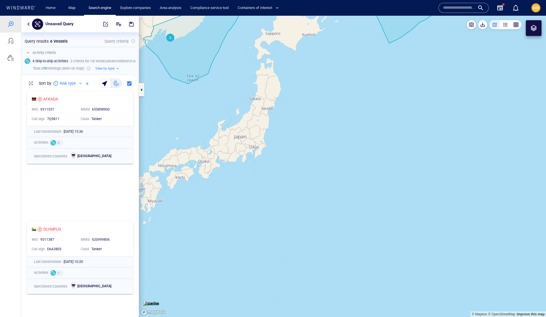
drag, startPoint x: 325, startPoint y: 210, endPoint x: 406, endPoint y: 259, distance: 94.5
click at [406, 259] on canvas "Map" at bounding box center [342, 167] width 407 height 302
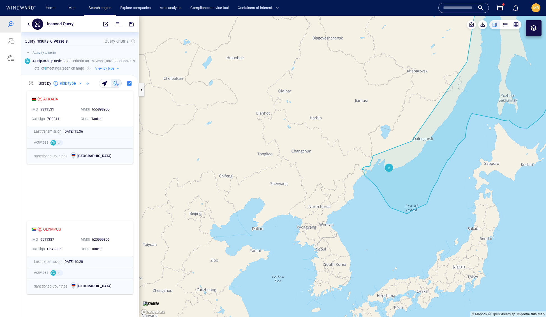
drag, startPoint x: 373, startPoint y: 214, endPoint x: 342, endPoint y: 208, distance: 30.9
click at [342, 208] on canvas "Map" at bounding box center [342, 167] width 407 height 302
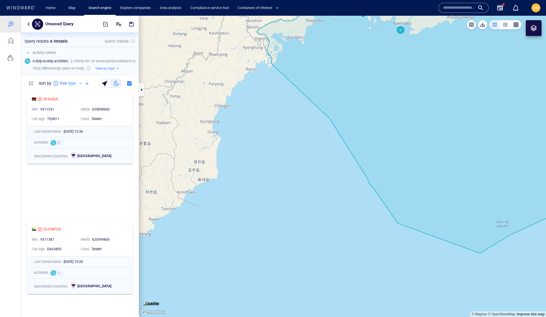
drag, startPoint x: 377, startPoint y: 165, endPoint x: 375, endPoint y: 235, distance: 69.9
click at [375, 235] on canvas "Map" at bounding box center [342, 167] width 407 height 302
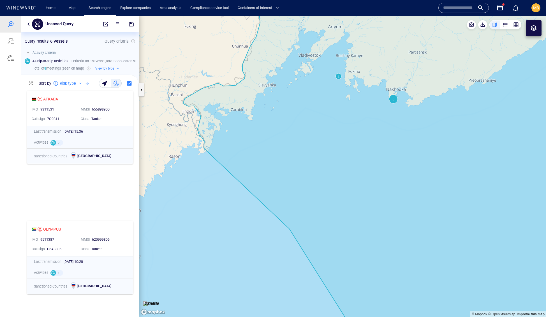
drag, startPoint x: 394, startPoint y: 152, endPoint x: 387, endPoint y: 212, distance: 60.4
click at [388, 211] on canvas "Map" at bounding box center [342, 167] width 407 height 302
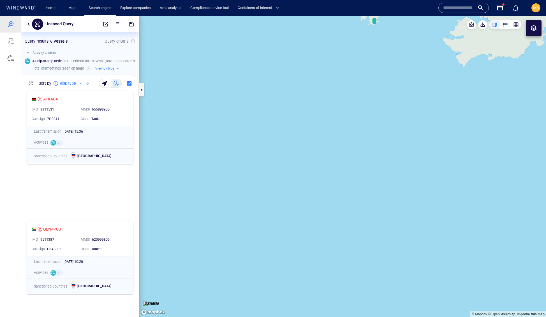
drag, startPoint x: 386, startPoint y: 133, endPoint x: 385, endPoint y: 245, distance: 112.5
click at [386, 245] on canvas "Map" at bounding box center [342, 167] width 407 height 302
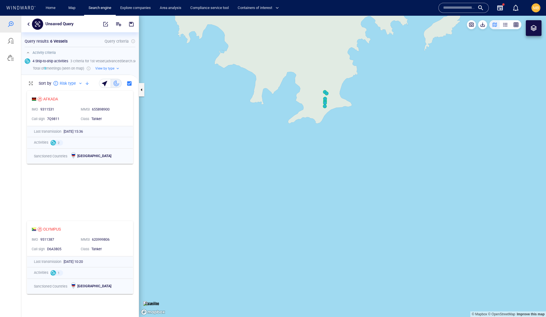
drag, startPoint x: 364, startPoint y: 178, endPoint x: 365, endPoint y: 220, distance: 42.6
click at [365, 220] on canvas "Map" at bounding box center [342, 167] width 407 height 302
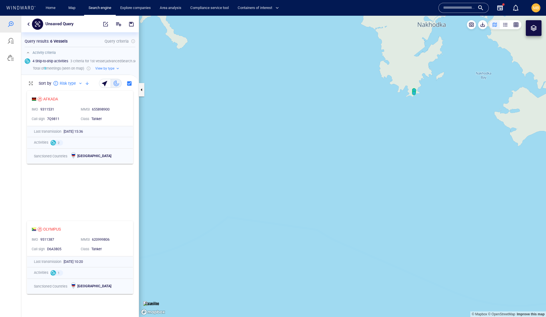
drag, startPoint x: 399, startPoint y: 171, endPoint x: 352, endPoint y: 199, distance: 54.8
click at [352, 199] on canvas "Map" at bounding box center [342, 167] width 407 height 302
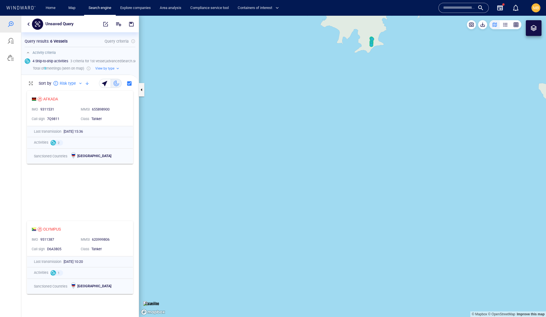
drag, startPoint x: 394, startPoint y: 130, endPoint x: 374, endPoint y: 211, distance: 84.3
click at [374, 211] on canvas "Map" at bounding box center [342, 167] width 407 height 302
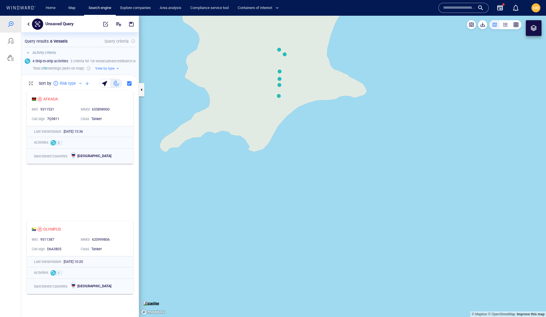
drag, startPoint x: 286, startPoint y: 107, endPoint x: 304, endPoint y: 141, distance: 39.0
click at [304, 141] on canvas "Map" at bounding box center [342, 167] width 407 height 302
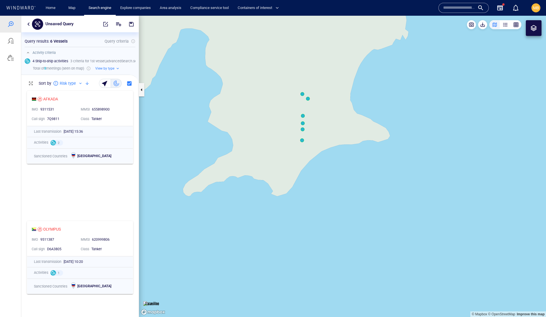
click at [302, 140] on canvas "Map" at bounding box center [342, 167] width 407 height 302
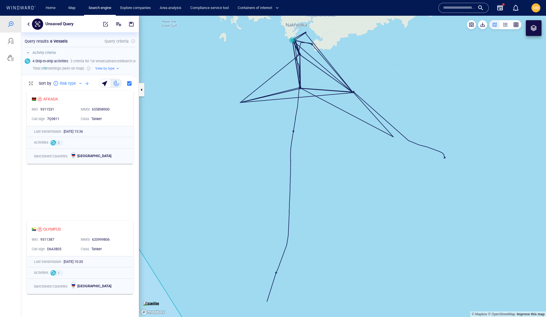
drag, startPoint x: 314, startPoint y: 143, endPoint x: 314, endPoint y: 179, distance: 35.6
click at [314, 179] on canvas "Map" at bounding box center [342, 167] width 407 height 302
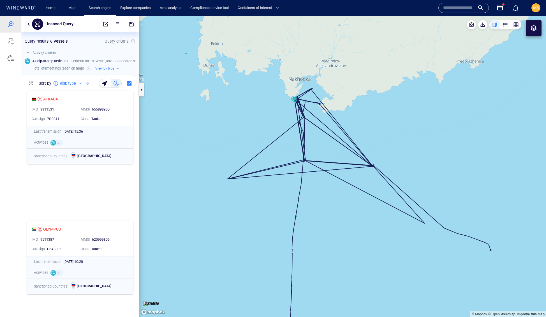
drag, startPoint x: 311, startPoint y: 171, endPoint x: 319, endPoint y: 202, distance: 32.2
click at [319, 203] on canvas "Map" at bounding box center [342, 167] width 407 height 302
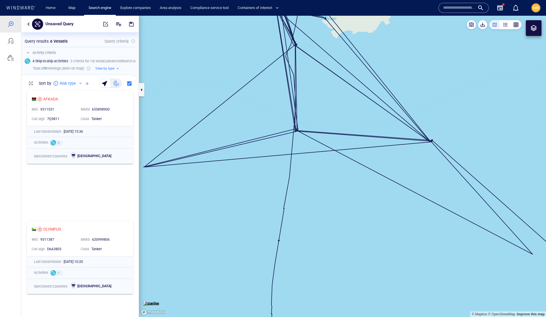
drag, startPoint x: 310, startPoint y: 181, endPoint x: 328, endPoint y: 248, distance: 70.1
click at [328, 248] on canvas "Map" at bounding box center [342, 167] width 407 height 302
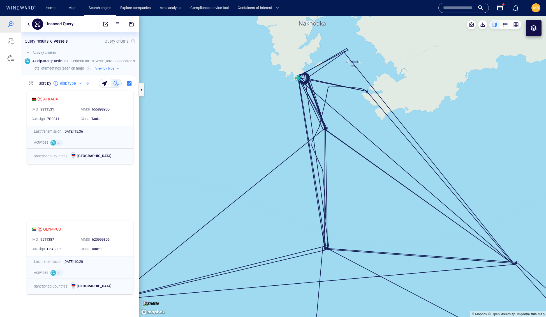
drag, startPoint x: 313, startPoint y: 188, endPoint x: 314, endPoint y: 246, distance: 57.8
click at [314, 246] on canvas "Map" at bounding box center [342, 167] width 407 height 302
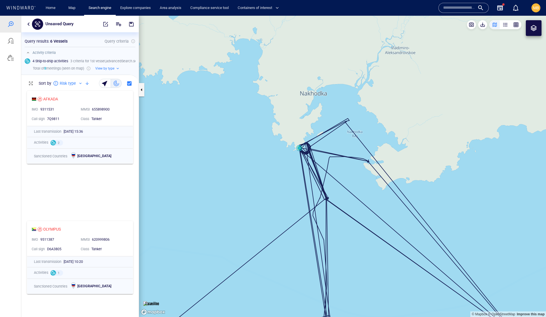
drag, startPoint x: 314, startPoint y: 247, endPoint x: 305, endPoint y: 275, distance: 29.6
click at [305, 275] on canvas "Map" at bounding box center [342, 167] width 407 height 302
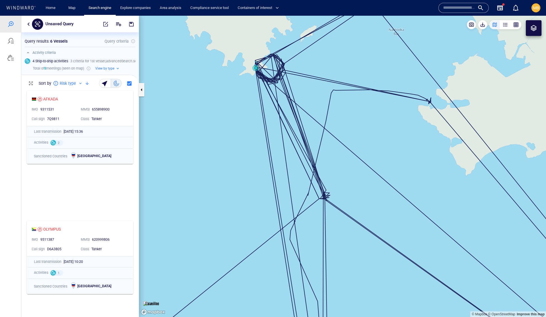
drag, startPoint x: 321, startPoint y: 221, endPoint x: 338, endPoint y: 282, distance: 63.0
click at [338, 282] on canvas "Map" at bounding box center [342, 167] width 407 height 302
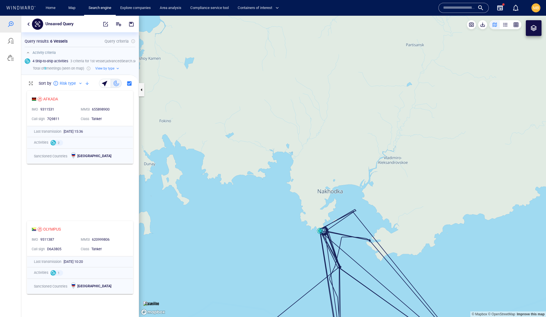
drag, startPoint x: 338, startPoint y: 270, endPoint x: 310, endPoint y: 224, distance: 54.1
click at [310, 224] on canvas "Map" at bounding box center [342, 167] width 407 height 302
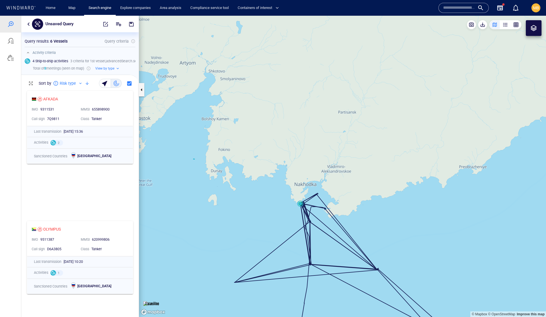
drag, startPoint x: 310, startPoint y: 224, endPoint x: 297, endPoint y: 171, distance: 54.3
click at [297, 171] on canvas "Map" at bounding box center [342, 167] width 407 height 302
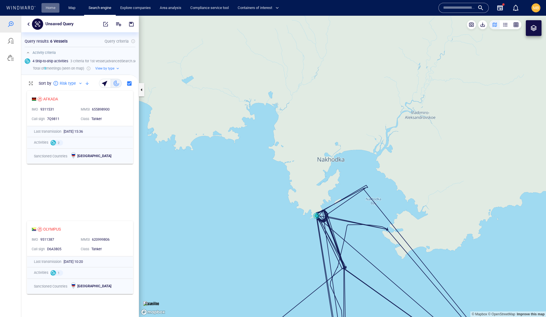
click at [53, 8] on link "Home" at bounding box center [50, 8] width 14 height 10
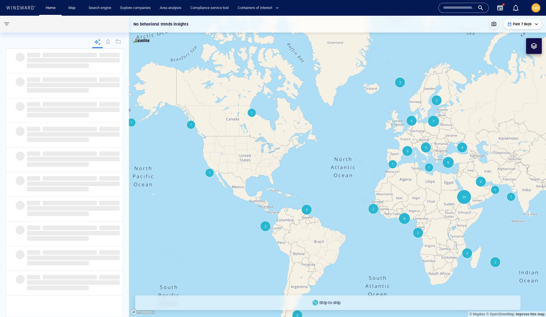
drag, startPoint x: 466, startPoint y: 111, endPoint x: 327, endPoint y: 63, distance: 146.9
click at [328, 63] on canvas "Map" at bounding box center [337, 167] width 417 height 302
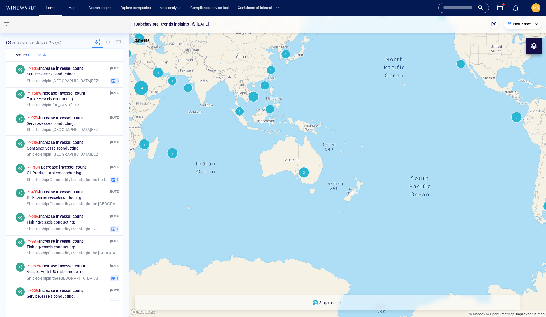
drag, startPoint x: 402, startPoint y: 80, endPoint x: 427, endPoint y: 129, distance: 55.4
click at [427, 129] on canvas "Map" at bounding box center [337, 167] width 417 height 302
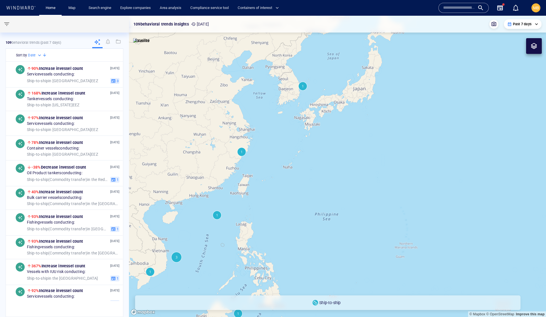
drag, startPoint x: 312, startPoint y: 109, endPoint x: 319, endPoint y: 176, distance: 67.3
click at [319, 176] on canvas "Map" at bounding box center [337, 167] width 417 height 302
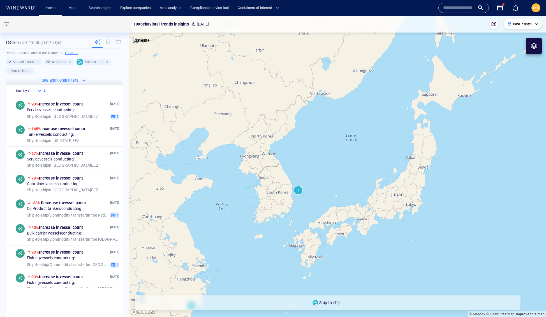
drag, startPoint x: 319, startPoint y: 138, endPoint x: 314, endPoint y: 162, distance: 24.6
click at [314, 163] on canvas "Map" at bounding box center [337, 167] width 417 height 302
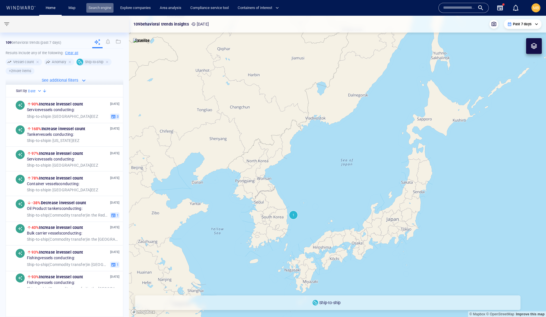
click at [114, 6] on link "Search engine" at bounding box center [99, 8] width 27 height 10
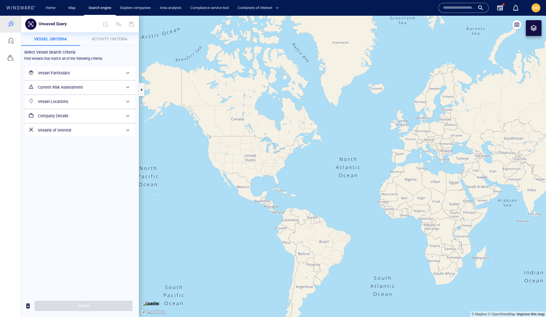
drag, startPoint x: 411, startPoint y: 178, endPoint x: 302, endPoint y: 164, distance: 109.7
click at [302, 164] on canvas "Map" at bounding box center [342, 167] width 407 height 302
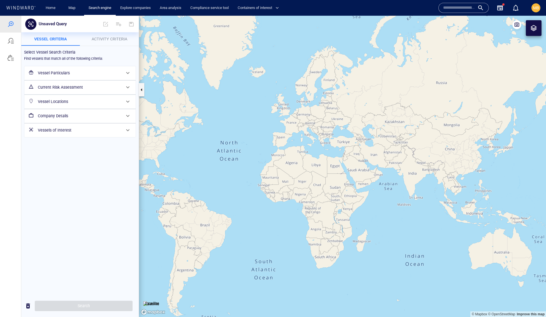
drag, startPoint x: 395, startPoint y: 164, endPoint x: 296, endPoint y: 131, distance: 104.4
click at [297, 131] on canvas "Map" at bounding box center [342, 167] width 407 height 302
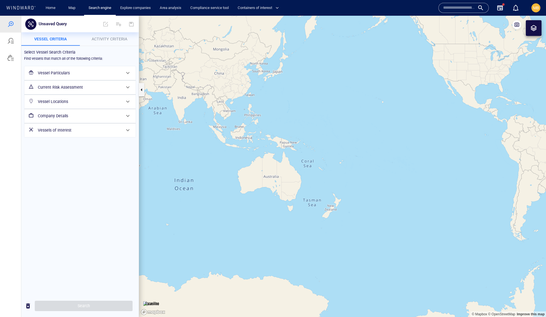
drag, startPoint x: 383, startPoint y: 153, endPoint x: 409, endPoint y: 182, distance: 39.3
click at [409, 182] on canvas "Map" at bounding box center [342, 167] width 407 height 302
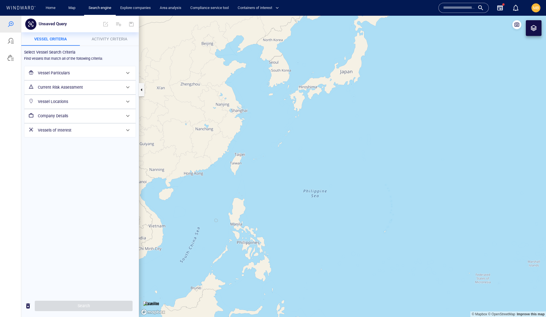
drag, startPoint x: 241, startPoint y: 120, endPoint x: 247, endPoint y: 191, distance: 70.9
click at [247, 191] on canvas "Map" at bounding box center [342, 167] width 407 height 302
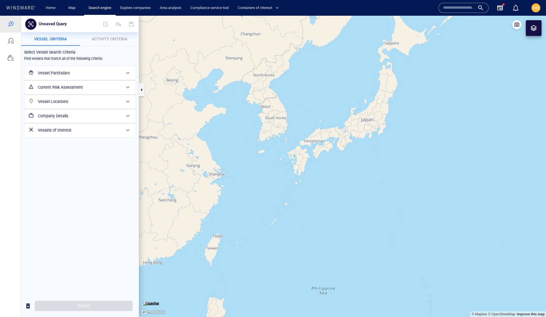
drag, startPoint x: 298, startPoint y: 107, endPoint x: 296, endPoint y: 179, distance: 72.1
click at [297, 179] on canvas "Map" at bounding box center [342, 167] width 407 height 302
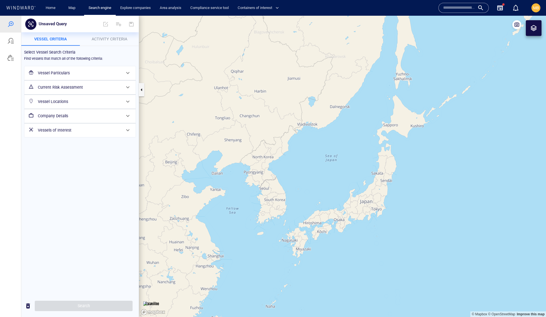
drag, startPoint x: 364, startPoint y: 143, endPoint x: 357, endPoint y: 153, distance: 12.1
click at [357, 153] on canvas "Map" at bounding box center [342, 167] width 407 height 302
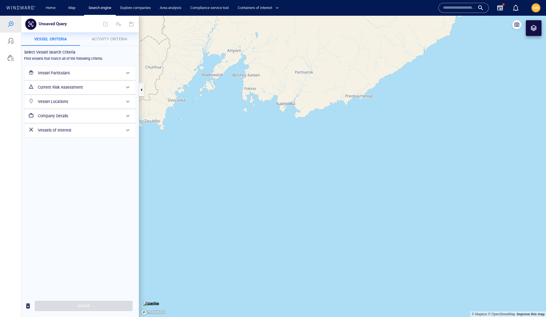
drag, startPoint x: 283, startPoint y: 147, endPoint x: 327, endPoint y: 180, distance: 55.0
click at [327, 182] on canvas "Map" at bounding box center [342, 167] width 407 height 302
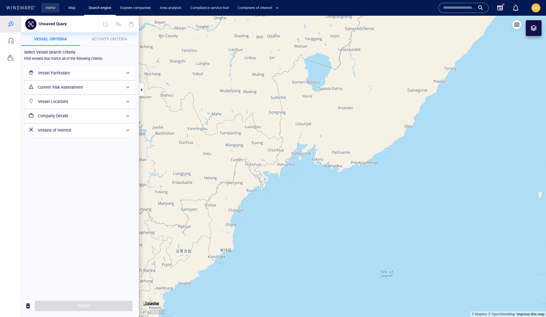
click at [52, 5] on link "Home" at bounding box center [50, 8] width 14 height 10
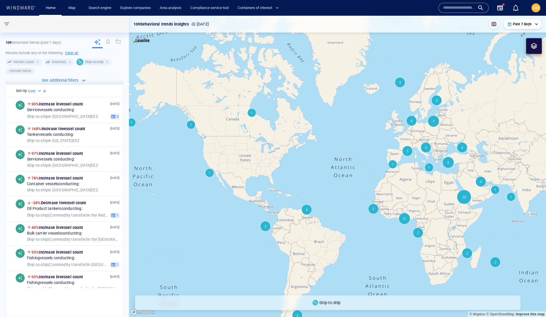
drag, startPoint x: 369, startPoint y: 129, endPoint x: 346, endPoint y: 131, distance: 23.6
click at [346, 131] on canvas "Map" at bounding box center [337, 167] width 417 height 302
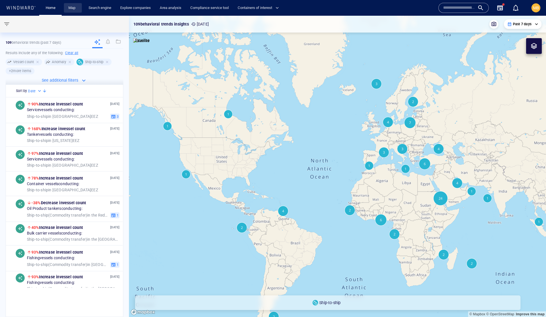
click at [76, 9] on link "Map" at bounding box center [72, 8] width 13 height 10
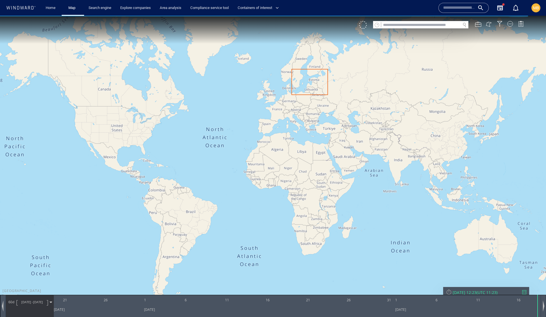
drag, startPoint x: 402, startPoint y: 133, endPoint x: 328, endPoint y: 128, distance: 73.9
click at [306, 128] on canvas "Map" at bounding box center [273, 164] width 546 height 296
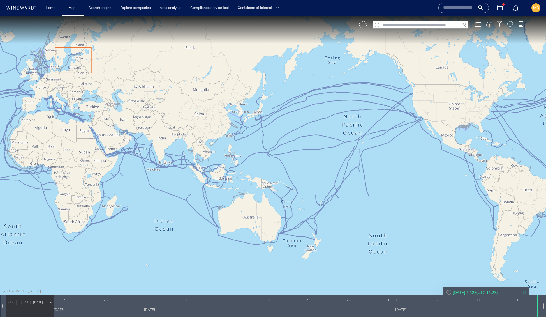
drag, startPoint x: 360, startPoint y: 136, endPoint x: 429, endPoint y: 152, distance: 70.0
click at [429, 153] on canvas "Map" at bounding box center [273, 164] width 546 height 296
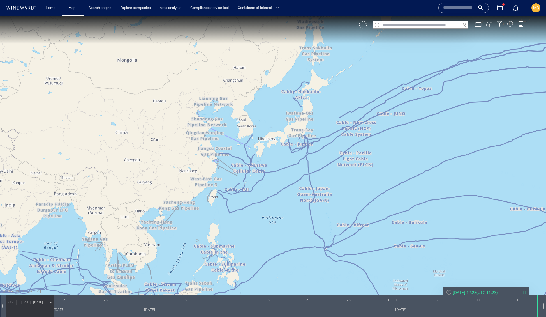
drag, startPoint x: 265, startPoint y: 128, endPoint x: 309, endPoint y: 176, distance: 65.5
click at [309, 177] on canvas "Map" at bounding box center [273, 164] width 546 height 296
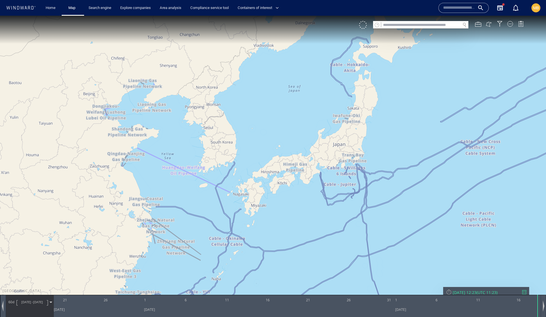
drag, startPoint x: 296, startPoint y: 130, endPoint x: 289, endPoint y: 190, distance: 60.5
click at [289, 190] on canvas "Map" at bounding box center [273, 164] width 546 height 296
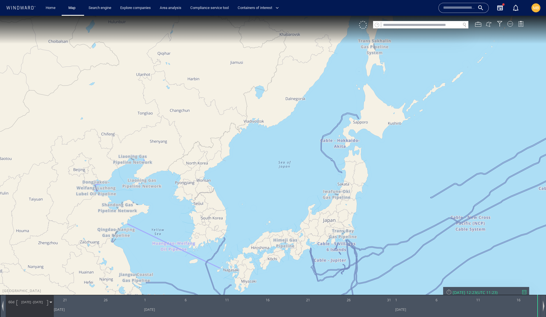
drag, startPoint x: 239, startPoint y: 190, endPoint x: 249, endPoint y: 197, distance: 12.5
click at [249, 197] on canvas "Map" at bounding box center [273, 164] width 546 height 296
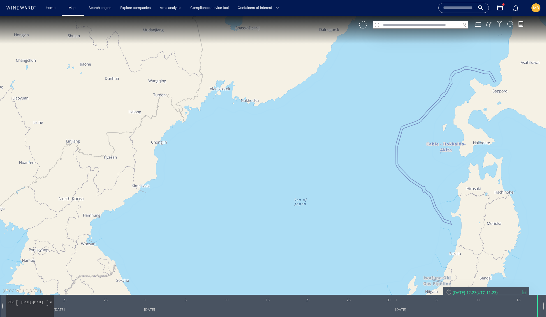
drag, startPoint x: 252, startPoint y: 138, endPoint x: 267, endPoint y: 185, distance: 48.5
click at [267, 185] on canvas "Map" at bounding box center [273, 164] width 546 height 296
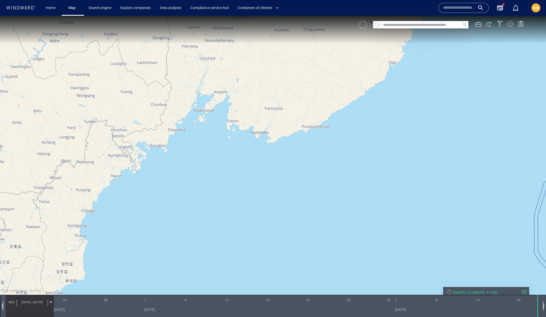
click at [362, 25] on div at bounding box center [363, 25] width 8 height 8
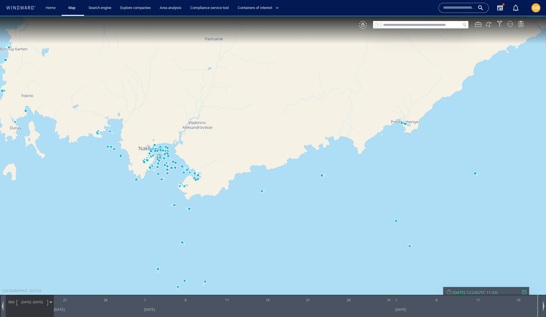
drag, startPoint x: 212, startPoint y: 147, endPoint x: 285, endPoint y: 159, distance: 73.8
click at [285, 159] on canvas "Map" at bounding box center [273, 164] width 546 height 296
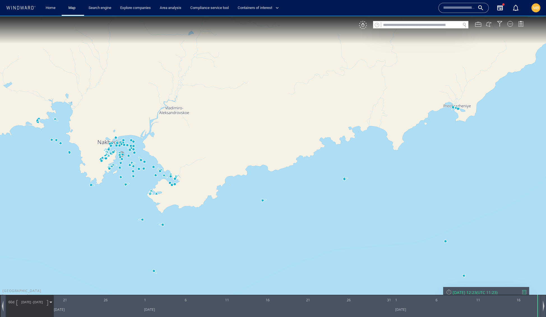
drag, startPoint x: 213, startPoint y: 164, endPoint x: 306, endPoint y: 173, distance: 93.3
click at [306, 174] on canvas "Map" at bounding box center [273, 164] width 546 height 296
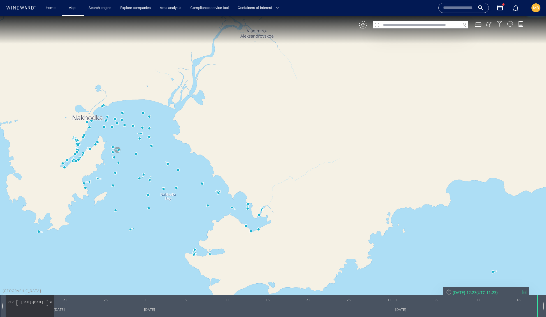
drag, startPoint x: 245, startPoint y: 172, endPoint x: 333, endPoint y: 165, distance: 87.8
click at [333, 165] on canvas "Map" at bounding box center [273, 164] width 546 height 296
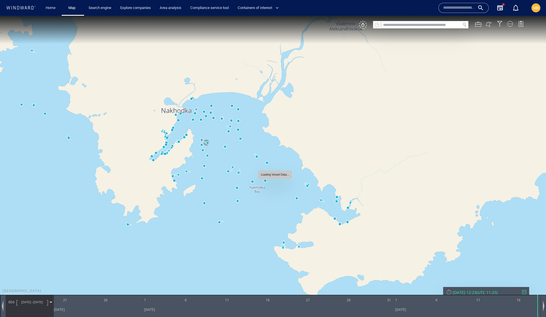
drag, startPoint x: 256, startPoint y: 184, endPoint x: 312, endPoint y: 182, distance: 55.9
click at [312, 182] on canvas "Map" at bounding box center [273, 164] width 546 height 296
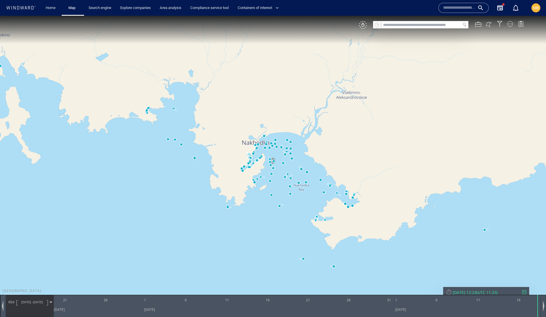
drag, startPoint x: 135, startPoint y: 181, endPoint x: 134, endPoint y: 192, distance: 11.0
click at [134, 191] on canvas "Map" at bounding box center [273, 164] width 546 height 296
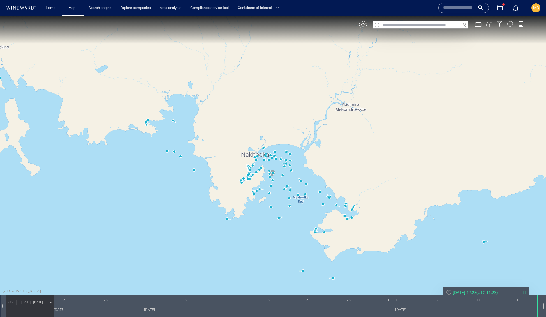
drag, startPoint x: 149, startPoint y: 167, endPoint x: 169, endPoint y: 205, distance: 42.8
click at [169, 205] on canvas "Map" at bounding box center [273, 164] width 546 height 296
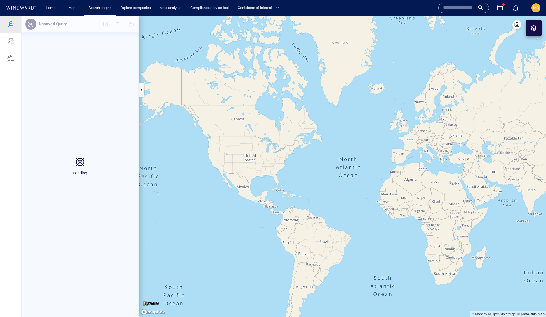
drag, startPoint x: 396, startPoint y: 192, endPoint x: 274, endPoint y: 176, distance: 123.1
click at [277, 178] on canvas "Map" at bounding box center [342, 167] width 407 height 302
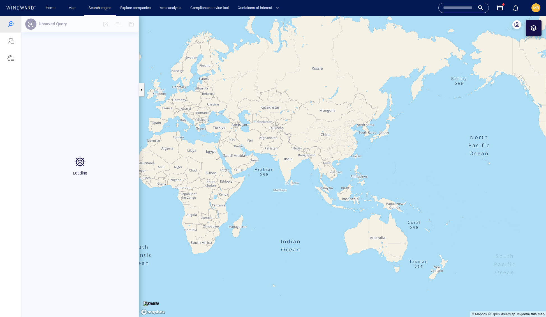
click at [328, 180] on canvas "Map" at bounding box center [342, 167] width 407 height 302
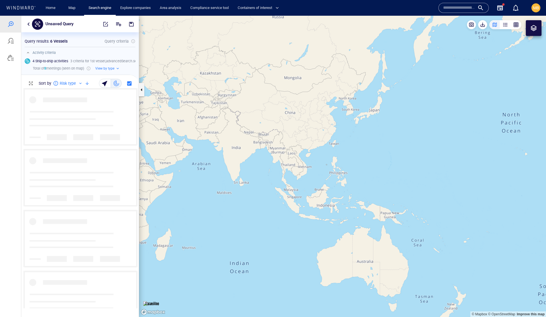
scroll to position [220, 117]
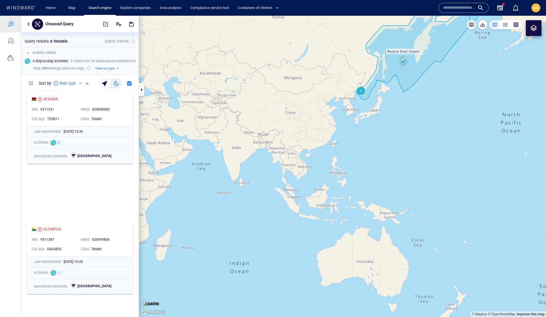
drag, startPoint x: 373, startPoint y: 156, endPoint x: 364, endPoint y: 173, distance: 19.3
click at [364, 173] on canvas "Map" at bounding box center [342, 167] width 407 height 302
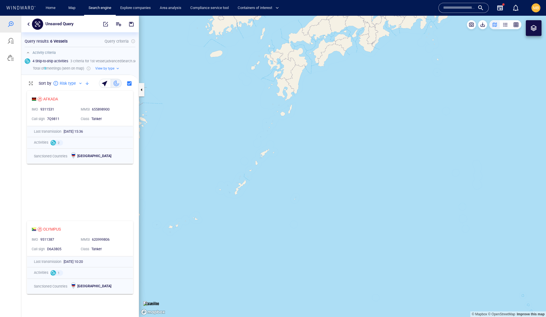
drag, startPoint x: 355, startPoint y: 126, endPoint x: 378, endPoint y: 215, distance: 92.2
click at [378, 215] on canvas "Map" at bounding box center [342, 167] width 407 height 302
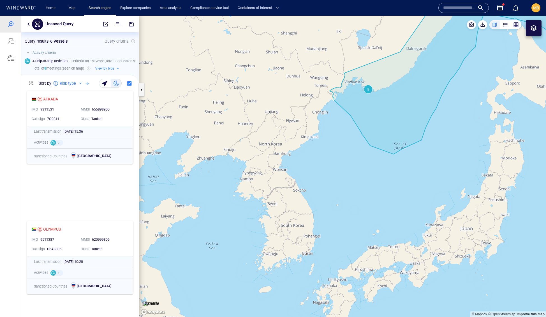
drag, startPoint x: 363, startPoint y: 157, endPoint x: 360, endPoint y: 197, distance: 40.5
click at [360, 197] on canvas "Map" at bounding box center [342, 167] width 407 height 302
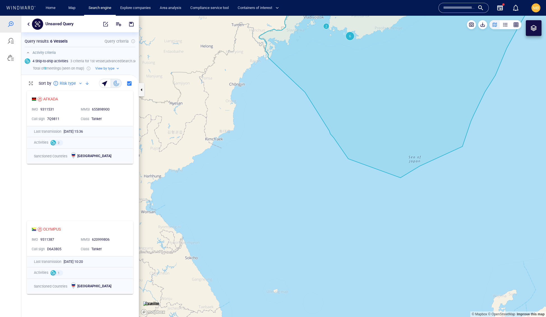
drag, startPoint x: 354, startPoint y: 98, endPoint x: 354, endPoint y: 167, distance: 69.6
click at [354, 167] on canvas "Map" at bounding box center [342, 167] width 407 height 302
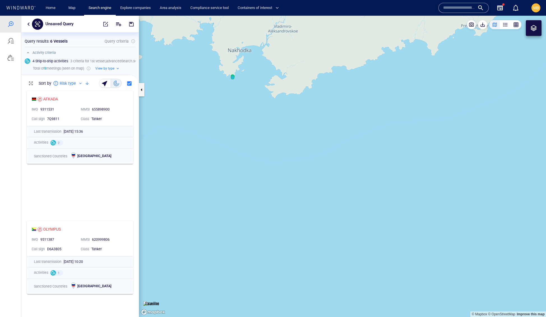
drag, startPoint x: 243, startPoint y: 147, endPoint x: 305, endPoint y: 199, distance: 80.9
click at [305, 199] on canvas "Map" at bounding box center [342, 167] width 407 height 302
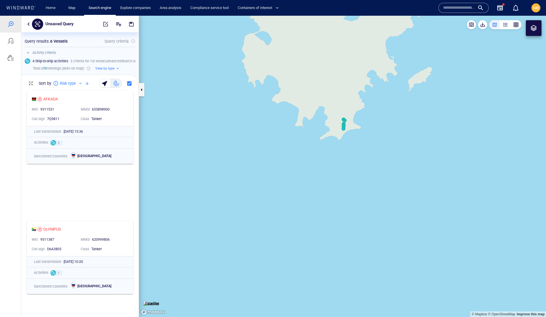
drag, startPoint x: 401, startPoint y: 136, endPoint x: 379, endPoint y: 170, distance: 40.0
click at [379, 170] on canvas "Map" at bounding box center [342, 167] width 407 height 302
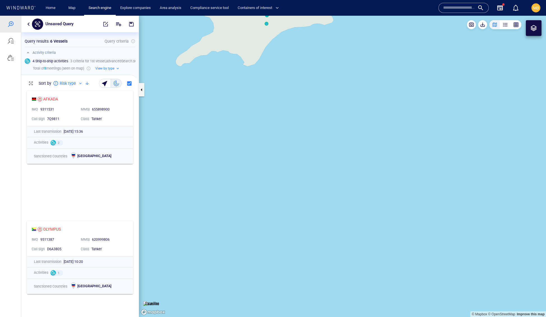
drag, startPoint x: 314, startPoint y: 112, endPoint x: 337, endPoint y: 219, distance: 109.6
click at [337, 219] on canvas "Map" at bounding box center [342, 167] width 407 height 302
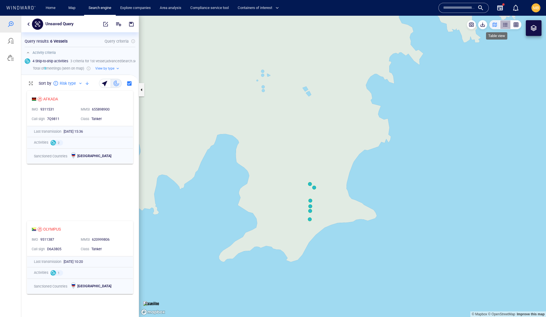
click at [503, 25] on div "button" at bounding box center [506, 25] width 6 height 6
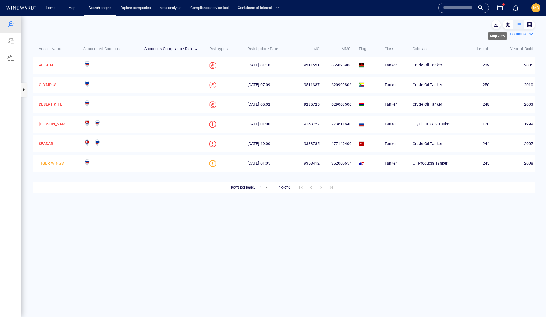
click at [506, 23] on div "button" at bounding box center [509, 25] width 6 height 6
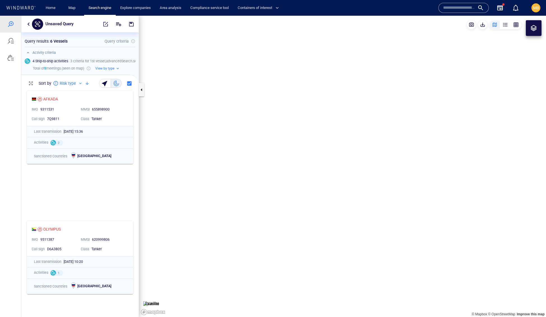
scroll to position [0, 0]
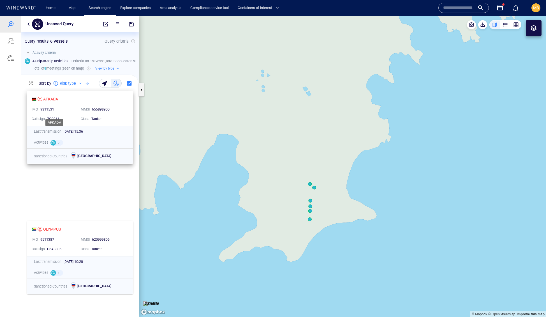
click at [58, 102] on div "AFKADA" at bounding box center [50, 99] width 15 height 7
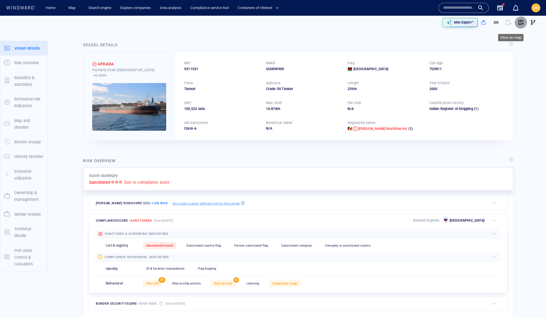
click at [518, 24] on span "button" at bounding box center [521, 23] width 6 height 6
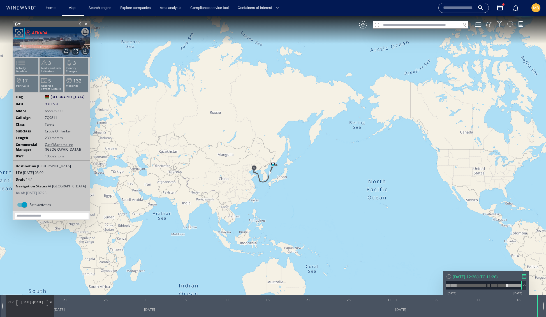
click at [509, 25] on div at bounding box center [511, 24] width 6 height 6
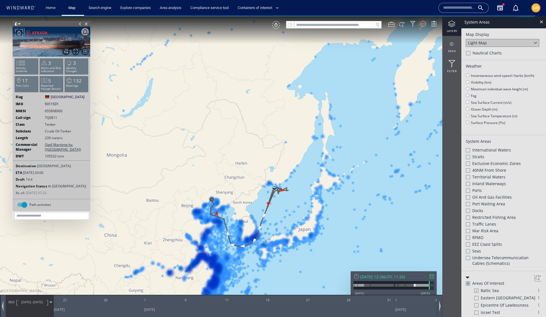
drag, startPoint x: 270, startPoint y: 192, endPoint x: 266, endPoint y: 123, distance: 69.1
click at [266, 123] on canvas "Map" at bounding box center [273, 164] width 546 height 296
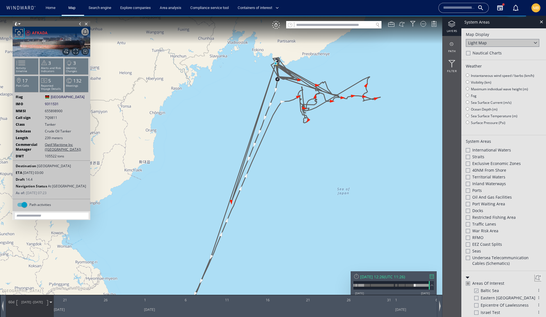
drag, startPoint x: 291, startPoint y: 117, endPoint x: 280, endPoint y: 134, distance: 20.3
click at [280, 134] on canvas "Map" at bounding box center [273, 164] width 546 height 296
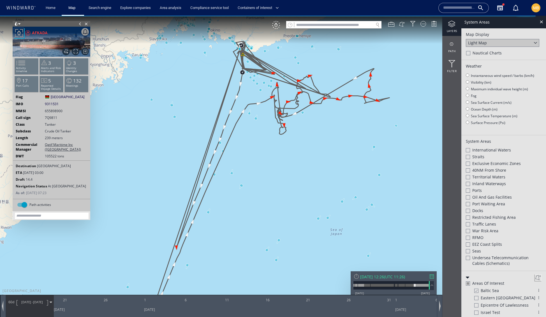
drag, startPoint x: 280, startPoint y: 136, endPoint x: 248, endPoint y: 140, distance: 32.2
click at [248, 141] on canvas "Map" at bounding box center [273, 164] width 546 height 296
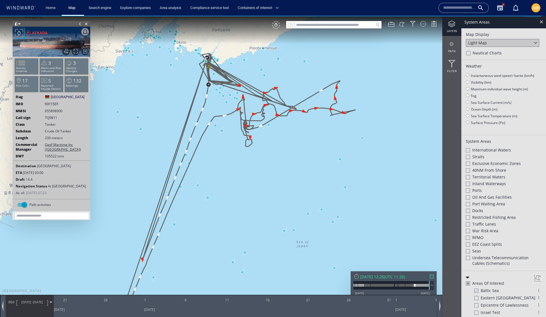
drag, startPoint x: 259, startPoint y: 139, endPoint x: 204, endPoint y: 176, distance: 65.8
click at [204, 176] on canvas "Map" at bounding box center [273, 164] width 546 height 296
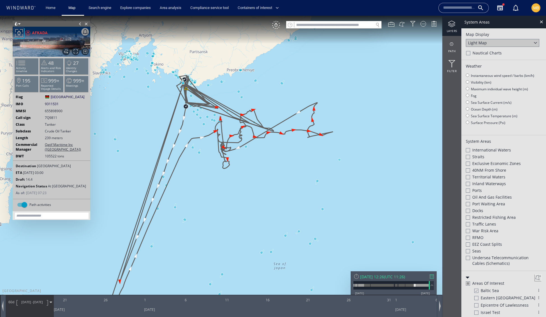
click at [319, 25] on input "text" at bounding box center [333, 25] width 79 height 8
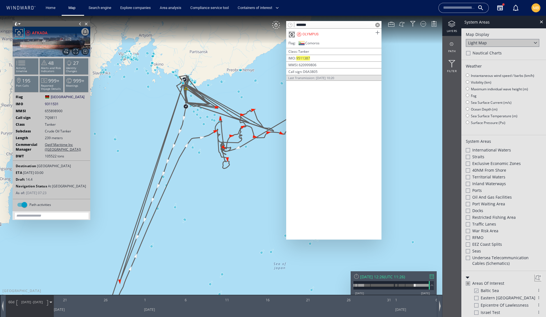
click at [375, 34] on span at bounding box center [377, 32] width 7 height 7
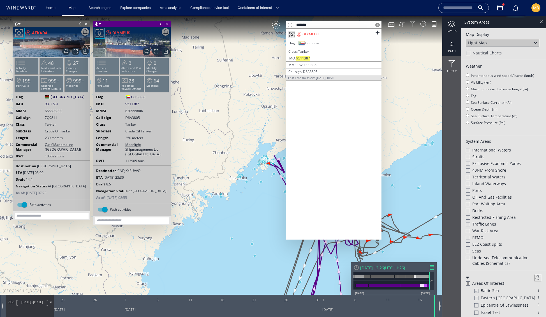
click at [451, 47] on div at bounding box center [452, 44] width 19 height 7
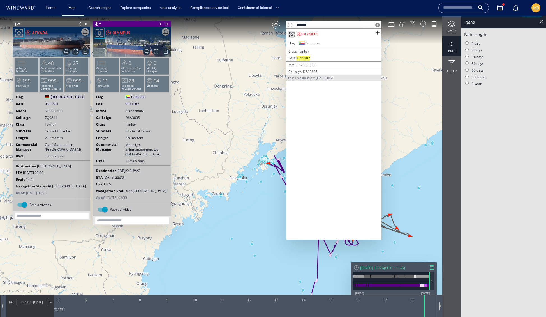
click at [160, 24] on span at bounding box center [161, 24] width 6 height 6
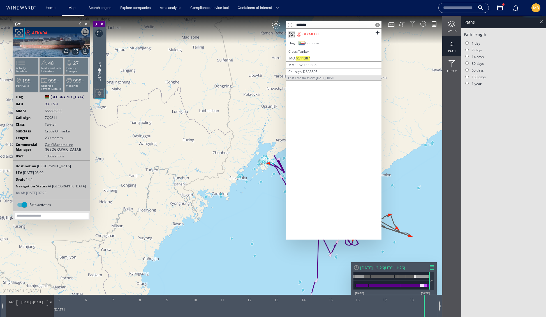
click at [80, 23] on span at bounding box center [80, 24] width 6 height 6
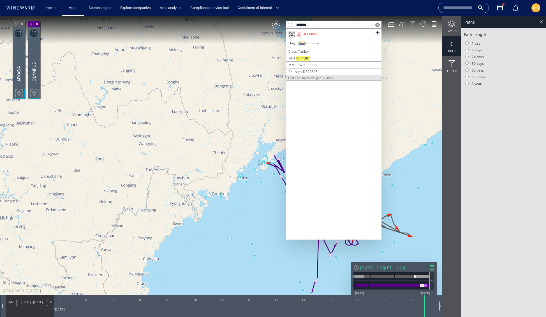
drag, startPoint x: 328, startPoint y: 26, endPoint x: 296, endPoint y: 25, distance: 32.5
click at [296, 25] on input "*******" at bounding box center [333, 25] width 79 height 8
click at [375, 33] on span at bounding box center [377, 32] width 7 height 7
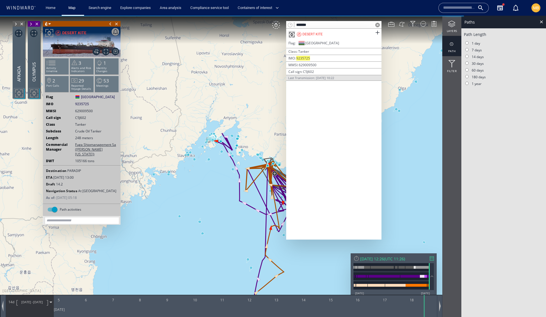
drag, startPoint x: 327, startPoint y: 26, endPoint x: 291, endPoint y: 23, distance: 36.6
click at [291, 23] on div "*******" at bounding box center [333, 25] width 95 height 8
click at [376, 33] on span at bounding box center [377, 32] width 7 height 7
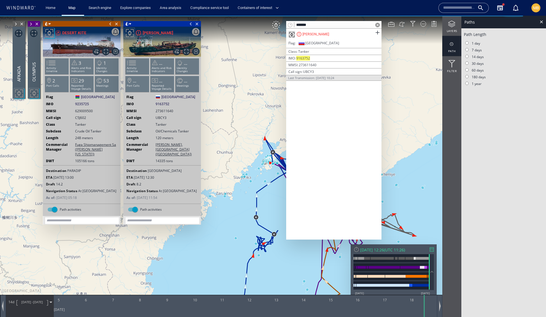
click at [190, 25] on span at bounding box center [191, 24] width 6 height 6
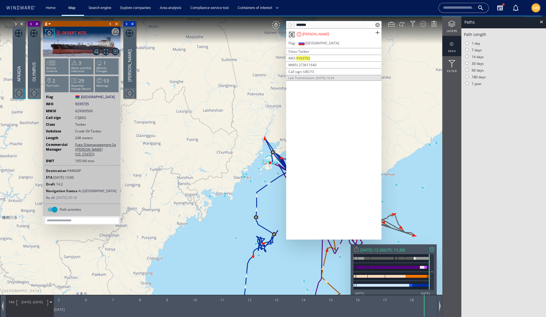
click at [110, 24] on span at bounding box center [110, 24] width 6 height 6
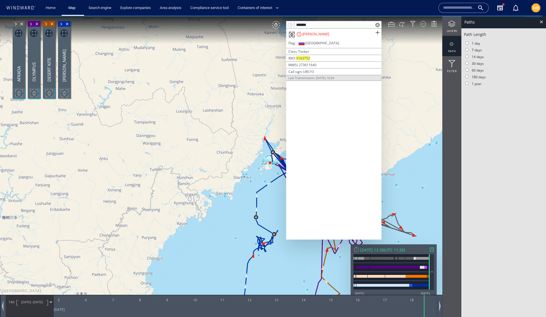
drag, startPoint x: 346, startPoint y: 26, endPoint x: 292, endPoint y: 26, distance: 53.6
click at [292, 26] on div "*******" at bounding box center [333, 25] width 95 height 8
click at [375, 33] on span at bounding box center [377, 32] width 7 height 7
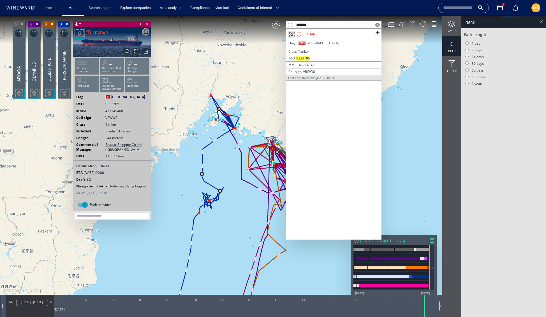
click at [142, 25] on span at bounding box center [141, 24] width 6 height 6
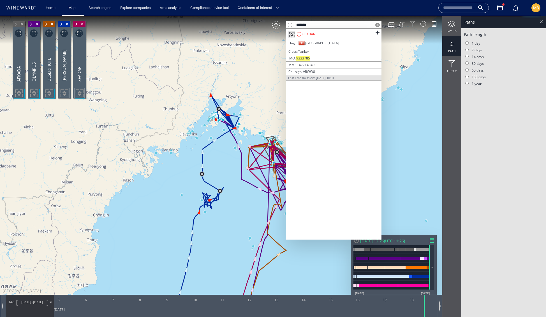
drag, startPoint x: 321, startPoint y: 25, endPoint x: 287, endPoint y: 24, distance: 34.5
click at [287, 24] on div "*******" at bounding box center [333, 25] width 95 height 8
type input "*******"
click at [375, 34] on span at bounding box center [377, 32] width 7 height 7
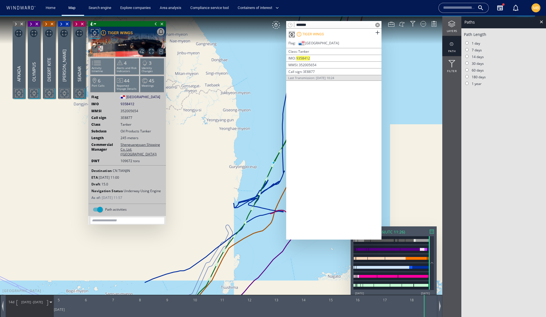
click at [156, 24] on span at bounding box center [156, 24] width 6 height 6
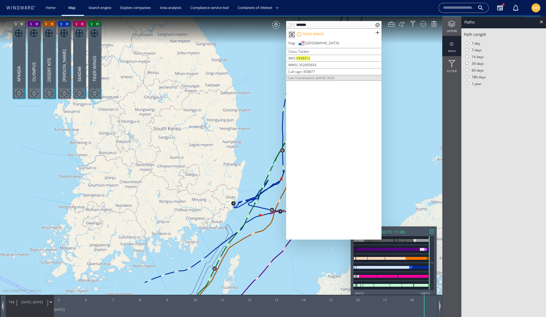
click at [376, 25] on span at bounding box center [378, 25] width 4 height 4
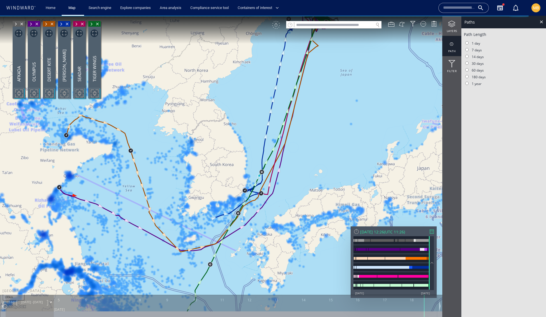
drag, startPoint x: 367, startPoint y: 112, endPoint x: 310, endPoint y: 143, distance: 65.3
click at [291, 160] on canvas "Map" at bounding box center [273, 164] width 546 height 296
click at [320, 134] on canvas "Map" at bounding box center [273, 164] width 546 height 296
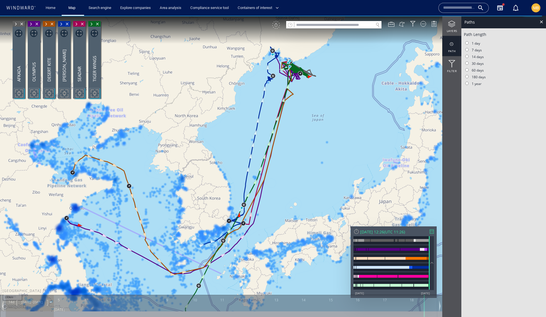
drag, startPoint x: 324, startPoint y: 123, endPoint x: 276, endPoint y: 200, distance: 90.4
click at [277, 200] on canvas "Map" at bounding box center [273, 164] width 546 height 296
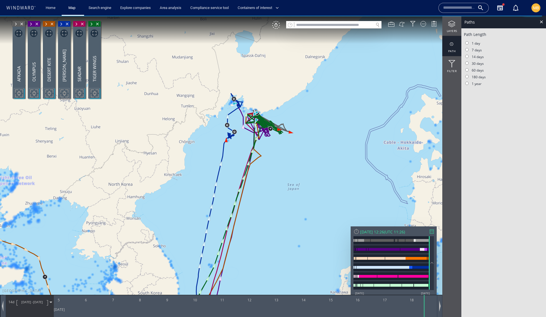
drag, startPoint x: 276, startPoint y: 168, endPoint x: 268, endPoint y: 214, distance: 47.4
click at [268, 214] on canvas "Map" at bounding box center [273, 164] width 546 height 296
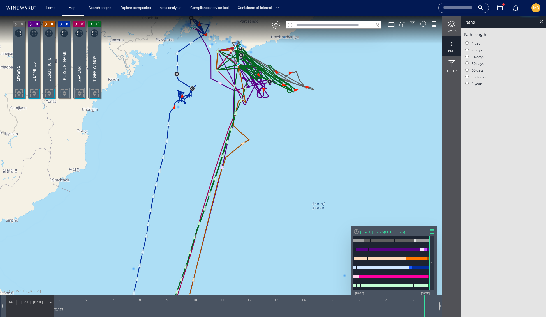
drag, startPoint x: 268, startPoint y: 163, endPoint x: 269, endPoint y: 236, distance: 72.7
click at [269, 236] on canvas "Map" at bounding box center [273, 164] width 546 height 296
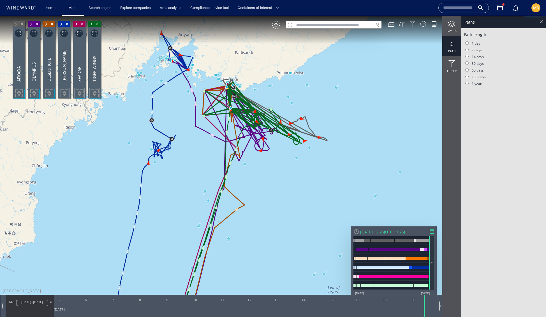
drag, startPoint x: 277, startPoint y: 208, endPoint x: 279, endPoint y: 230, distance: 22.5
click at [279, 231] on canvas "Map" at bounding box center [273, 164] width 546 height 296
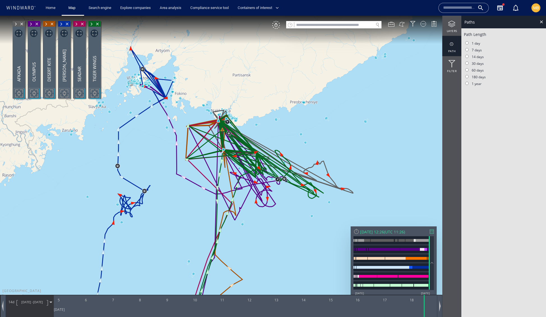
drag, startPoint x: 275, startPoint y: 225, endPoint x: 281, endPoint y: 264, distance: 38.5
click at [281, 264] on canvas "Map" at bounding box center [273, 164] width 546 height 296
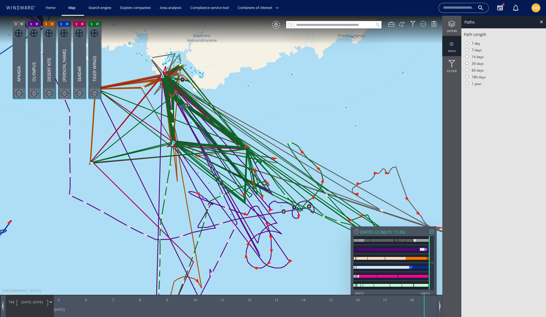
drag, startPoint x: 192, startPoint y: 126, endPoint x: 249, endPoint y: 178, distance: 76.8
click at [249, 178] on canvas "Map" at bounding box center [273, 164] width 546 height 296
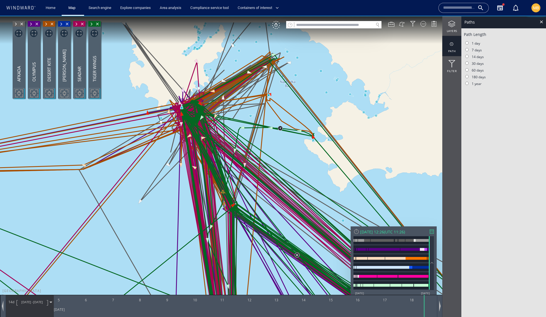
drag, startPoint x: 223, startPoint y: 114, endPoint x: 235, endPoint y: 197, distance: 83.9
click at [235, 197] on canvas "Map" at bounding box center [273, 164] width 546 height 296
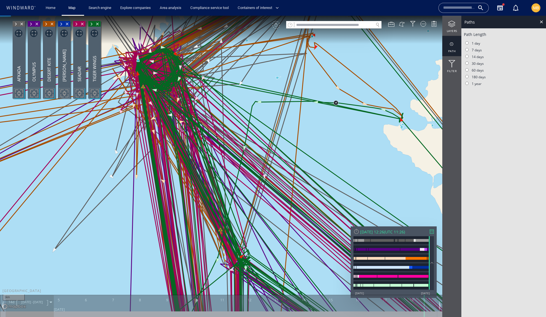
drag, startPoint x: 222, startPoint y: 157, endPoint x: 259, endPoint y: 208, distance: 63.0
click at [259, 208] on canvas "Map" at bounding box center [273, 164] width 546 height 296
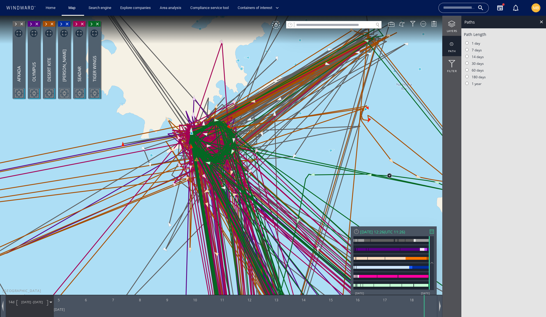
drag, startPoint x: 264, startPoint y: 224, endPoint x: 268, endPoint y: 227, distance: 5.4
click at [268, 228] on canvas "Map" at bounding box center [273, 164] width 546 height 296
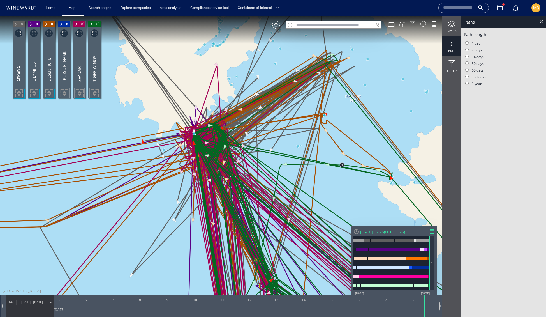
drag, startPoint x: 268, startPoint y: 227, endPoint x: 248, endPoint y: 199, distance: 34.5
click at [248, 199] on canvas "Map" at bounding box center [273, 164] width 546 height 296
